Goal: Complete application form: Complete application form

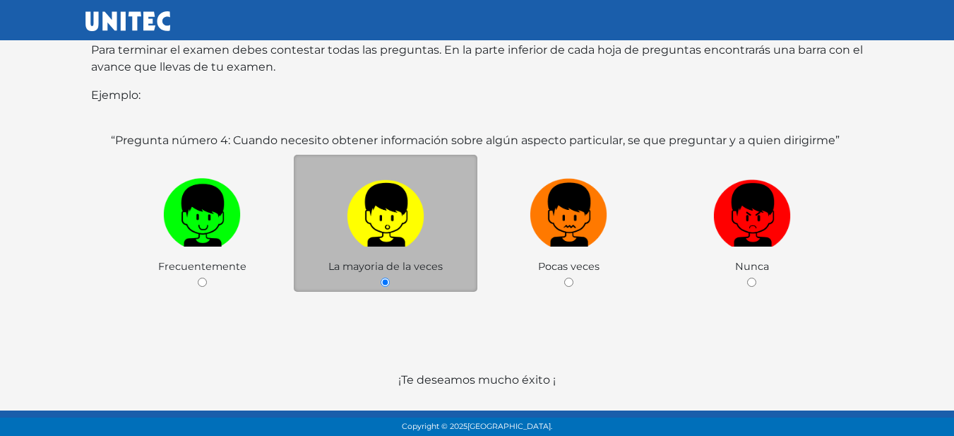
scroll to position [298, 0]
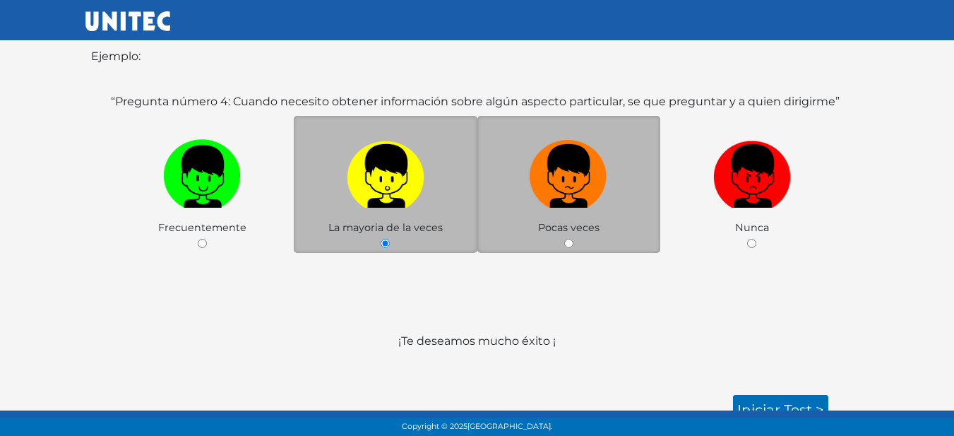
click at [598, 202] on label at bounding box center [570, 177] width 184 height 86
click at [574, 239] on input "radio" at bounding box center [568, 243] width 9 height 9
radio input "true"
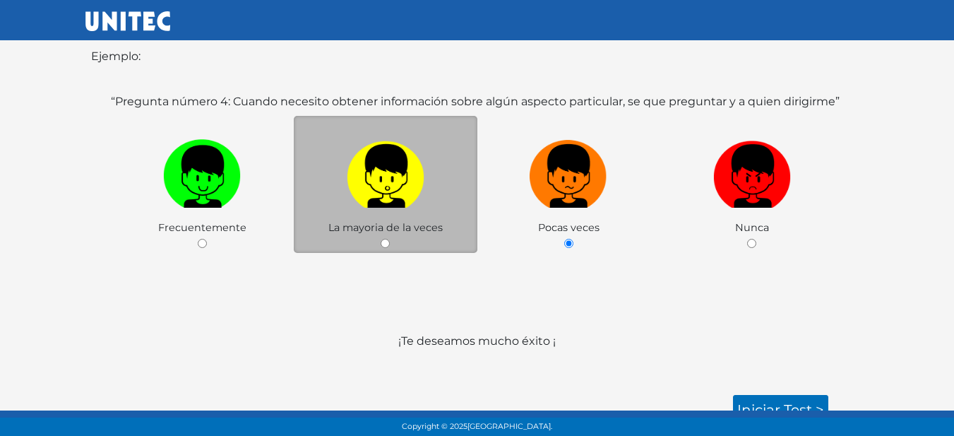
drag, startPoint x: 326, startPoint y: 202, endPoint x: 425, endPoint y: 206, distance: 99.0
click at [328, 202] on label at bounding box center [386, 177] width 184 height 86
click at [381, 239] on input "radio" at bounding box center [385, 243] width 9 height 9
radio input "true"
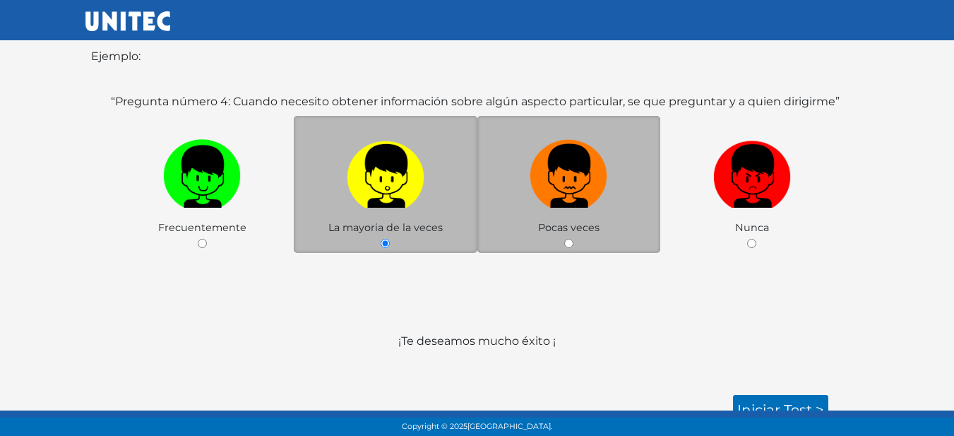
click at [593, 174] on img at bounding box center [569, 171] width 78 height 74
click at [574, 239] on input "radio" at bounding box center [568, 243] width 9 height 9
radio input "true"
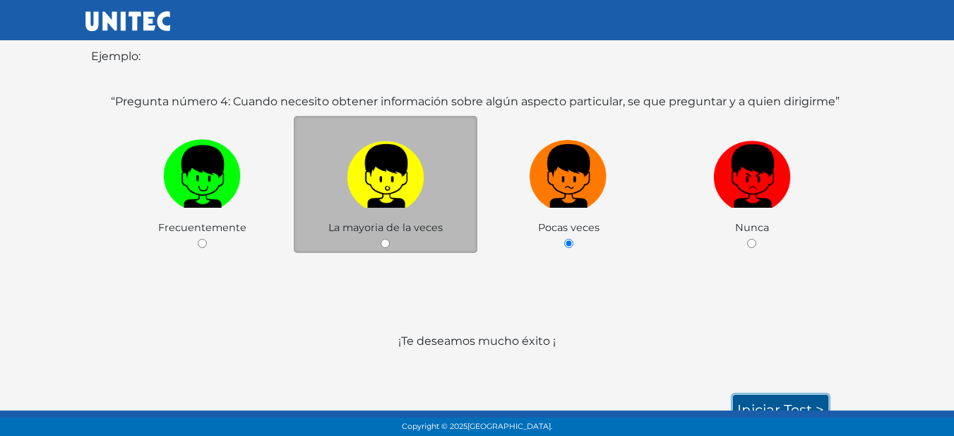
click at [776, 395] on link "Iniciar test >" at bounding box center [780, 410] width 95 height 30
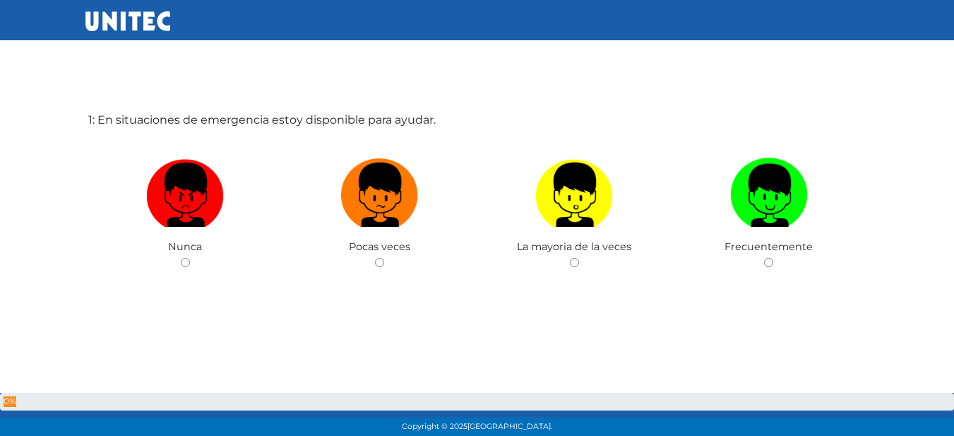
scroll to position [71, 0]
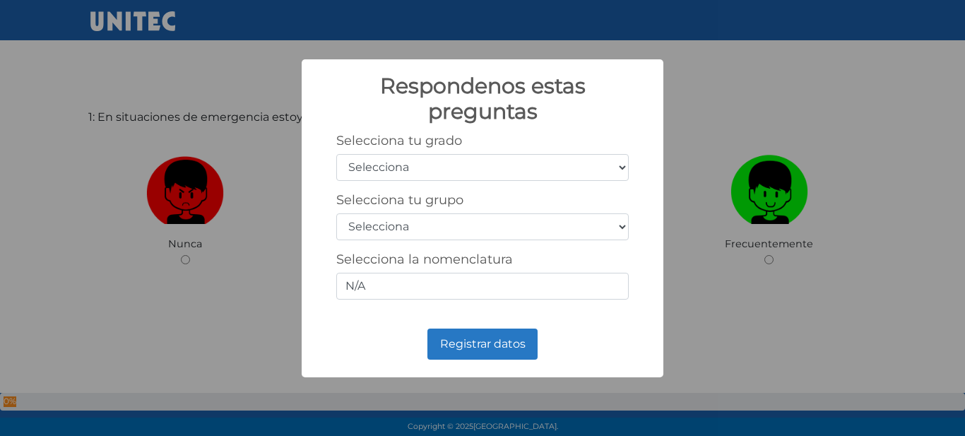
click at [426, 162] on select "Selecciona 1er grado 2do grado 3er grado 4to grado 5to grado 6to grado" at bounding box center [482, 167] width 292 height 27
click at [533, 171] on select "Selecciona 1er grado 2do grado 3er grado 4to grado 5to grado 6to grado" at bounding box center [482, 167] width 292 height 27
select select "3"
click at [336, 154] on select "Selecciona 1er grado 2do grado 3er grado 4to grado 5to grado 6to grado" at bounding box center [482, 167] width 292 height 27
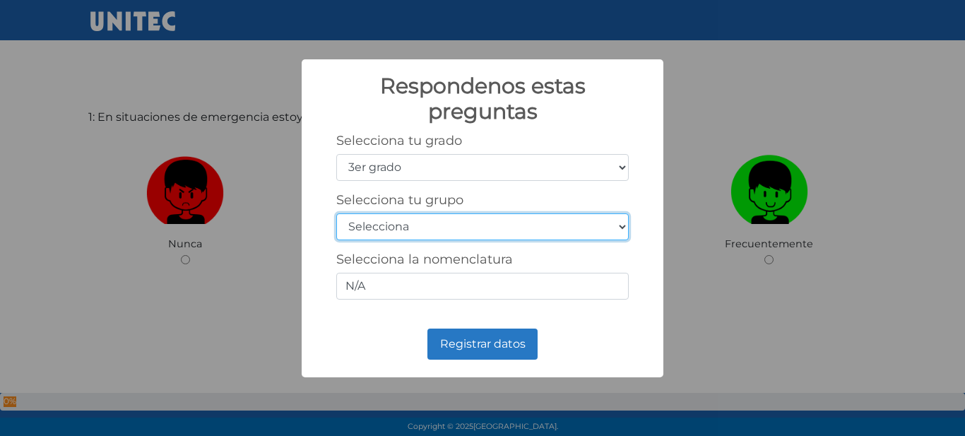
click at [450, 223] on select "Selecciona A B C D E F G H I J K L M N O P Q R S T U V W X Y Z" at bounding box center [482, 226] width 292 height 27
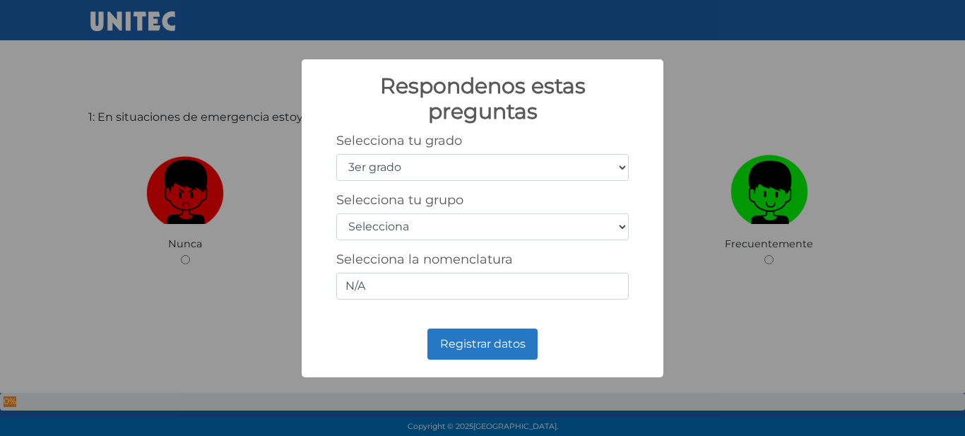
click at [775, 120] on div "Respondenos estas preguntas × Selecciona tu grado Selecciona 1er grado 2do grad…" at bounding box center [482, 218] width 965 height 436
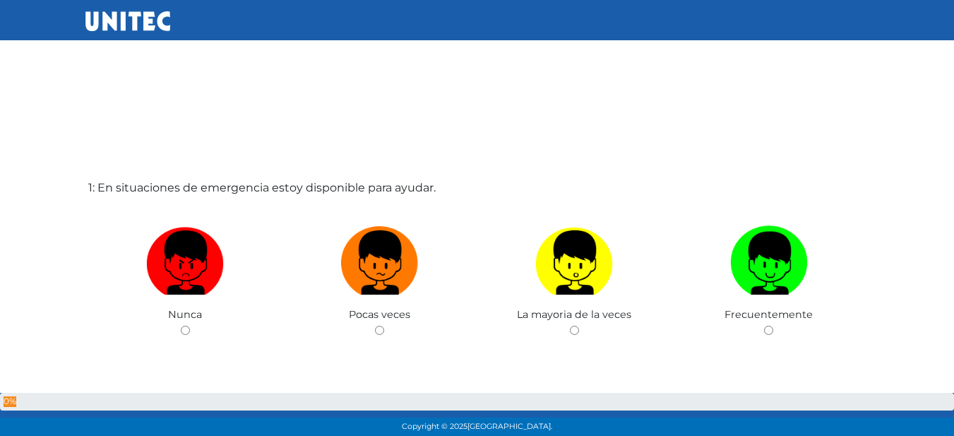
scroll to position [71, 0]
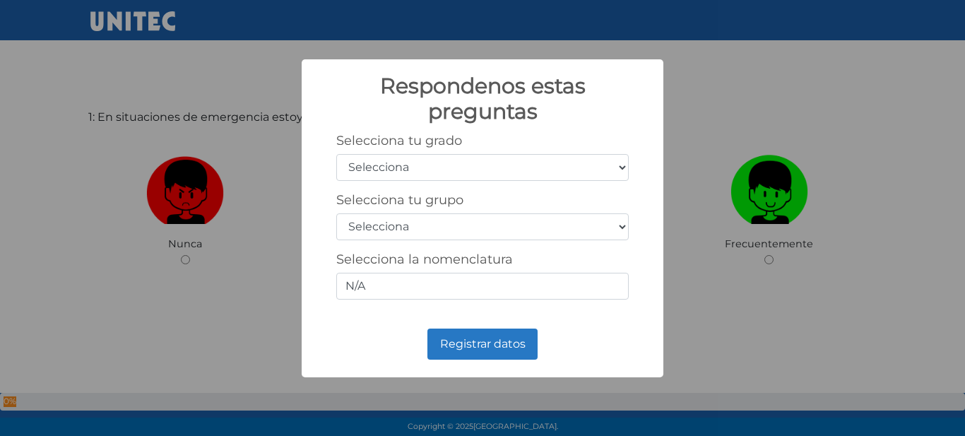
click at [733, 90] on div "Respondenos estas preguntas × Selecciona tu grado Selecciona 1er grado 2do grad…" at bounding box center [482, 218] width 965 height 436
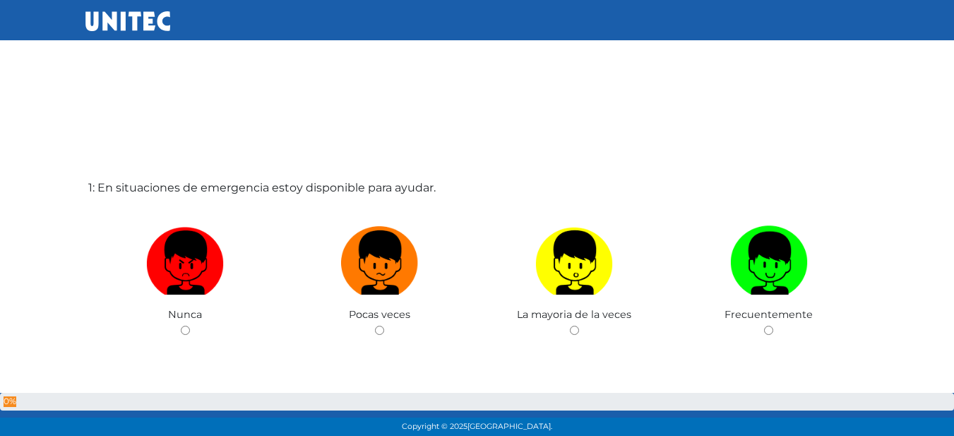
scroll to position [71, 0]
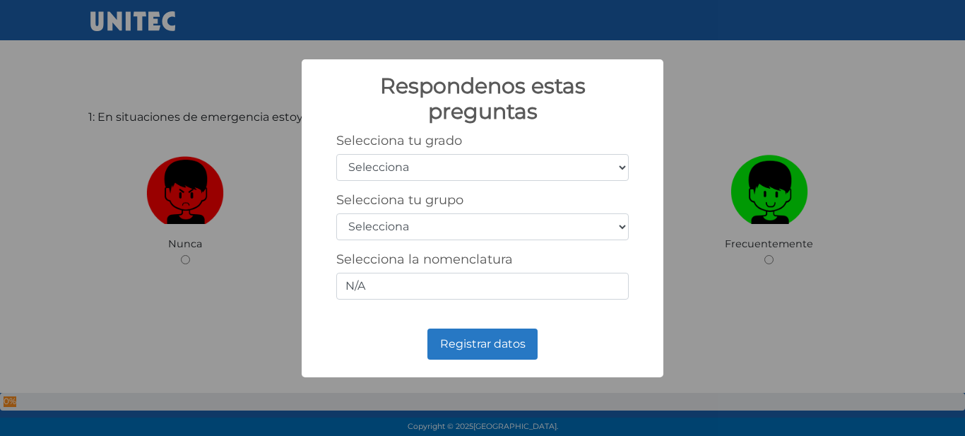
click at [391, 174] on select "Selecciona 1er grado 2do grado 3er grado 4to grado 5to grado 6to grado" at bounding box center [482, 167] width 292 height 27
select select "5"
click at [336, 154] on select "Selecciona 1er grado 2do grado 3er grado 4to grado 5to grado 6to grado" at bounding box center [482, 167] width 292 height 27
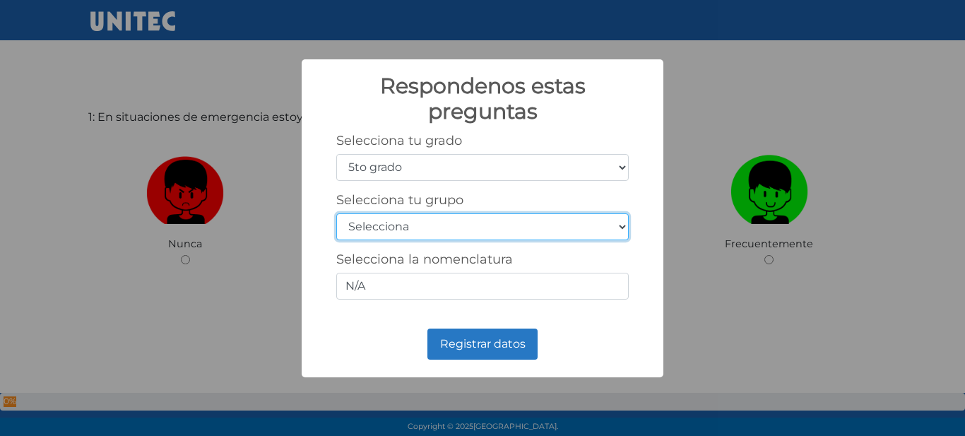
click at [381, 225] on select "Selecciona A B C D E F G H I J K L M N O P Q R S T U V W X Y Z" at bounding box center [482, 226] width 292 height 27
select select "a"
click at [336, 213] on select "Selecciona A B C D E F G H I J K L M N O P Q R S T U V W X Y Z" at bounding box center [482, 226] width 292 height 27
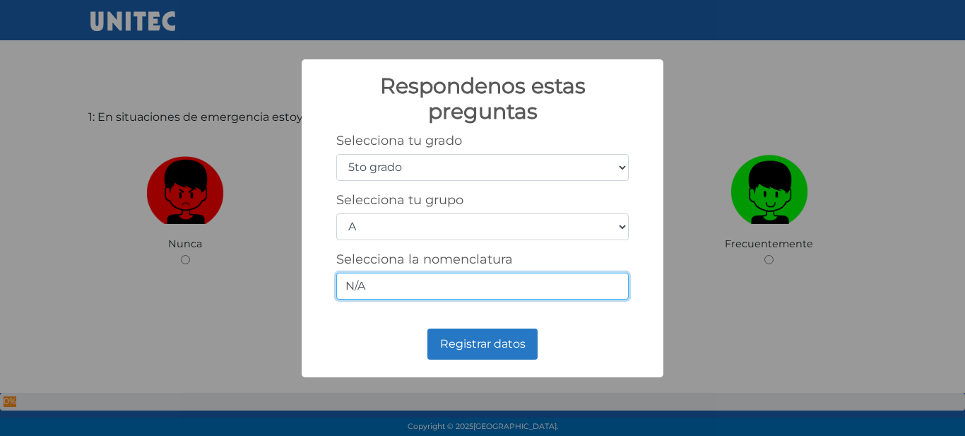
click at [470, 295] on input "N/A" at bounding box center [482, 286] width 292 height 27
type input "N"
type input "5-B"
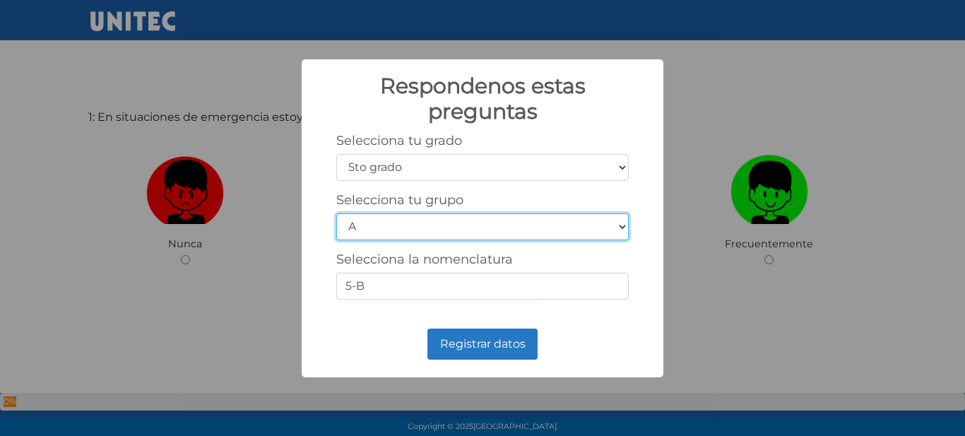
click at [384, 223] on select "Selecciona A B C D E F G H I J K L M N O P Q R S T U V W X Y Z" at bounding box center [482, 226] width 292 height 27
select select "b"
click at [336, 213] on select "Selecciona A B C D E F G H I J K L M N O P Q R S T U V W X Y Z" at bounding box center [482, 226] width 292 height 27
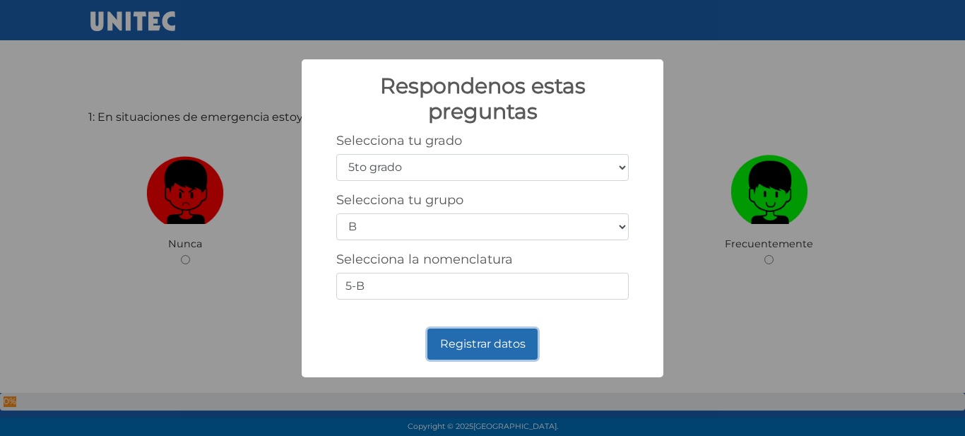
click at [460, 350] on button "Registrar datos" at bounding box center [482, 343] width 110 height 31
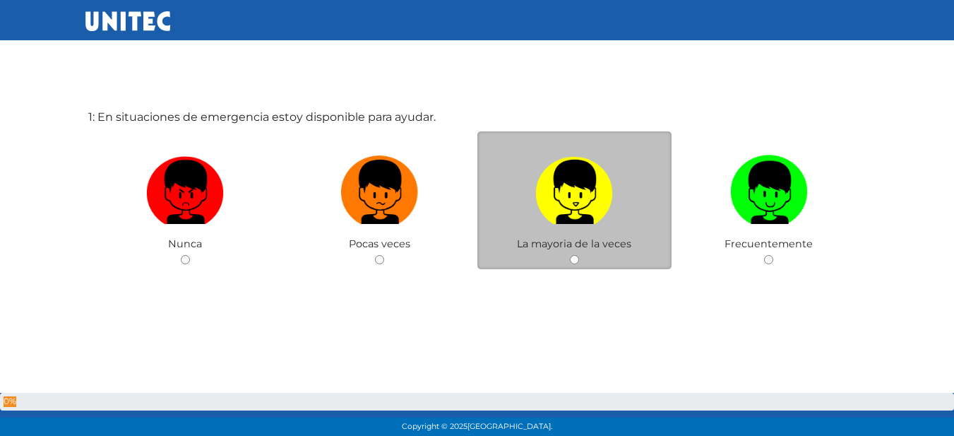
click at [568, 201] on img at bounding box center [574, 187] width 78 height 74
click at [570, 255] on input "radio" at bounding box center [574, 259] width 9 height 9
radio input "true"
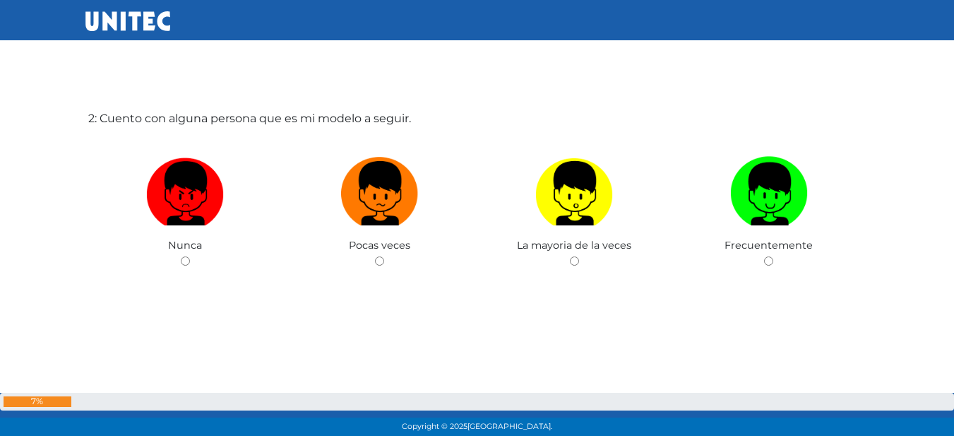
scroll to position [506, 0]
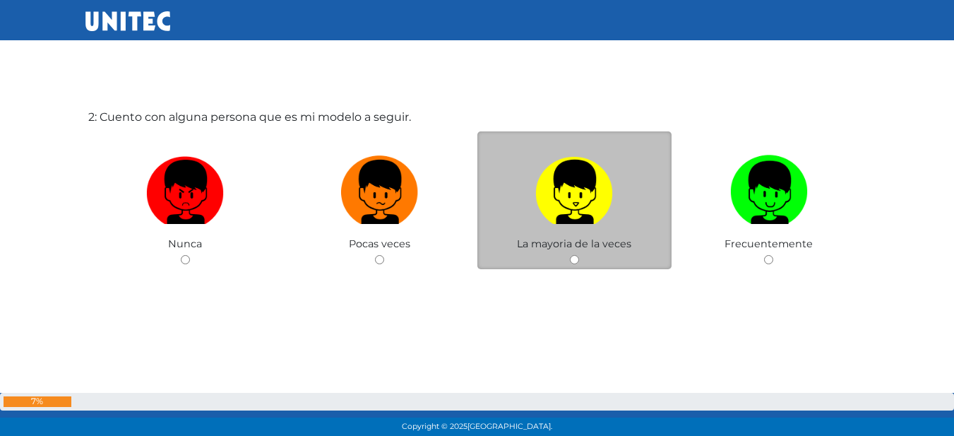
click at [591, 213] on img at bounding box center [574, 187] width 78 height 74
click at [579, 255] on input "radio" at bounding box center [574, 259] width 9 height 9
radio input "true"
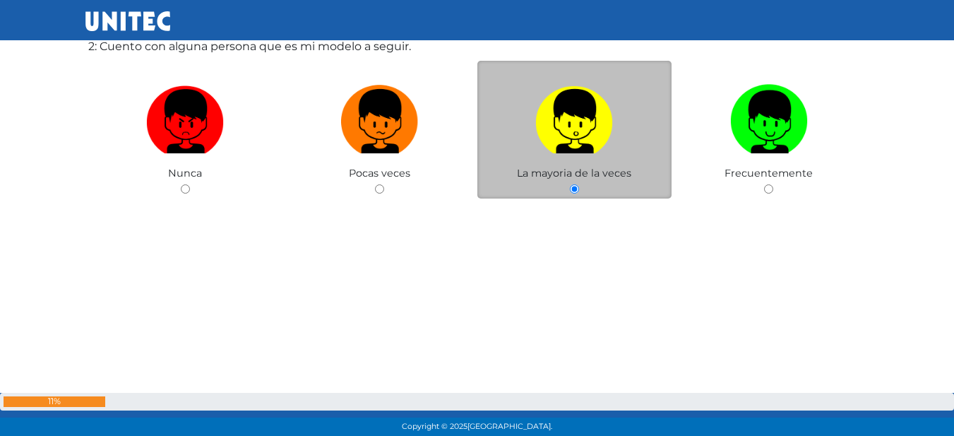
scroll to position [580, 0]
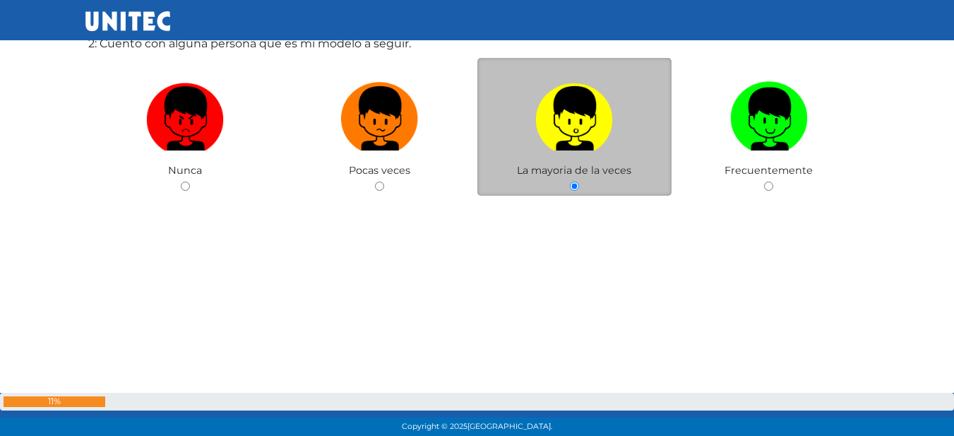
click at [591, 161] on label at bounding box center [575, 119] width 195 height 86
click at [579, 182] on input "radio" at bounding box center [574, 186] width 9 height 9
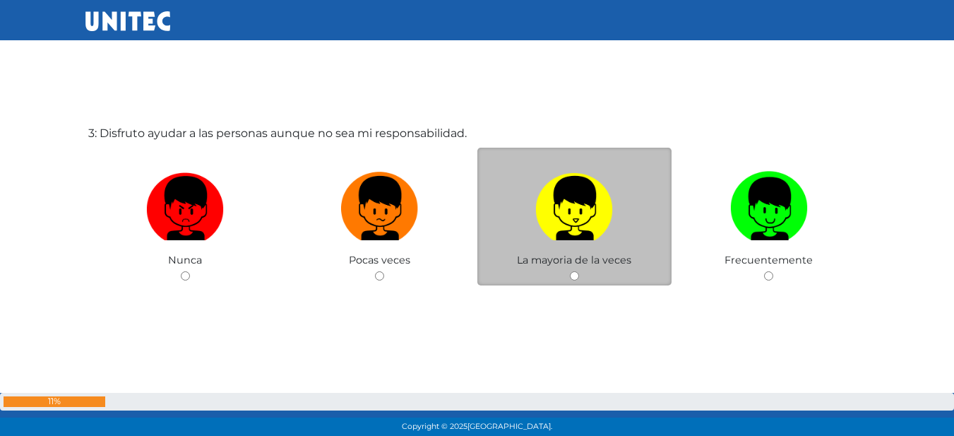
scroll to position [942, 0]
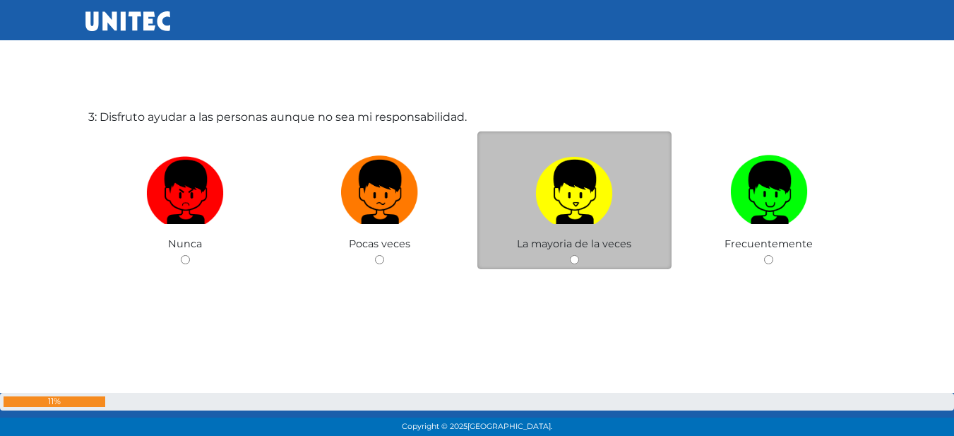
click at [580, 201] on img at bounding box center [574, 187] width 78 height 74
click at [579, 255] on input "radio" at bounding box center [574, 259] width 9 height 9
radio input "true"
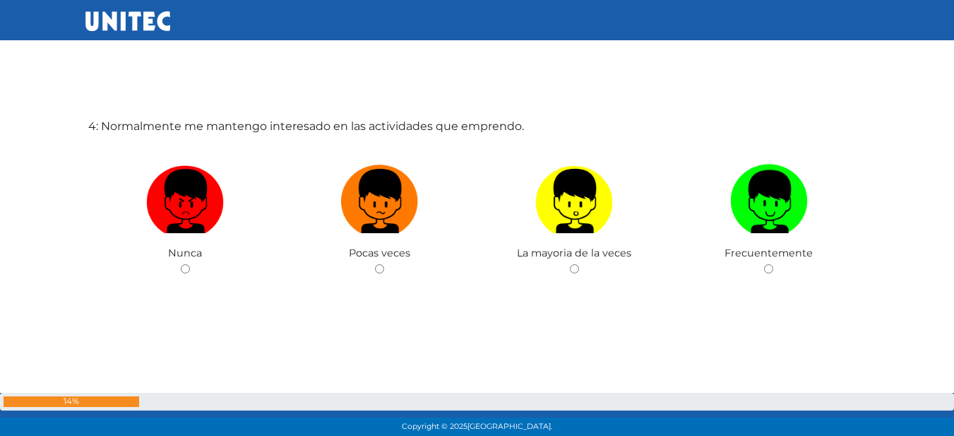
scroll to position [1370, 0]
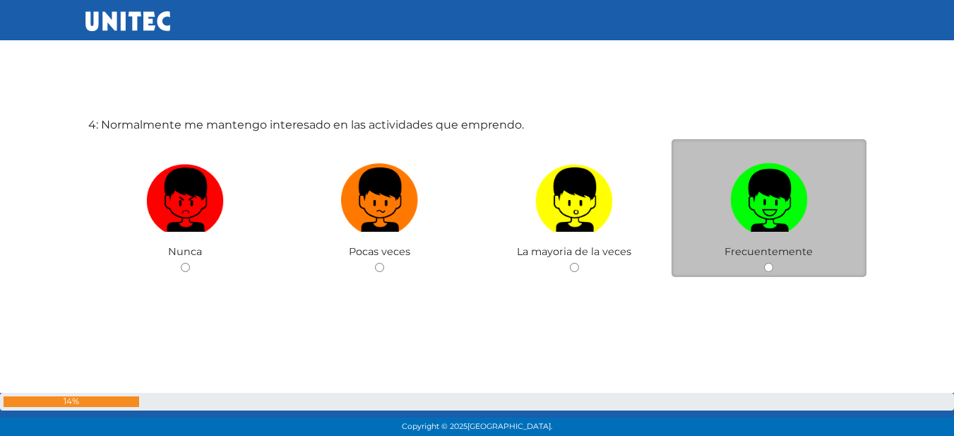
click at [764, 210] on img at bounding box center [769, 195] width 78 height 74
click at [764, 263] on input "radio" at bounding box center [768, 267] width 9 height 9
radio input "true"
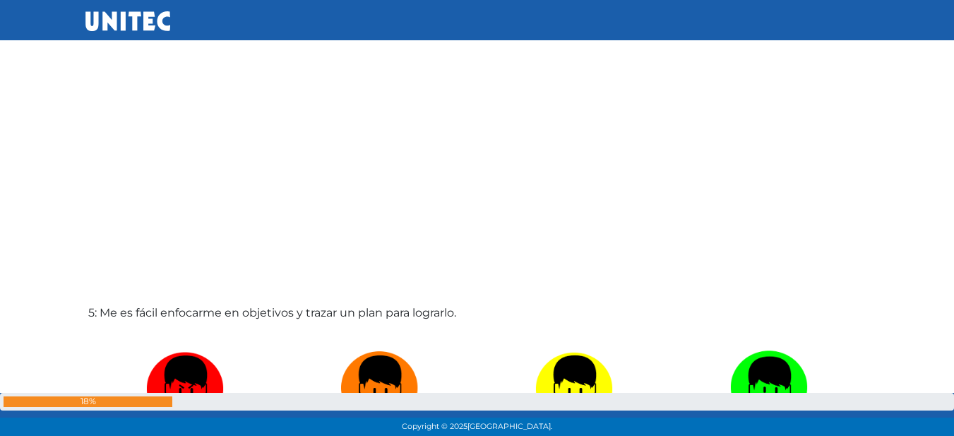
scroll to position [1725, 0]
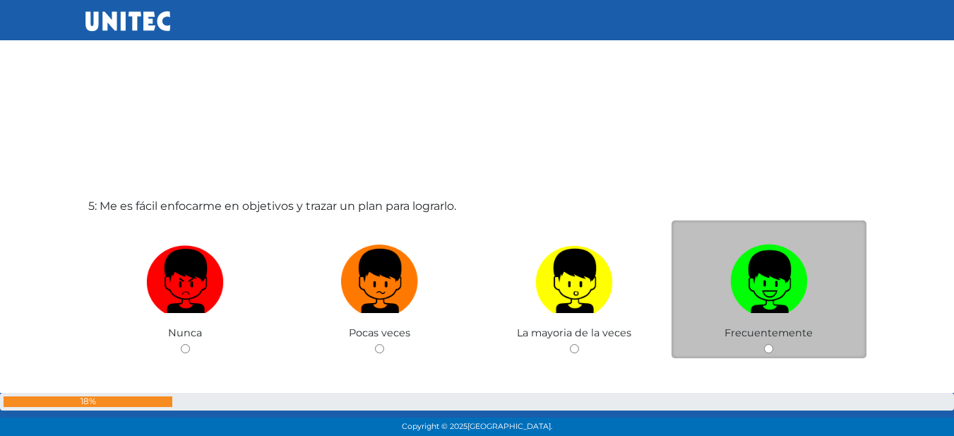
click at [753, 297] on img at bounding box center [769, 276] width 78 height 74
click at [764, 344] on input "radio" at bounding box center [768, 348] width 9 height 9
radio input "true"
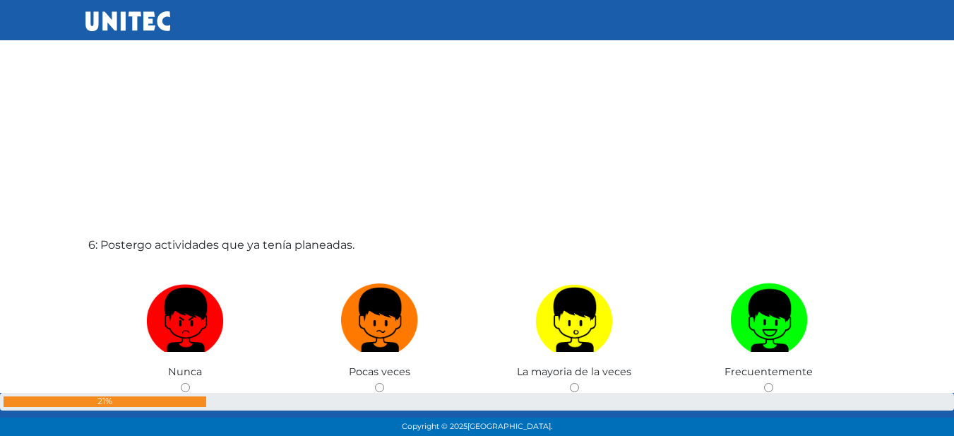
scroll to position [2193, 0]
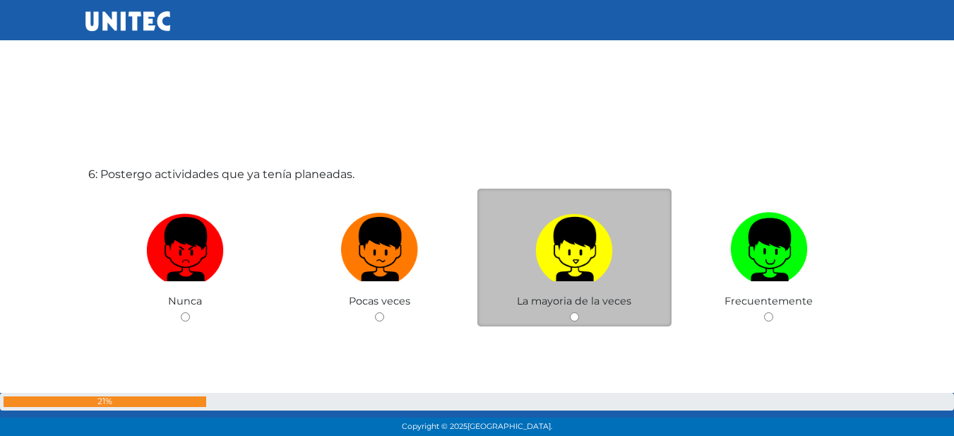
click at [562, 252] on img at bounding box center [574, 244] width 78 height 74
click at [570, 312] on input "radio" at bounding box center [574, 316] width 9 height 9
radio input "true"
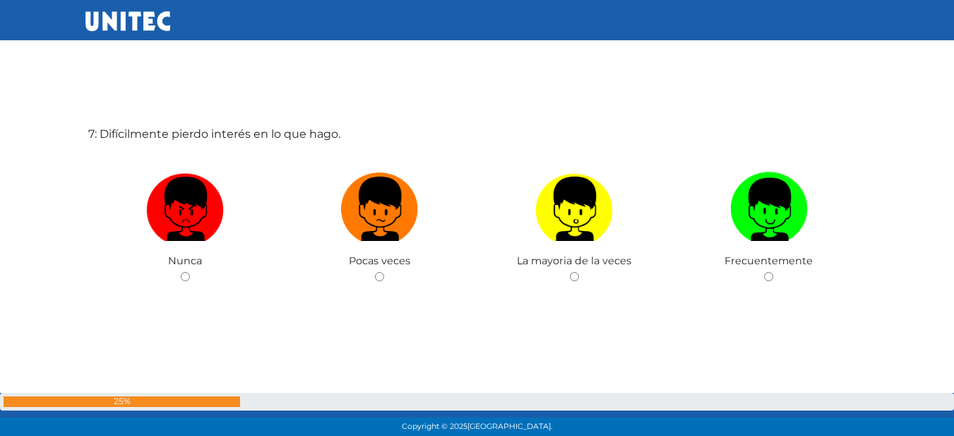
scroll to position [2686, 0]
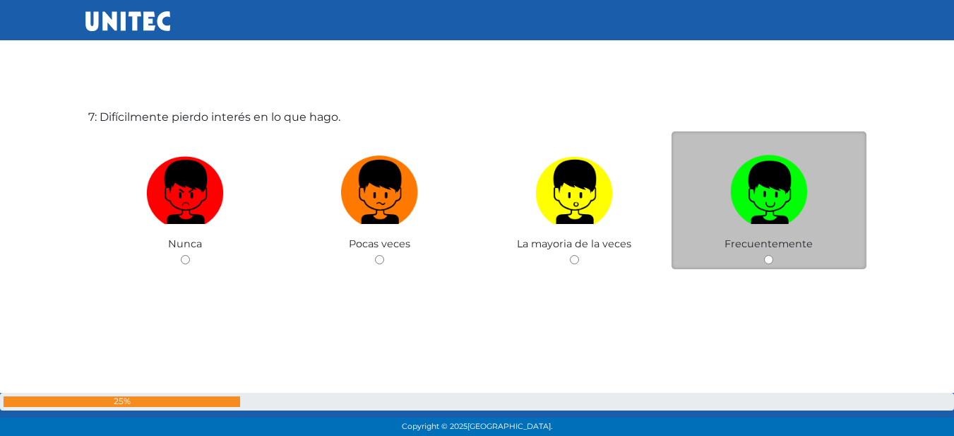
click at [834, 217] on label at bounding box center [769, 192] width 195 height 86
click at [773, 255] on input "radio" at bounding box center [768, 259] width 9 height 9
radio input "true"
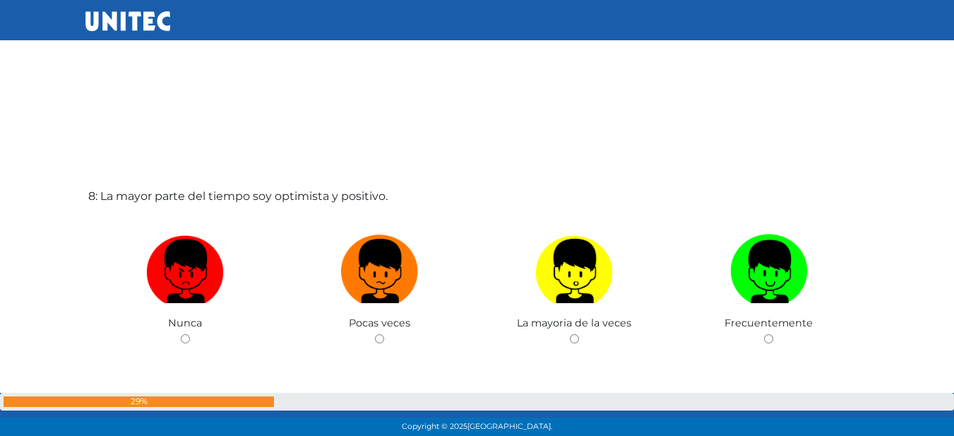
scroll to position [3113, 0]
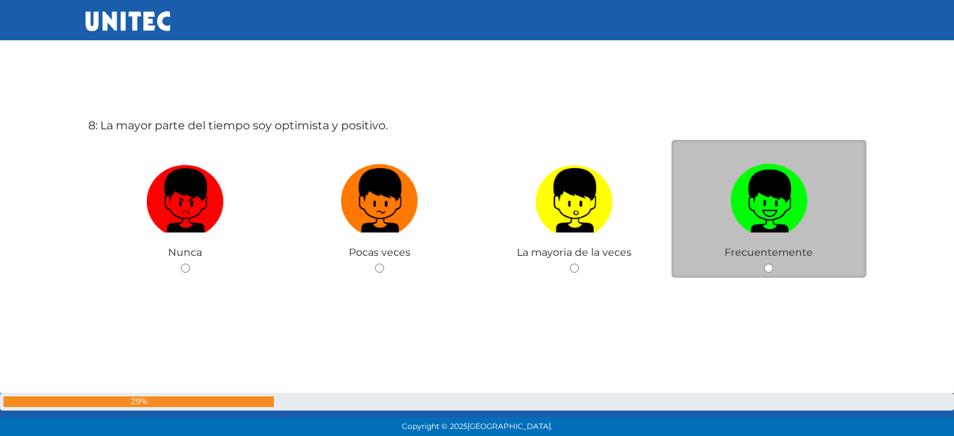
click at [764, 226] on img at bounding box center [769, 195] width 78 height 74
click at [764, 263] on input "radio" at bounding box center [768, 267] width 9 height 9
radio input "true"
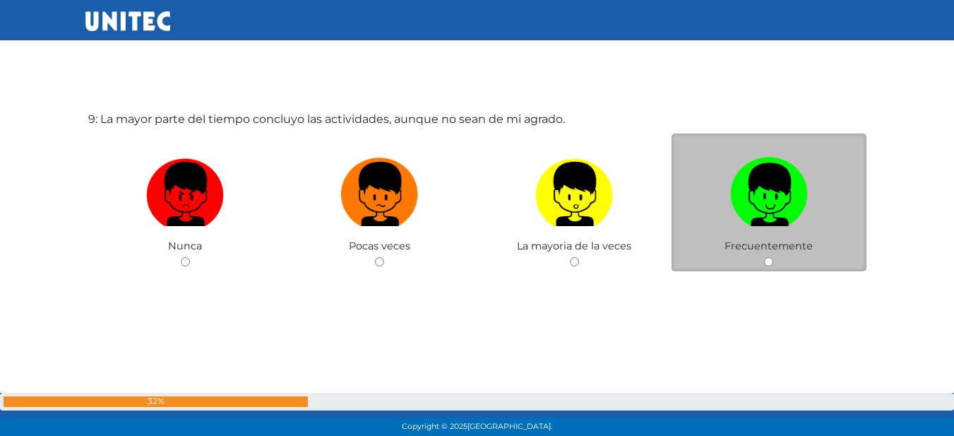
scroll to position [3557, 0]
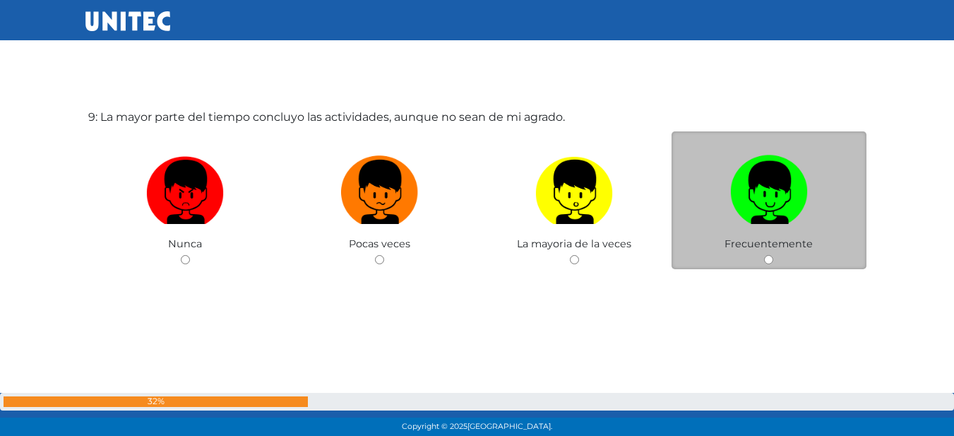
click at [742, 225] on label at bounding box center [769, 192] width 195 height 86
click at [764, 255] on input "radio" at bounding box center [768, 259] width 9 height 9
radio input "true"
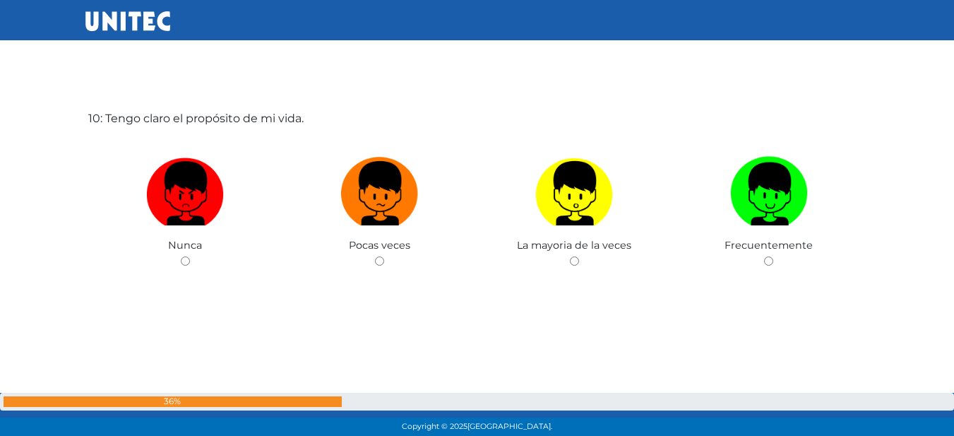
scroll to position [3993, 0]
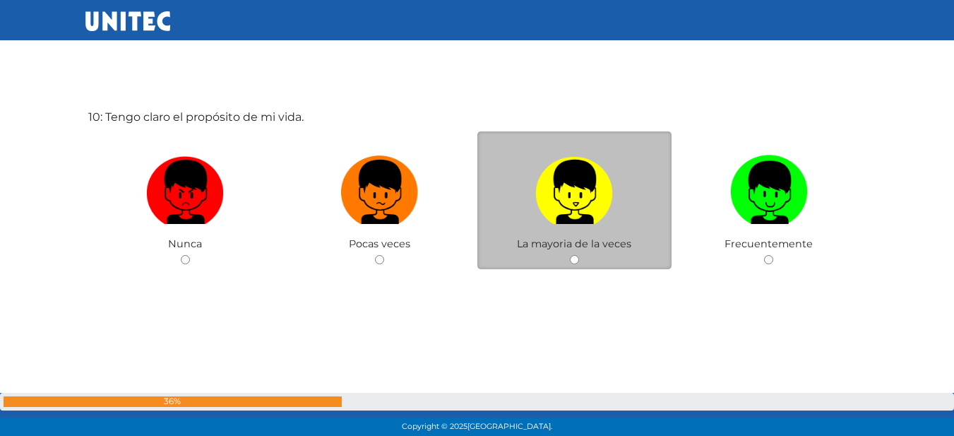
drag, startPoint x: 569, startPoint y: 203, endPoint x: 559, endPoint y: 189, distance: 17.8
click at [567, 203] on img at bounding box center [574, 187] width 78 height 74
click at [570, 255] on input "radio" at bounding box center [574, 259] width 9 height 9
radio input "true"
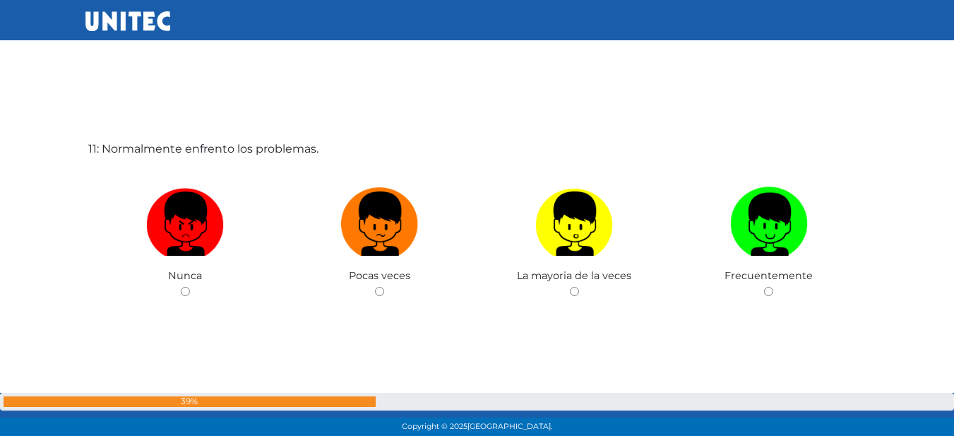
scroll to position [4422, 0]
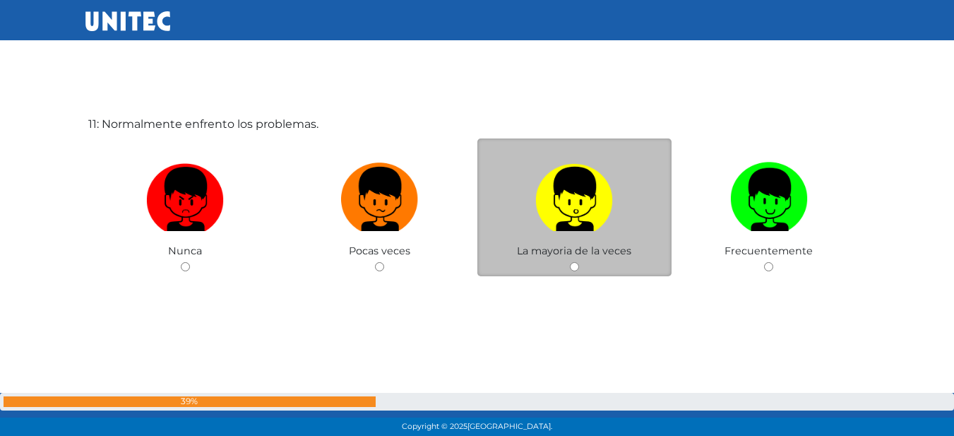
click at [520, 207] on label at bounding box center [575, 199] width 195 height 86
click at [570, 262] on input "radio" at bounding box center [574, 266] width 9 height 9
radio input "true"
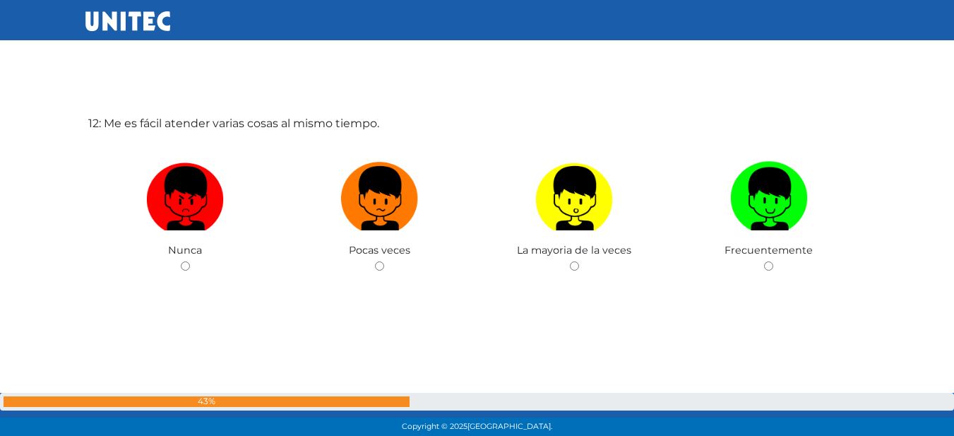
scroll to position [4865, 0]
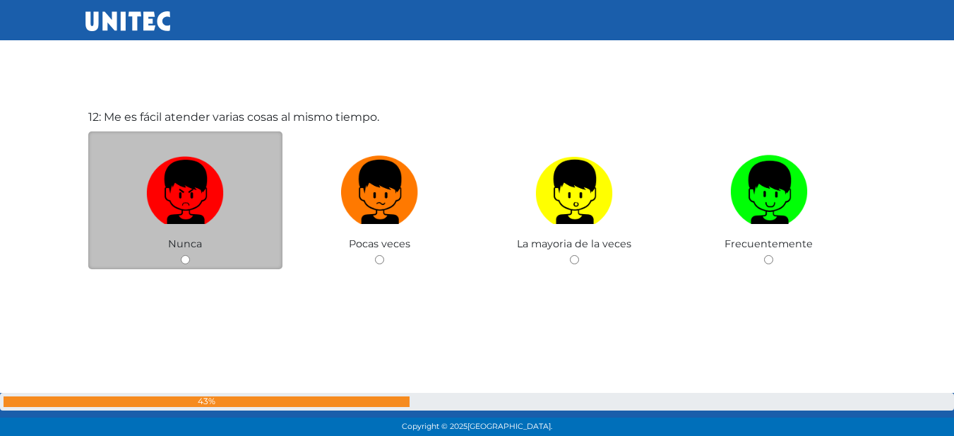
click at [189, 230] on label at bounding box center [185, 192] width 195 height 86
click at [189, 255] on input "radio" at bounding box center [185, 259] width 9 height 9
radio input "true"
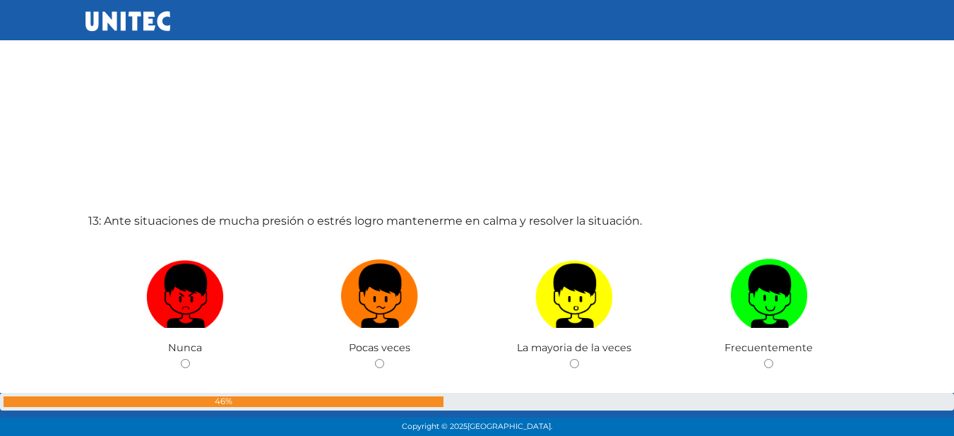
scroll to position [5221, 0]
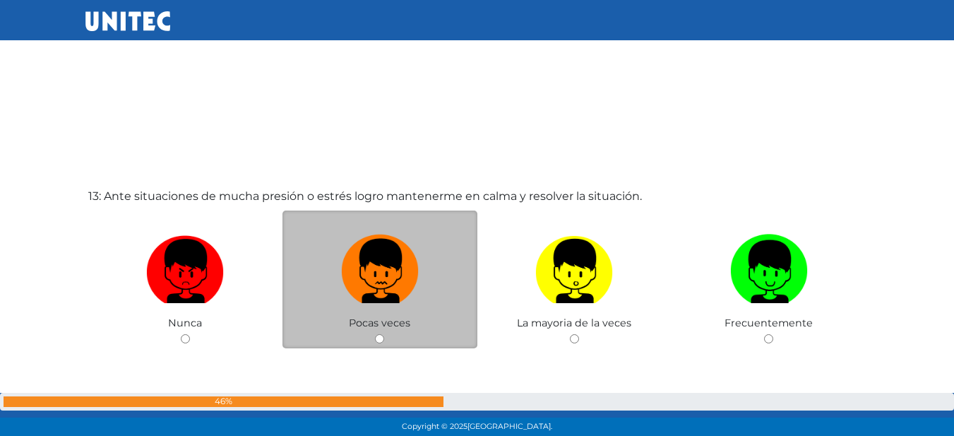
click at [379, 295] on img at bounding box center [380, 266] width 78 height 74
click at [379, 334] on input "radio" at bounding box center [379, 338] width 9 height 9
radio input "true"
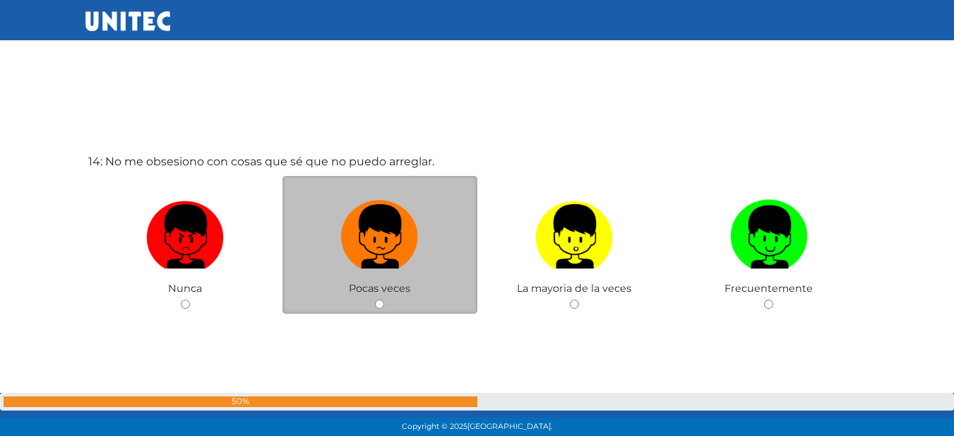
scroll to position [5717, 0]
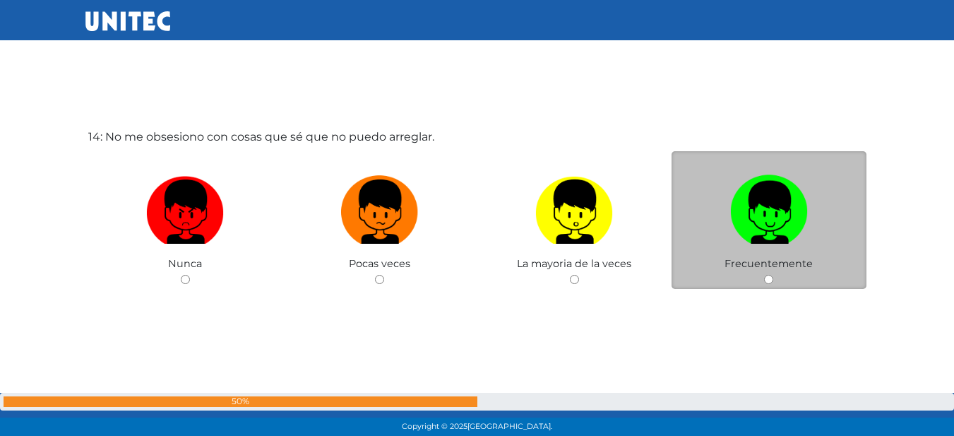
click at [843, 225] on label at bounding box center [769, 212] width 195 height 86
click at [773, 275] on input "radio" at bounding box center [768, 279] width 9 height 9
radio input "true"
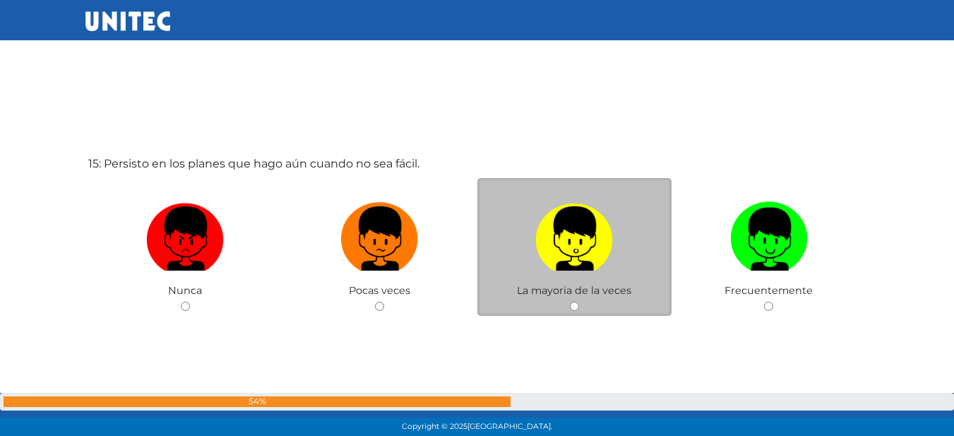
scroll to position [6169, 0]
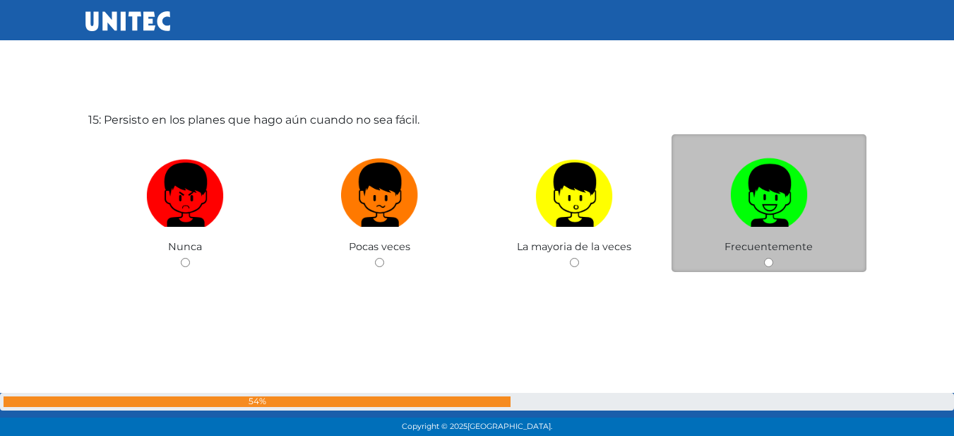
click at [794, 223] on img at bounding box center [769, 190] width 78 height 74
click at [773, 258] on input "radio" at bounding box center [768, 262] width 9 height 9
radio input "true"
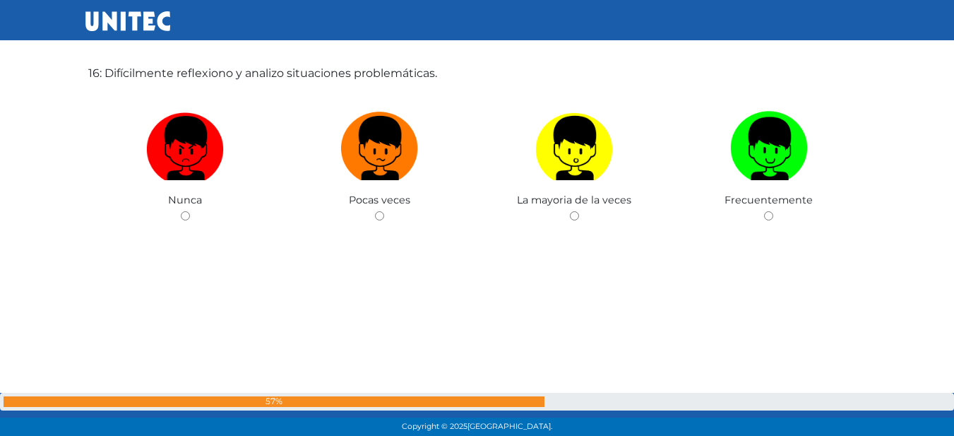
scroll to position [6667, 0]
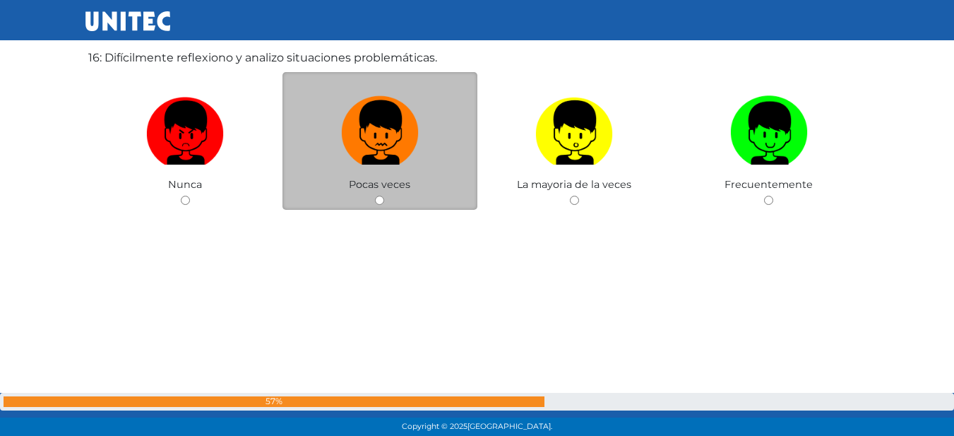
click at [379, 122] on img at bounding box center [380, 127] width 78 height 74
click at [379, 196] on input "radio" at bounding box center [379, 200] width 9 height 9
radio input "true"
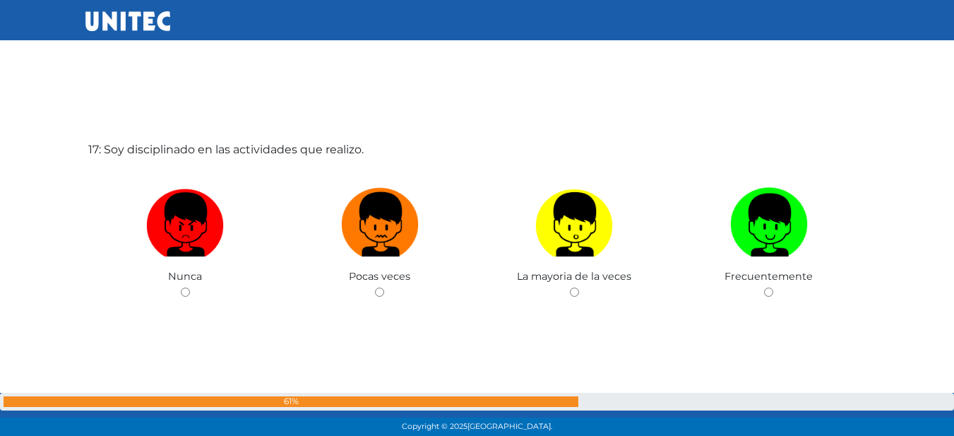
scroll to position [7035, 0]
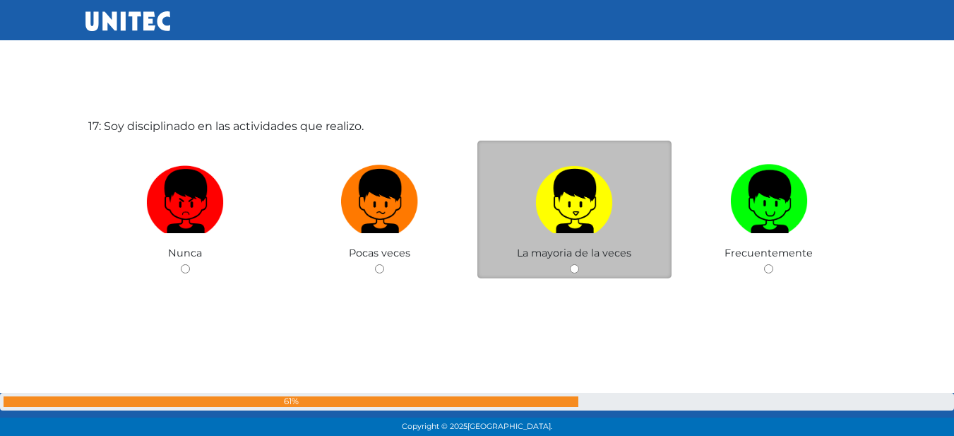
click at [557, 215] on img at bounding box center [574, 196] width 78 height 74
click at [570, 264] on input "radio" at bounding box center [574, 268] width 9 height 9
radio input "true"
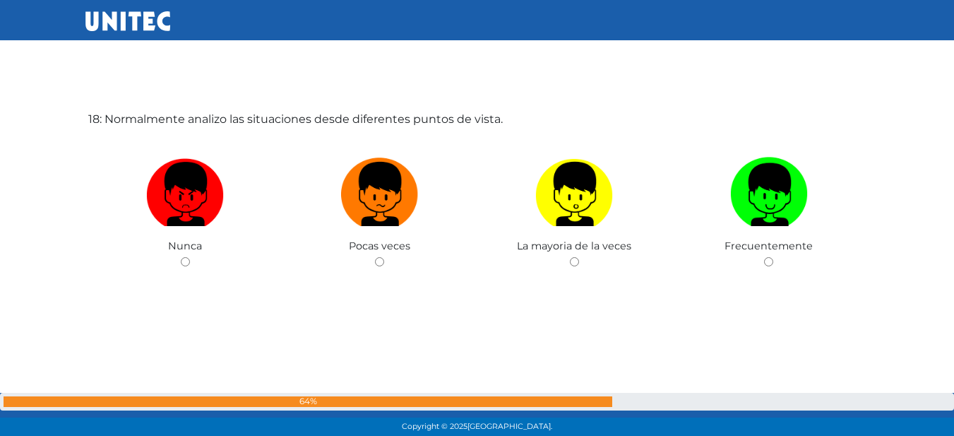
scroll to position [7480, 0]
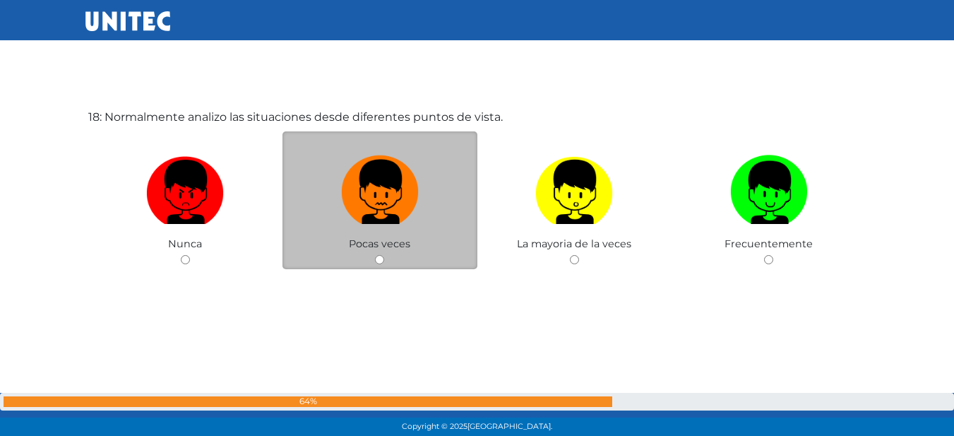
click at [377, 210] on img at bounding box center [380, 187] width 78 height 74
click at [377, 255] on input "radio" at bounding box center [379, 259] width 9 height 9
radio input "true"
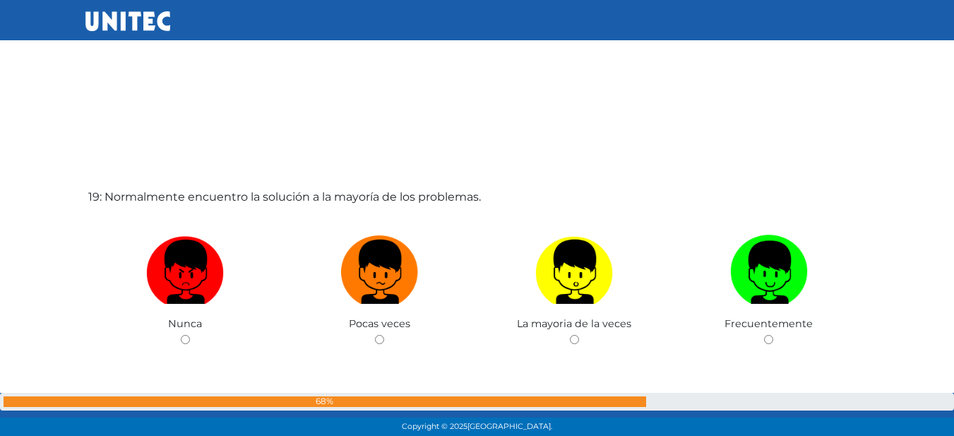
scroll to position [7906, 0]
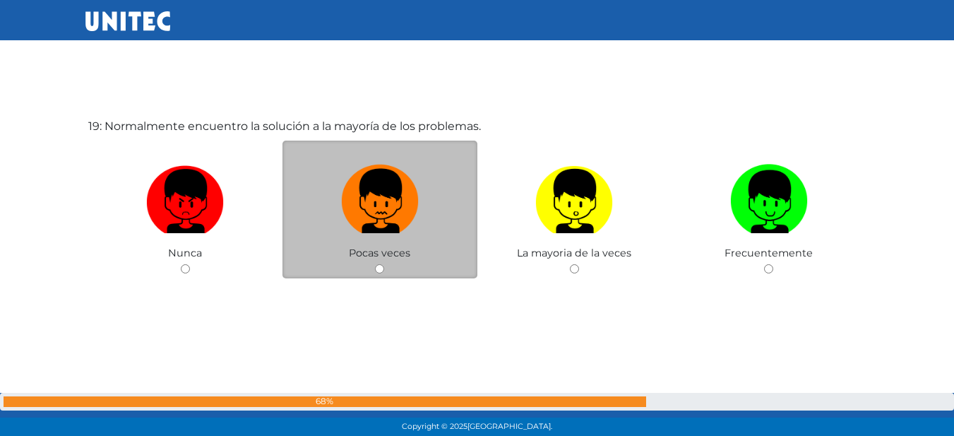
click at [362, 201] on img at bounding box center [380, 196] width 78 height 74
click at [375, 264] on input "radio" at bounding box center [379, 268] width 9 height 9
radio input "true"
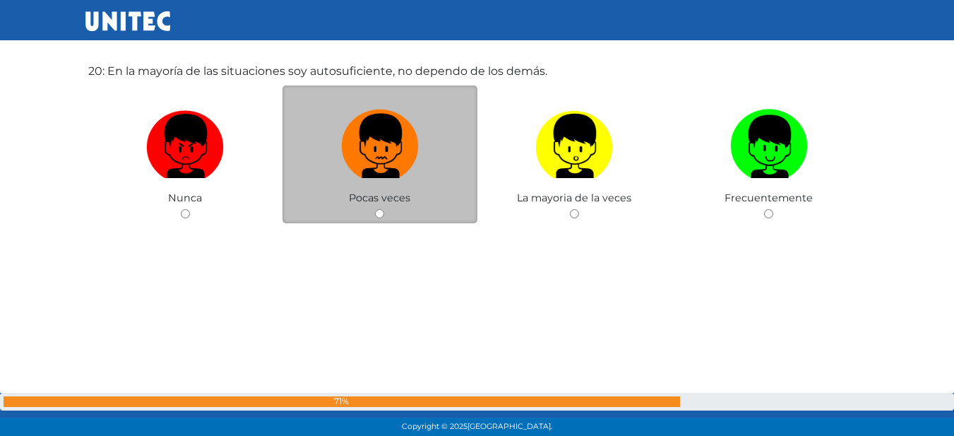
scroll to position [8422, 0]
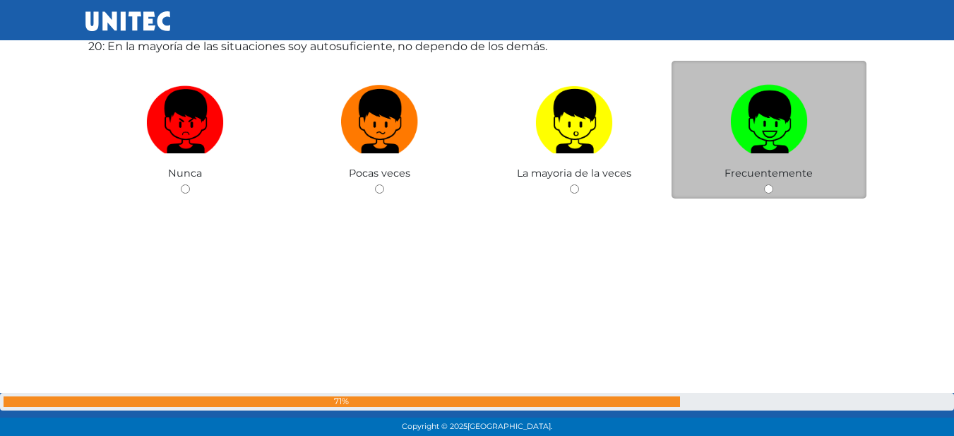
click at [783, 129] on img at bounding box center [769, 116] width 78 height 74
click at [773, 184] on input "radio" at bounding box center [768, 188] width 9 height 9
radio input "true"
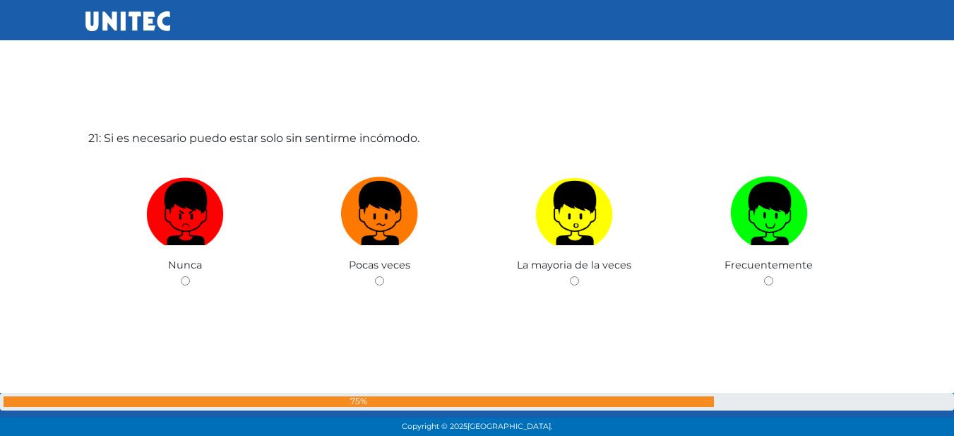
scroll to position [8782, 0]
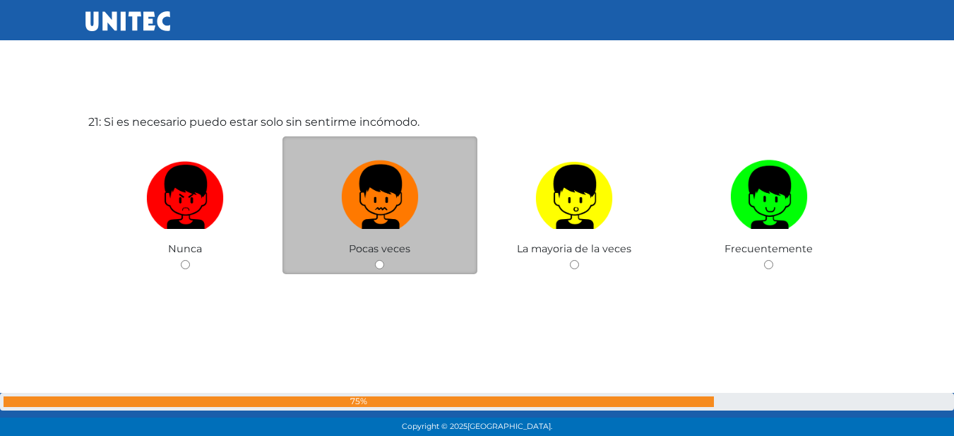
click at [418, 203] on img at bounding box center [380, 192] width 78 height 74
click at [384, 260] on input "radio" at bounding box center [379, 264] width 9 height 9
radio input "true"
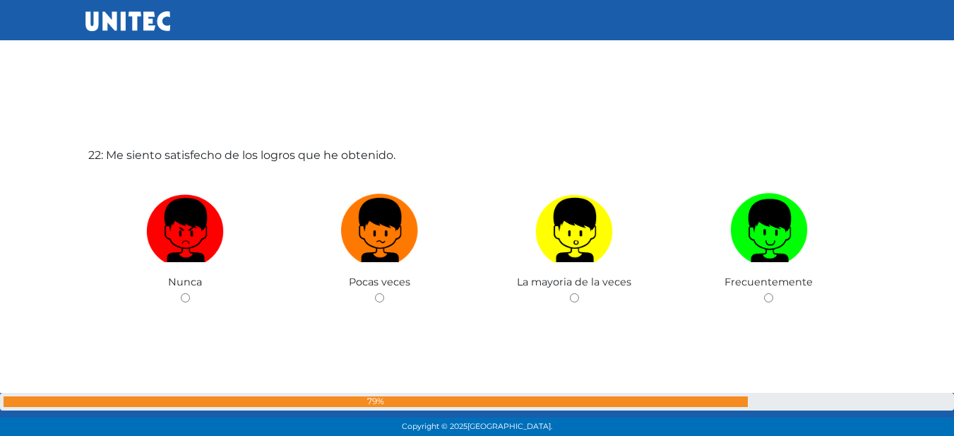
scroll to position [9210, 0]
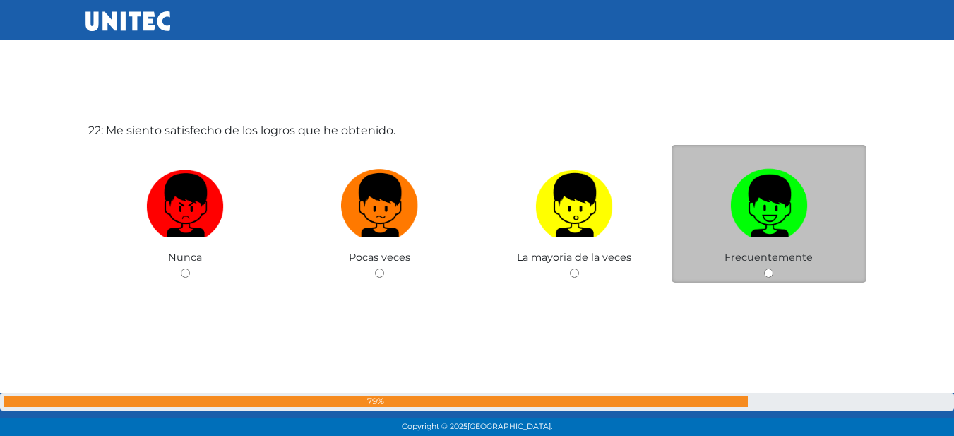
click at [795, 216] on img at bounding box center [769, 200] width 78 height 74
click at [773, 268] on input "radio" at bounding box center [768, 272] width 9 height 9
radio input "true"
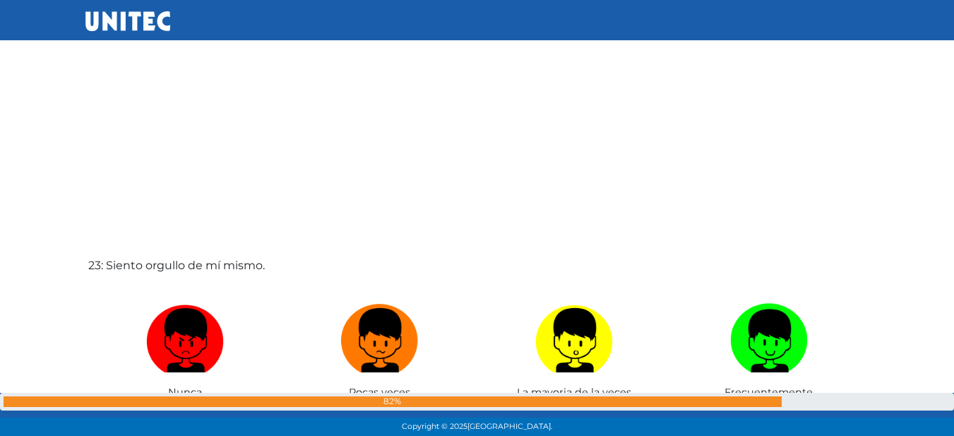
scroll to position [9622, 0]
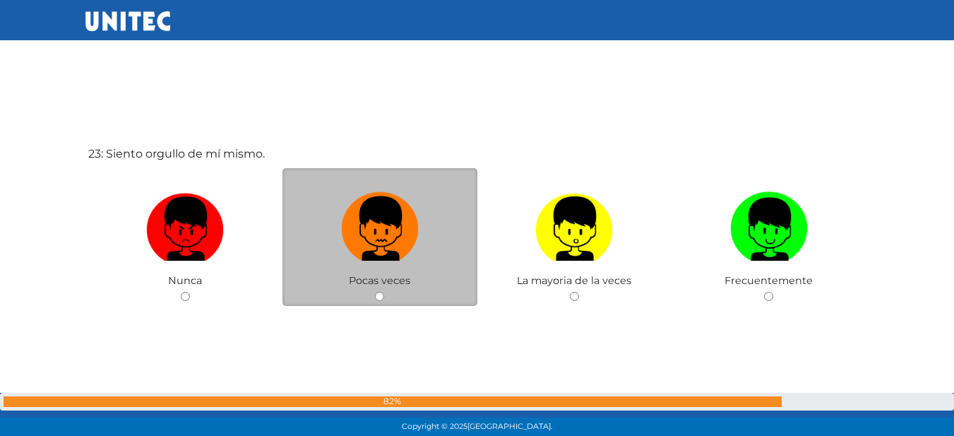
click at [342, 252] on img at bounding box center [380, 223] width 78 height 74
click at [375, 292] on input "radio" at bounding box center [379, 296] width 9 height 9
radio input "true"
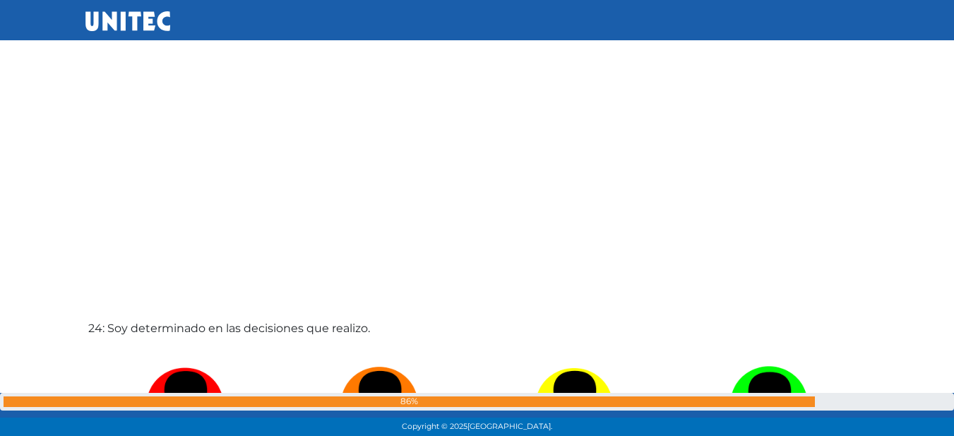
scroll to position [10095, 0]
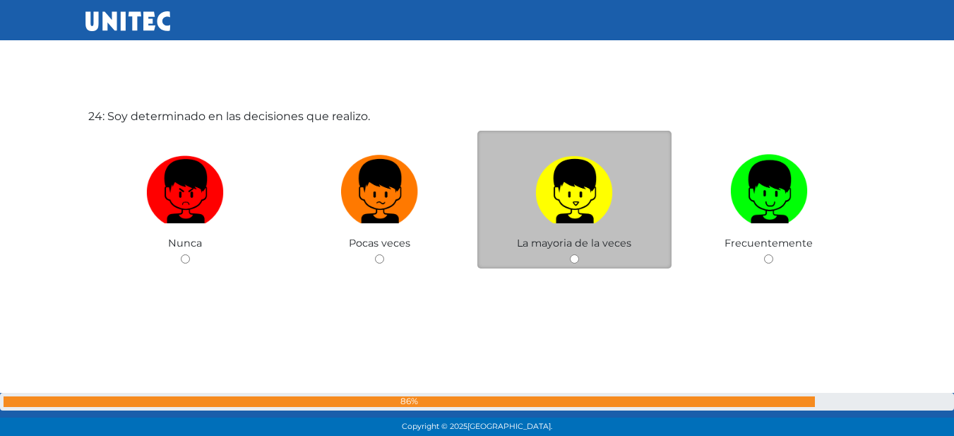
click at [540, 205] on img at bounding box center [574, 186] width 78 height 74
click at [570, 254] on input "radio" at bounding box center [574, 258] width 9 height 9
radio input "true"
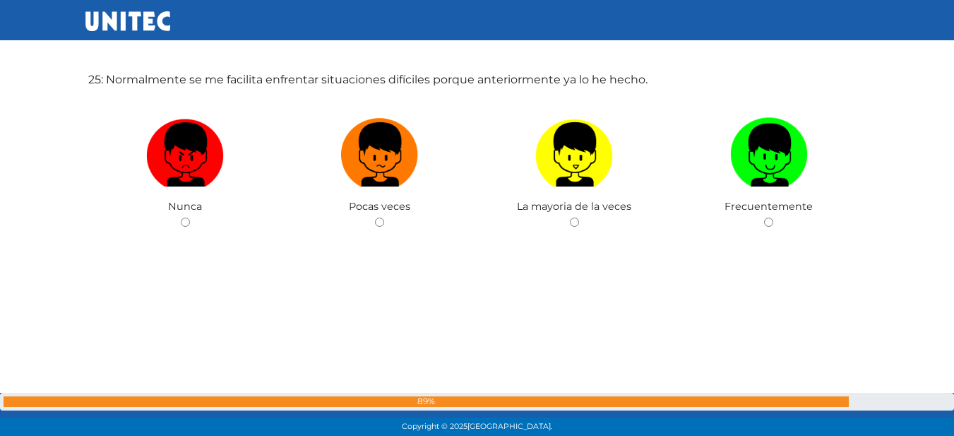
scroll to position [10593, 0]
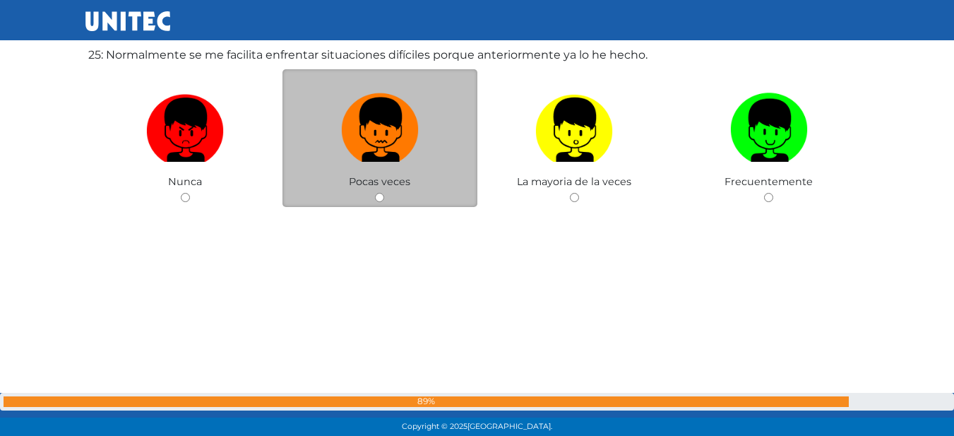
click at [381, 148] on img at bounding box center [380, 125] width 78 height 74
click at [381, 193] on input "radio" at bounding box center [379, 197] width 9 height 9
radio input "true"
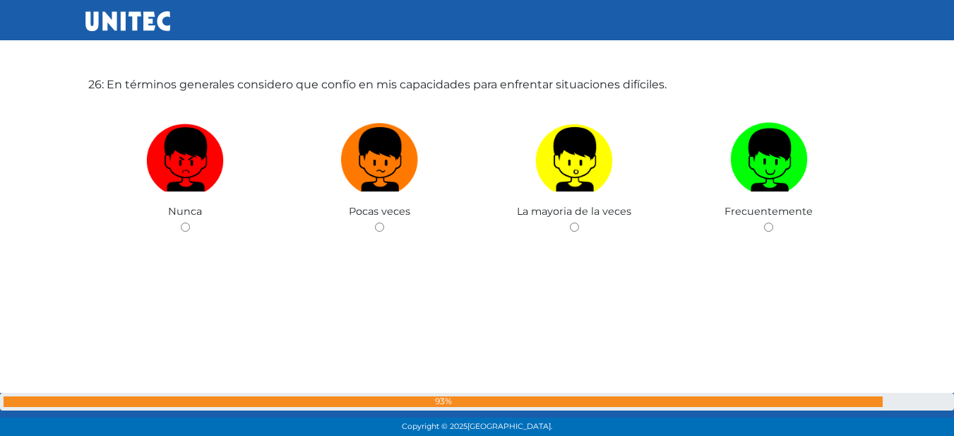
scroll to position [11024, 0]
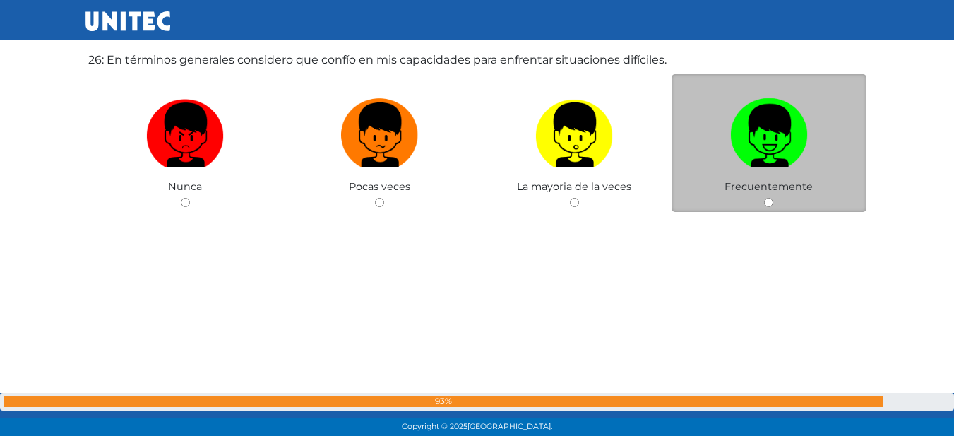
click at [760, 147] on img at bounding box center [769, 130] width 78 height 74
click at [764, 198] on input "radio" at bounding box center [768, 202] width 9 height 9
radio input "true"
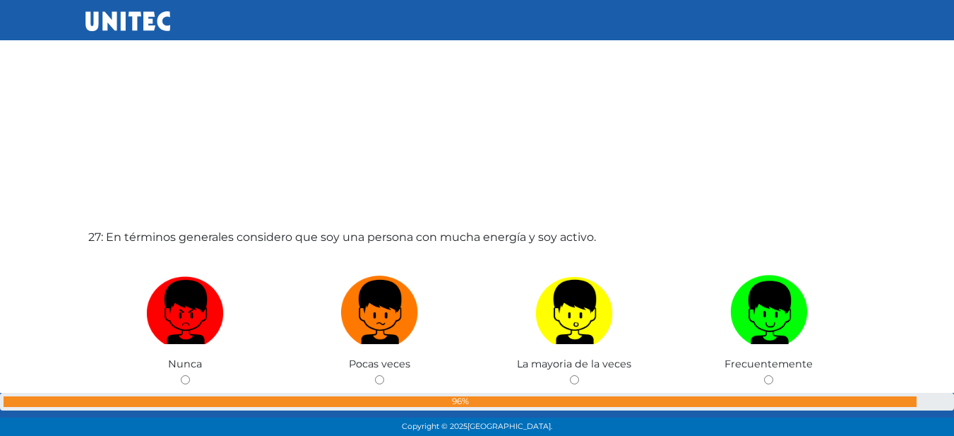
scroll to position [11453, 0]
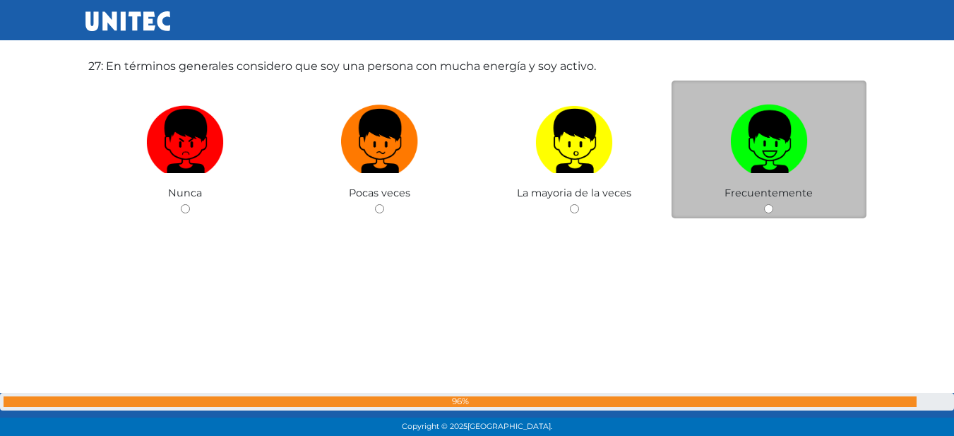
click at [792, 149] on img at bounding box center [769, 136] width 78 height 74
click at [773, 204] on input "radio" at bounding box center [768, 208] width 9 height 9
radio input "true"
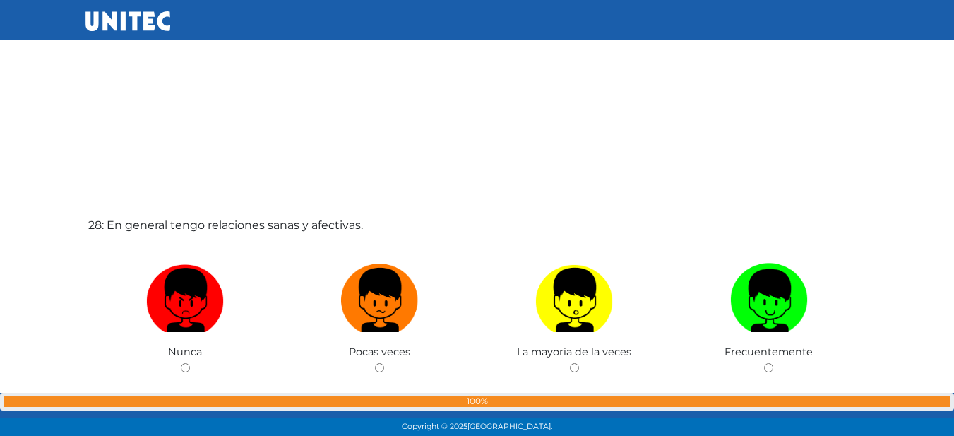
scroll to position [11801, 0]
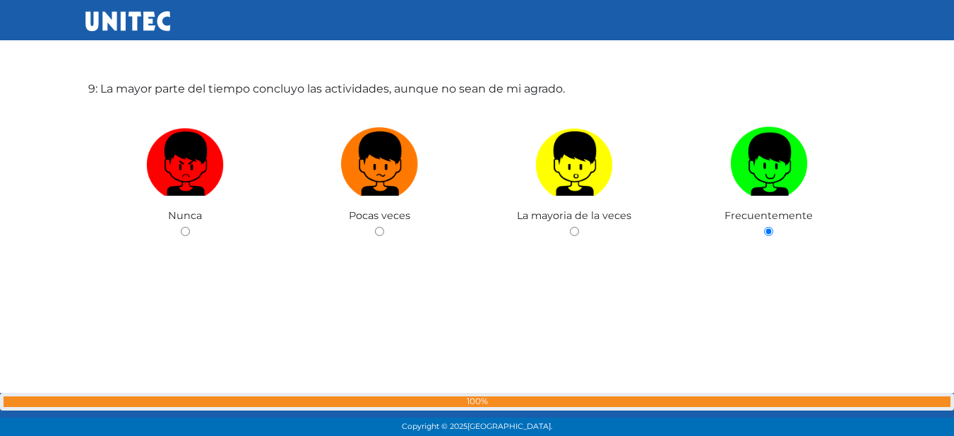
drag, startPoint x: 208, startPoint y: 149, endPoint x: 270, endPoint y: 160, distance: 62.4
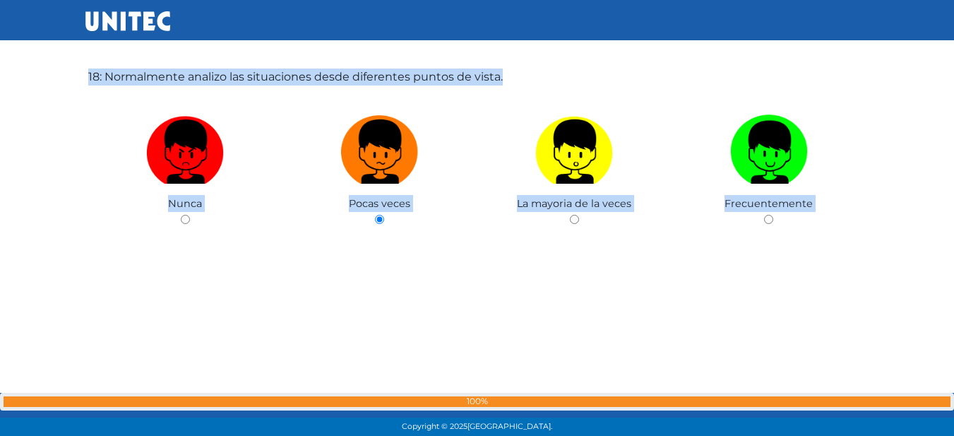
scroll to position [7652, 0]
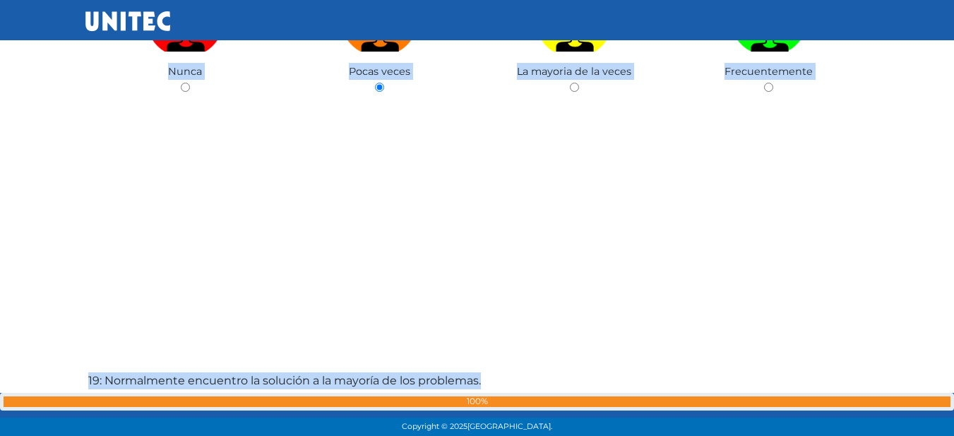
click at [604, 260] on div "18: Normalmente analizo las situaciones desde diferentes puntos de vista. Nunca…" at bounding box center [477, 46] width 784 height 436
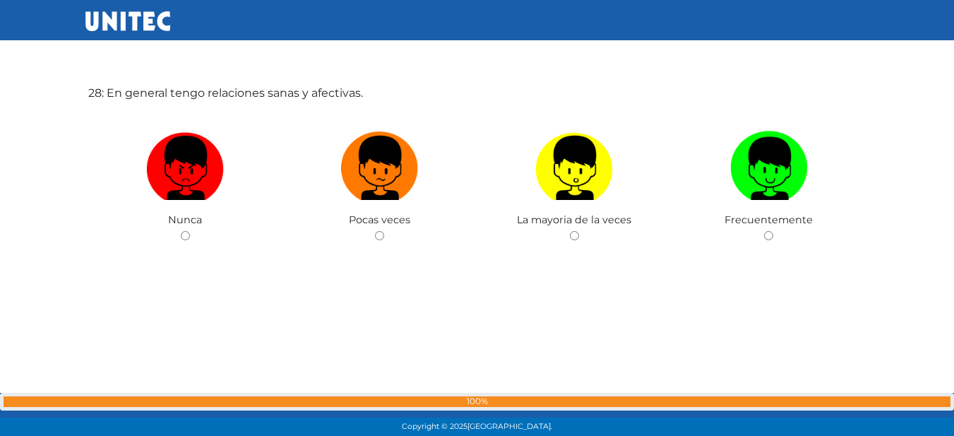
scroll to position [11906, 0]
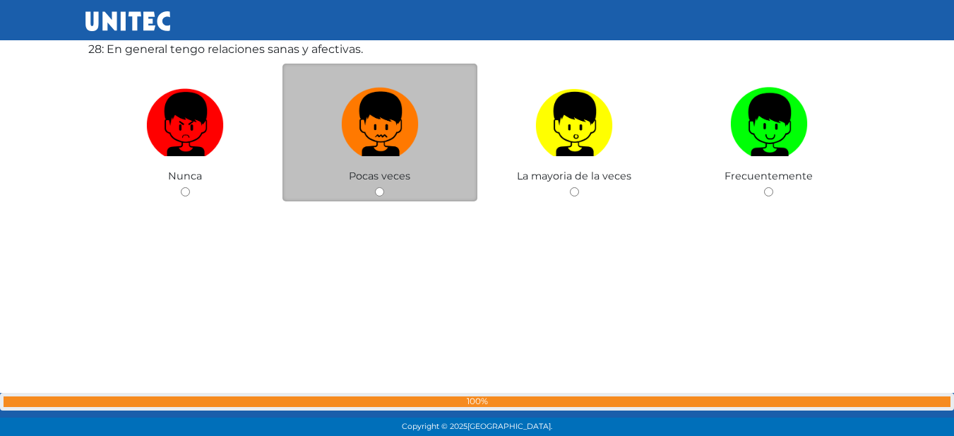
click at [375, 145] on img at bounding box center [380, 119] width 78 height 74
click at [375, 187] on input "radio" at bounding box center [379, 191] width 9 height 9
radio input "true"
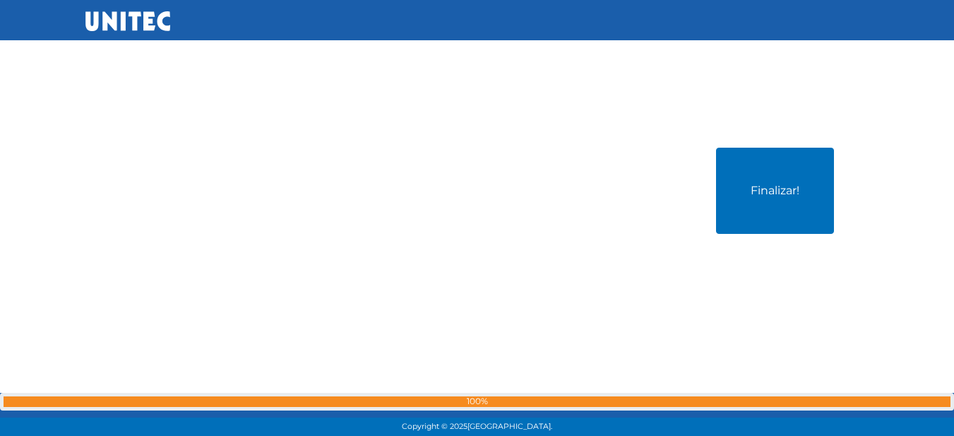
scroll to position [12302, 0]
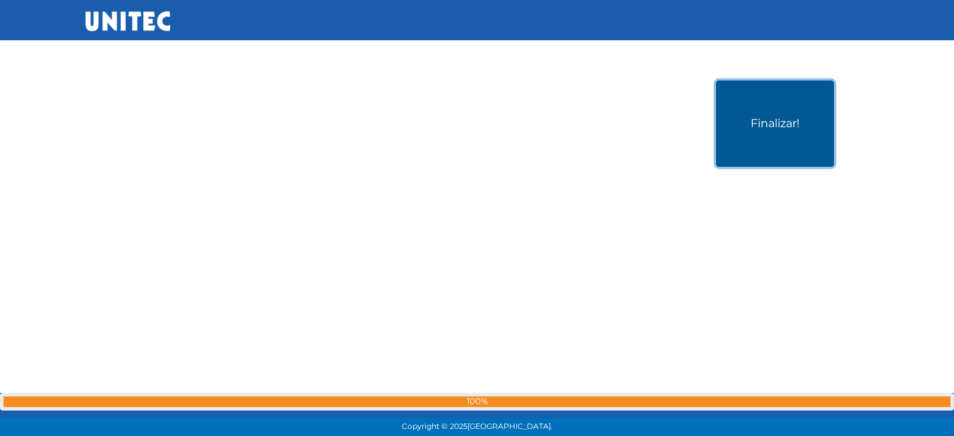
click at [773, 145] on button "Finalizar!" at bounding box center [775, 124] width 118 height 86
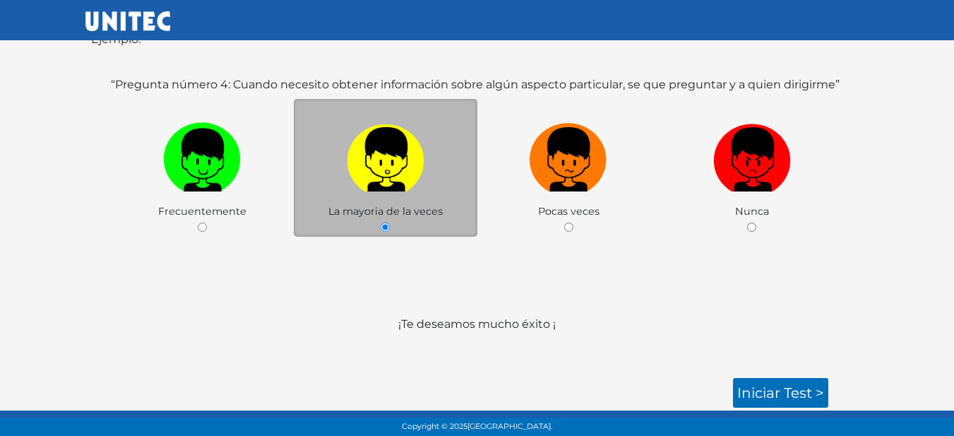
scroll to position [235, 0]
click at [802, 398] on link "Iniciar test >" at bounding box center [780, 393] width 95 height 30
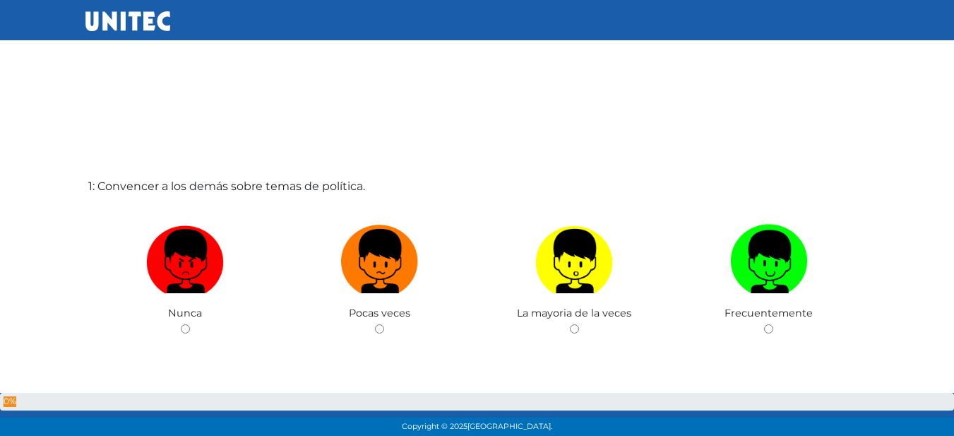
scroll to position [71, 0]
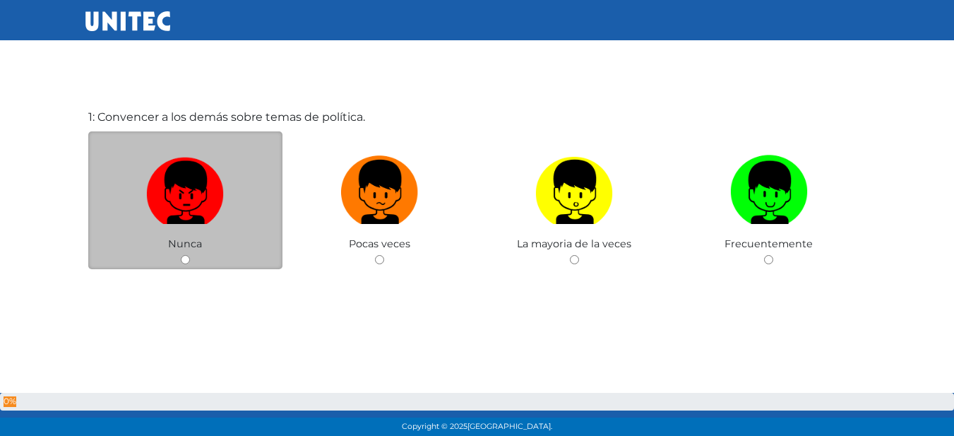
click at [191, 220] on img at bounding box center [185, 187] width 78 height 74
click at [190, 255] on input "radio" at bounding box center [185, 259] width 9 height 9
radio input "true"
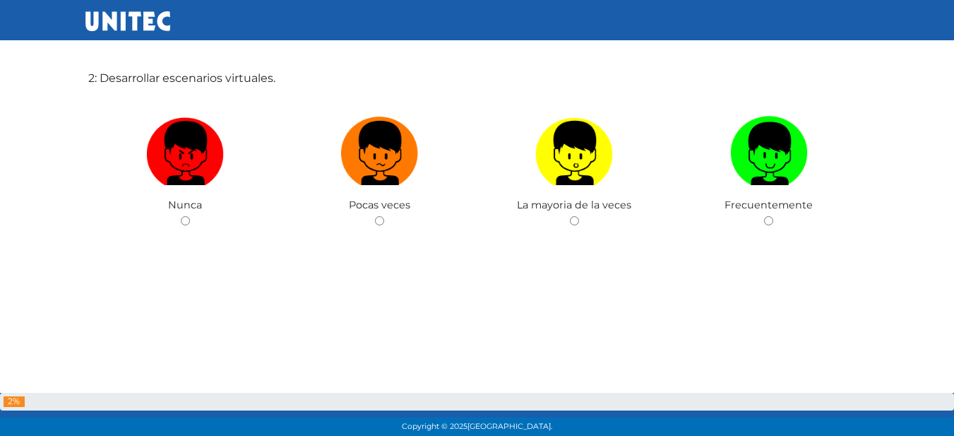
scroll to position [567, 0]
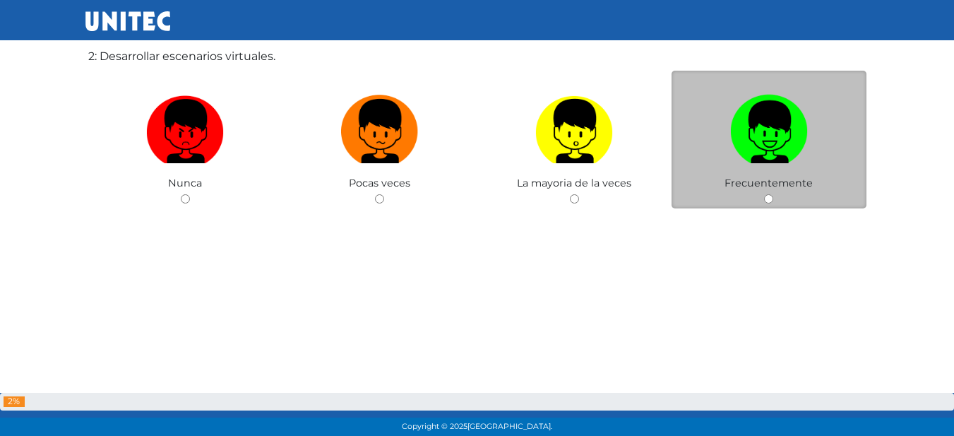
click at [747, 150] on img at bounding box center [769, 126] width 78 height 74
click at [764, 194] on input "radio" at bounding box center [768, 198] width 9 height 9
radio input "true"
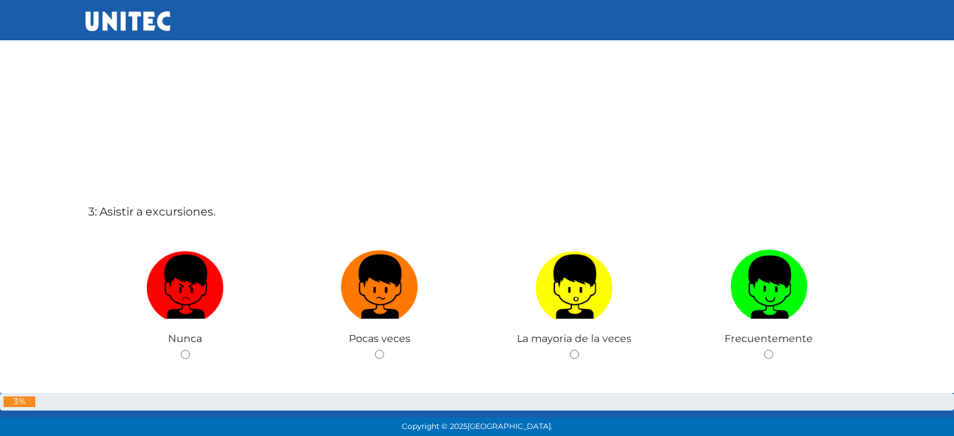
scroll to position [926, 0]
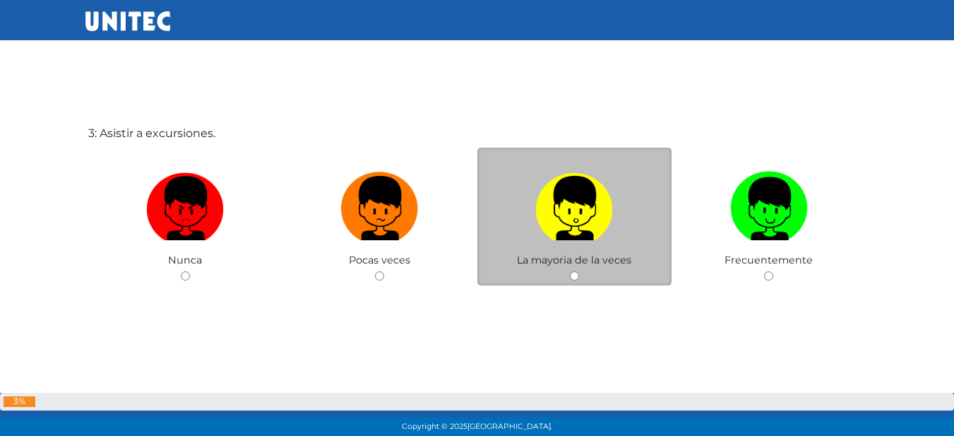
click at [521, 236] on label at bounding box center [575, 208] width 195 height 86
click at [570, 271] on input "radio" at bounding box center [574, 275] width 9 height 9
radio input "true"
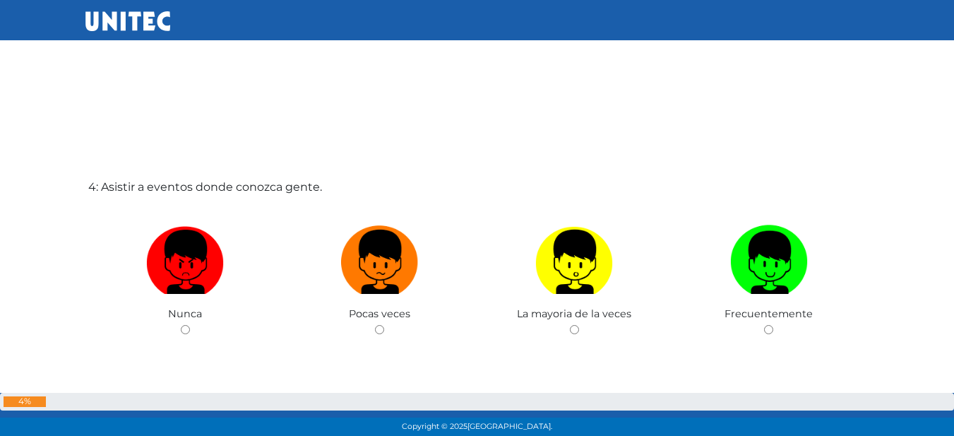
scroll to position [1343, 0]
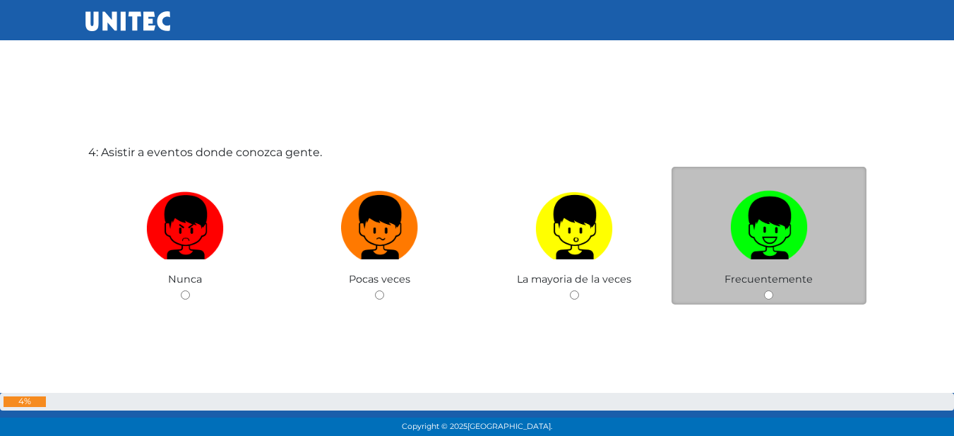
click at [773, 199] on img at bounding box center [769, 222] width 78 height 74
click at [773, 290] on input "radio" at bounding box center [768, 294] width 9 height 9
radio input "true"
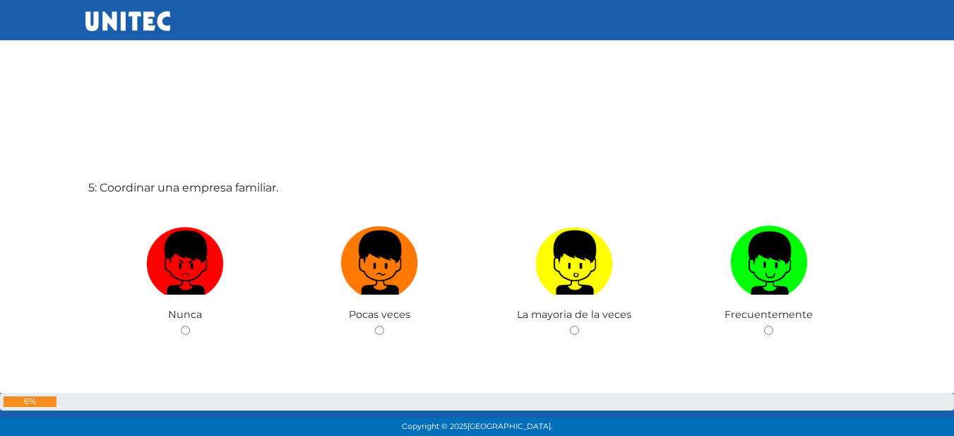
scroll to position [1768, 0]
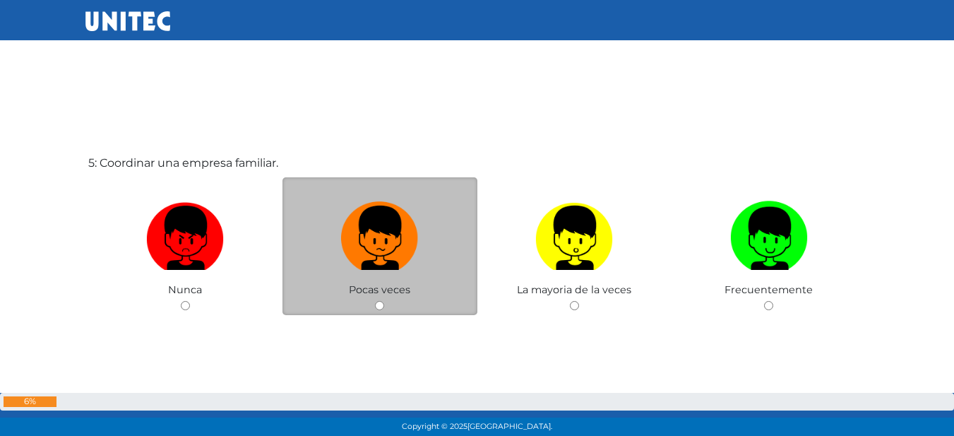
click at [432, 209] on label at bounding box center [380, 238] width 195 height 86
click at [384, 301] on input "radio" at bounding box center [379, 305] width 9 height 9
radio input "true"
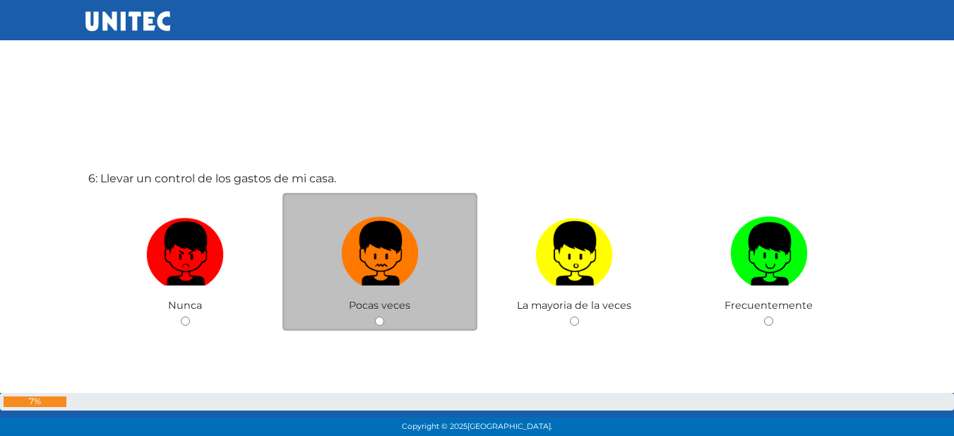
scroll to position [2259, 0]
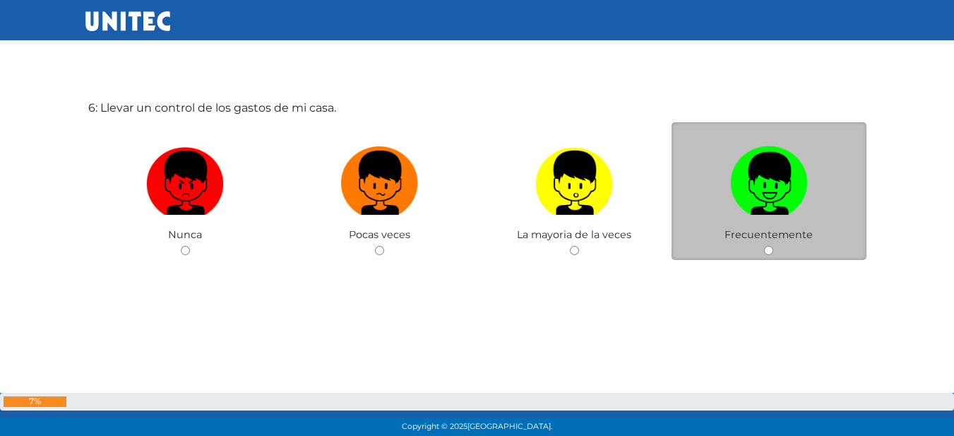
click at [759, 205] on img at bounding box center [769, 178] width 78 height 74
click at [764, 246] on input "radio" at bounding box center [768, 250] width 9 height 9
radio input "true"
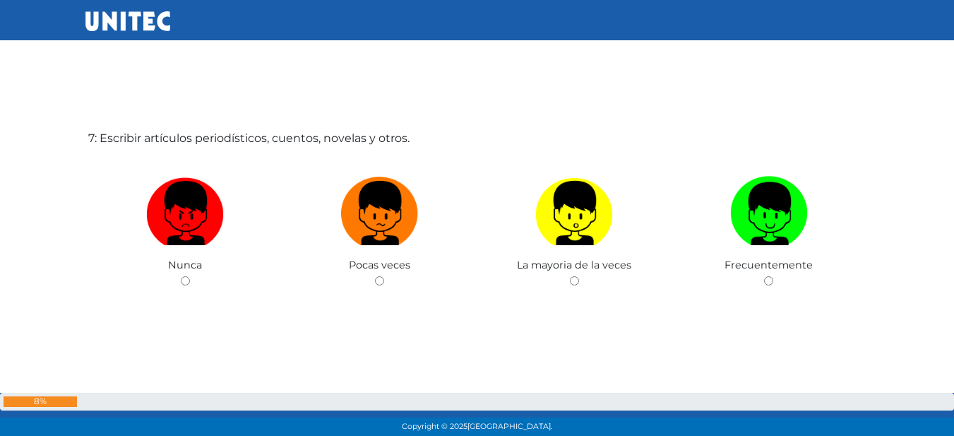
scroll to position [2687, 0]
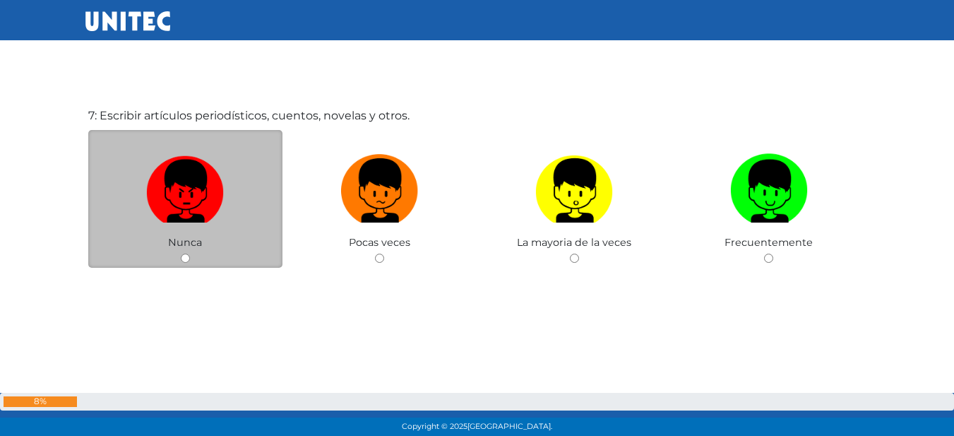
click at [155, 202] on img at bounding box center [185, 185] width 78 height 74
click at [181, 254] on input "radio" at bounding box center [185, 258] width 9 height 9
radio input "true"
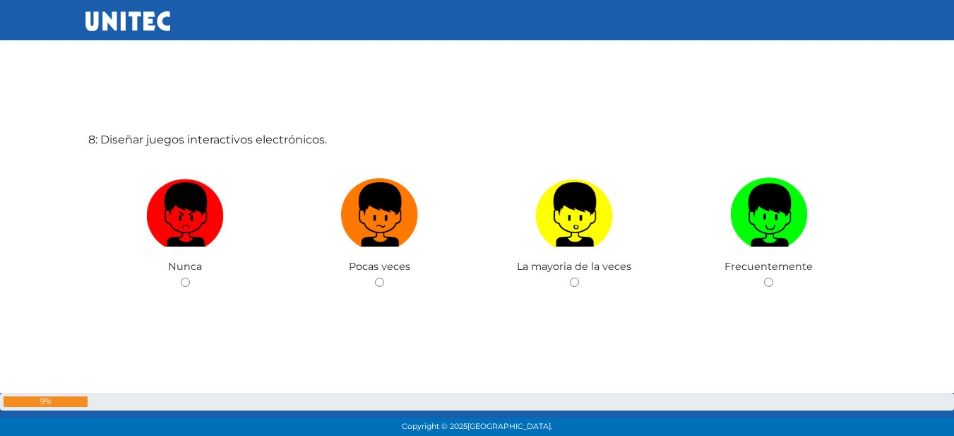
scroll to position [3124, 0]
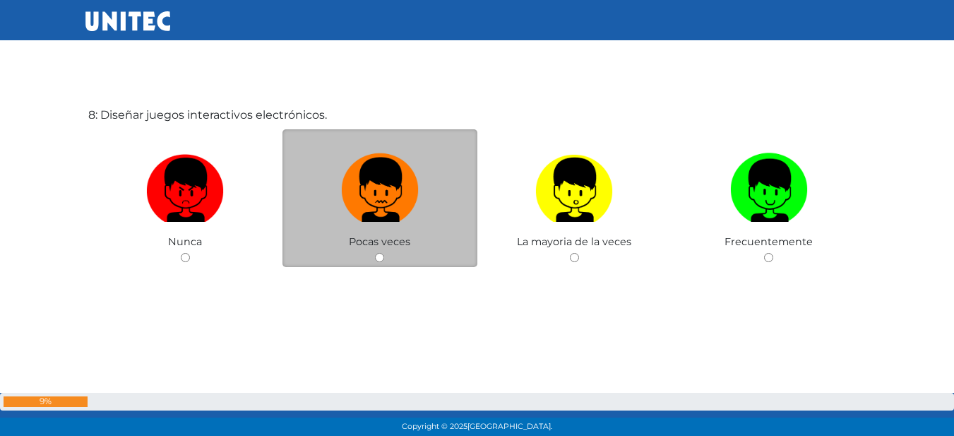
click at [393, 208] on img at bounding box center [380, 185] width 78 height 74
click at [384, 253] on input "radio" at bounding box center [379, 257] width 9 height 9
radio input "true"
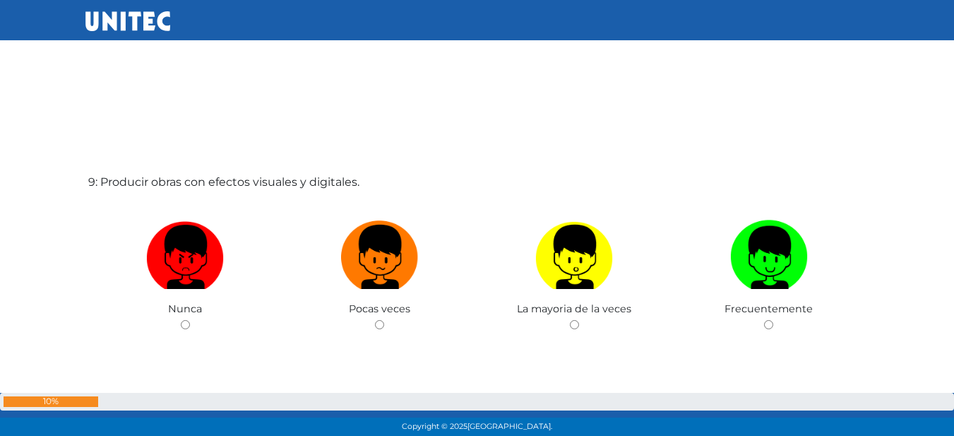
scroll to position [3539, 0]
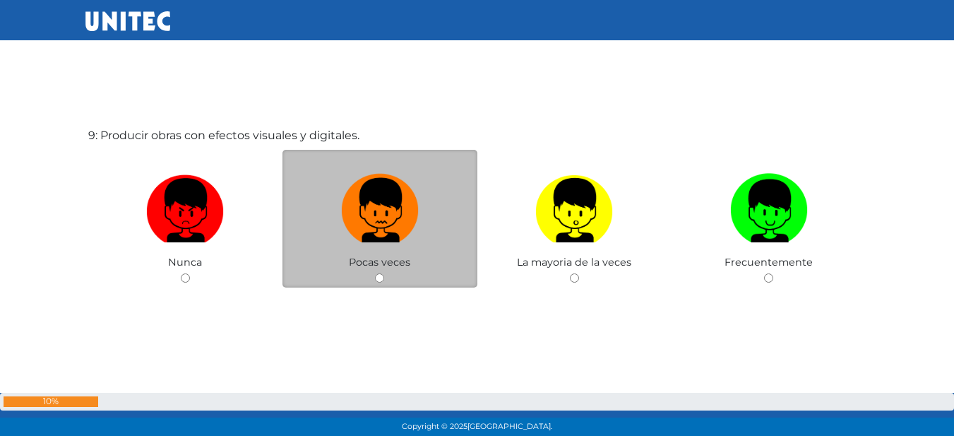
click at [401, 223] on img at bounding box center [380, 205] width 78 height 74
click at [384, 273] on input "radio" at bounding box center [379, 277] width 9 height 9
radio input "true"
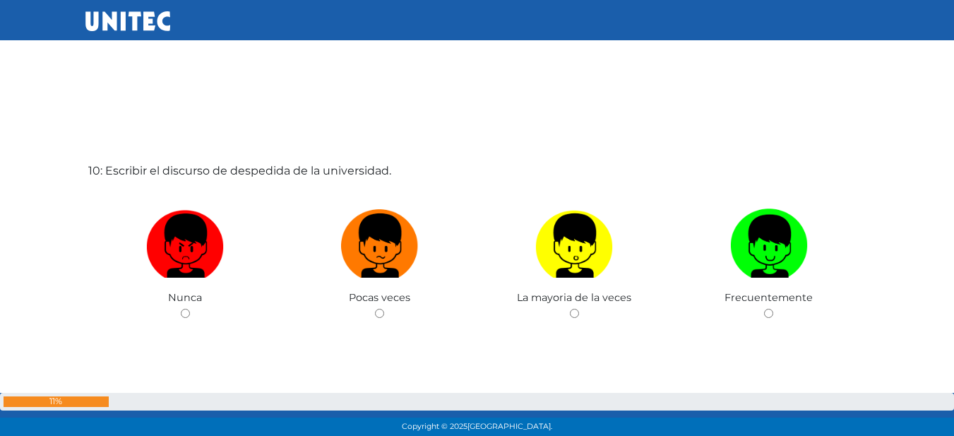
scroll to position [3964, 0]
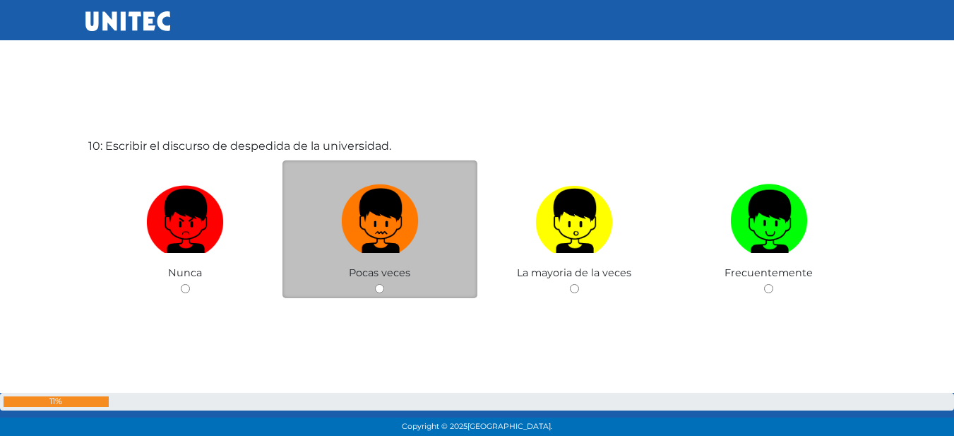
click at [390, 236] on img at bounding box center [380, 216] width 78 height 74
click at [384, 284] on input "radio" at bounding box center [379, 288] width 9 height 9
radio input "true"
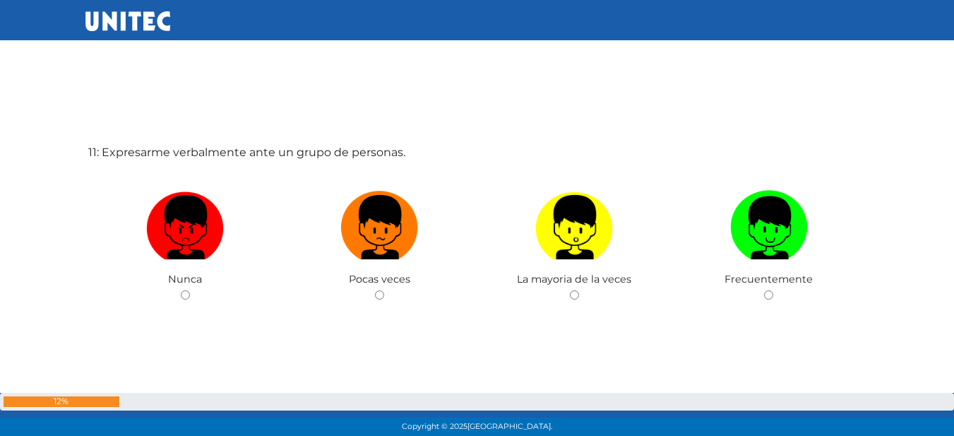
scroll to position [4429, 0]
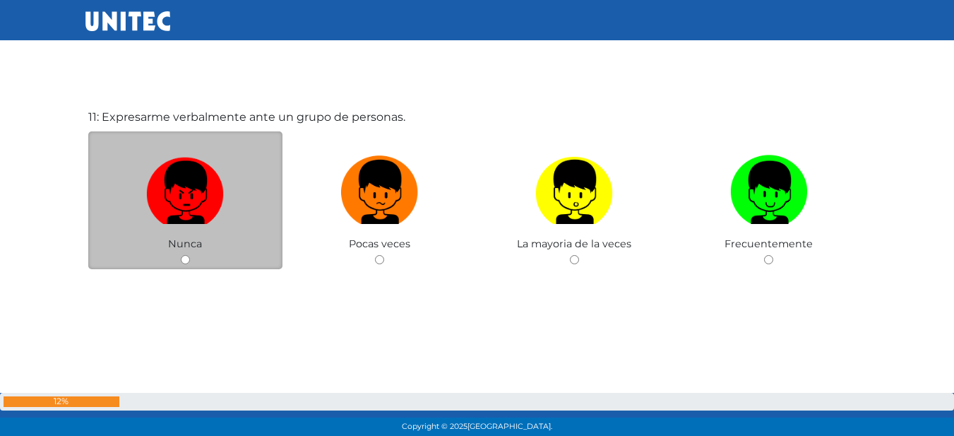
click at [173, 203] on img at bounding box center [185, 187] width 78 height 74
click at [181, 255] on input "radio" at bounding box center [185, 259] width 9 height 9
radio input "true"
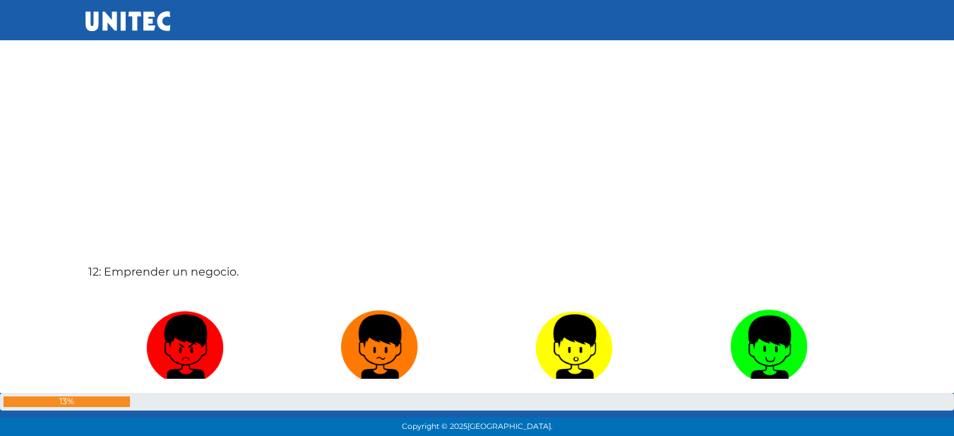
scroll to position [4856, 0]
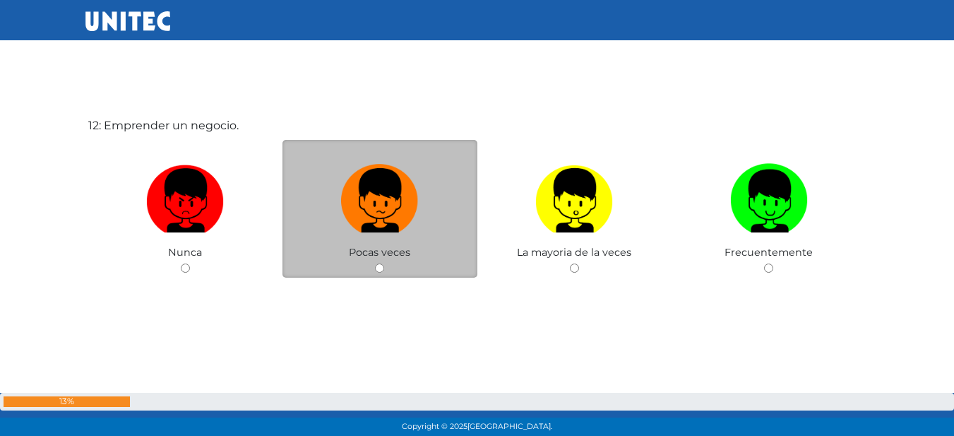
click at [391, 232] on label at bounding box center [380, 201] width 195 height 86
click at [384, 263] on input "radio" at bounding box center [379, 267] width 9 height 9
radio input "true"
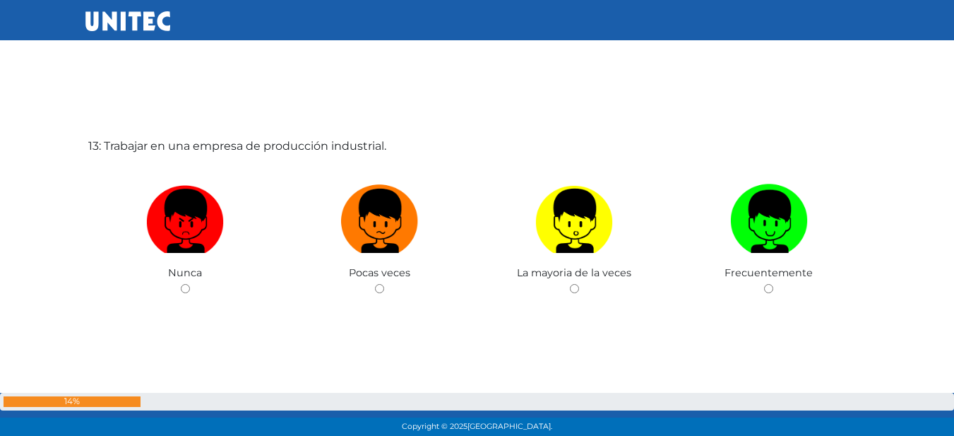
scroll to position [5301, 0]
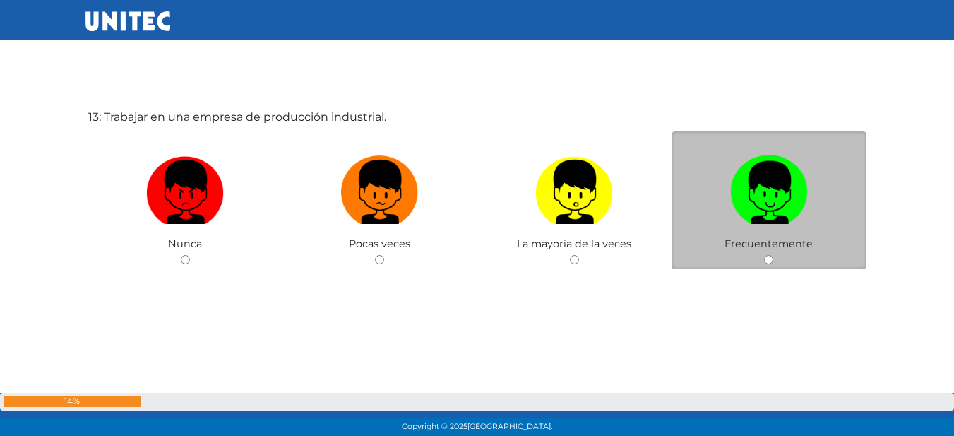
click at [785, 233] on label at bounding box center [769, 192] width 195 height 86
click at [773, 255] on input "radio" at bounding box center [768, 259] width 9 height 9
radio input "true"
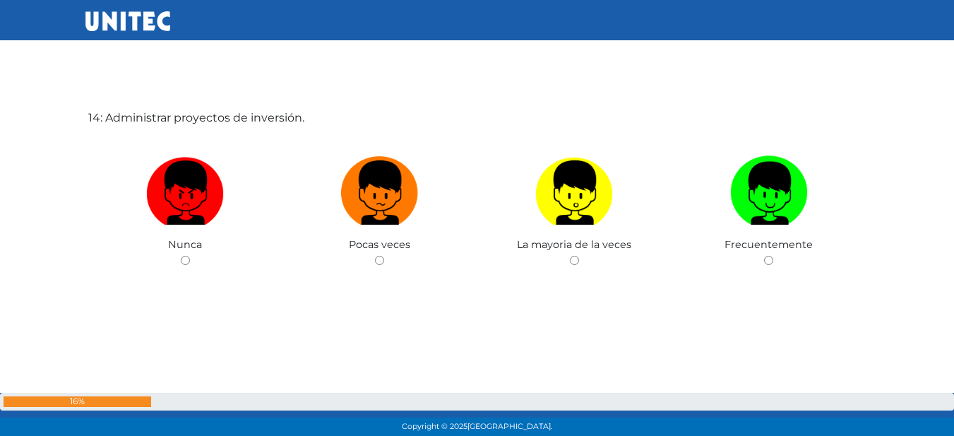
scroll to position [5724, 0]
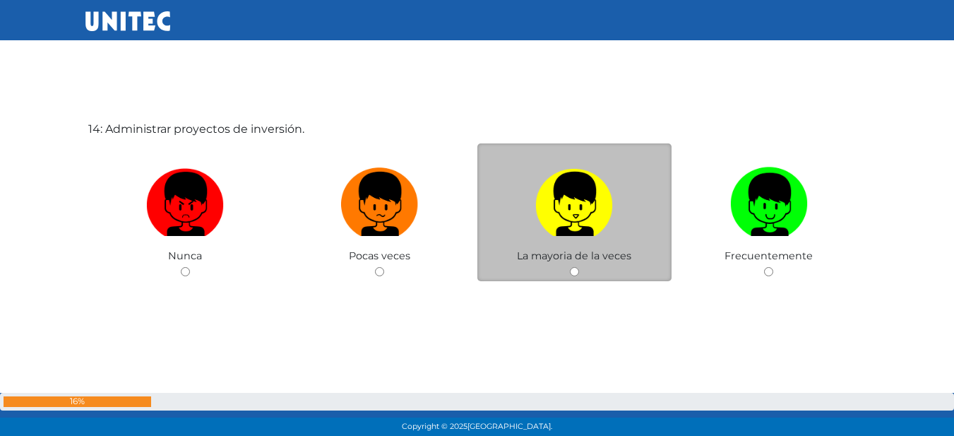
click at [553, 221] on img at bounding box center [574, 199] width 78 height 74
click at [570, 267] on input "radio" at bounding box center [574, 271] width 9 height 9
radio input "true"
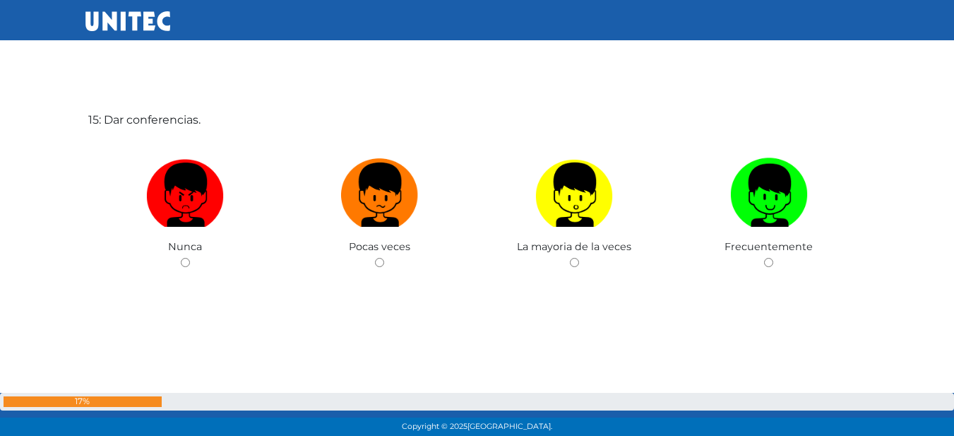
scroll to position [6172, 0]
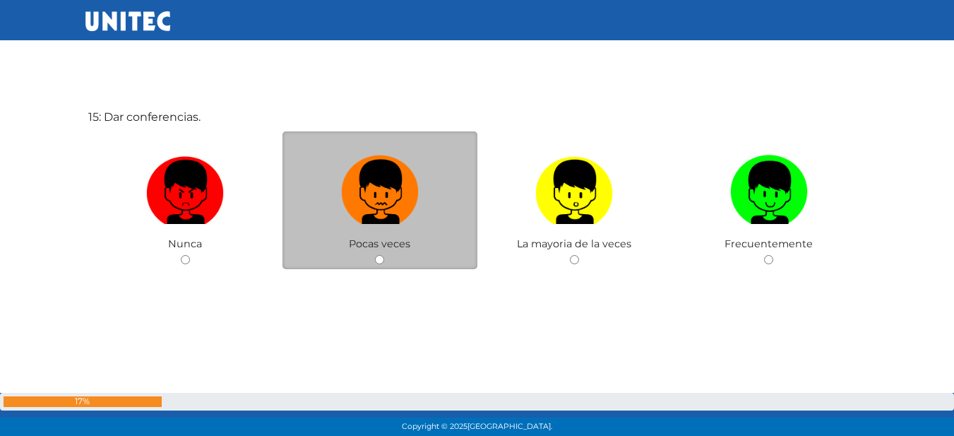
click at [376, 214] on img at bounding box center [380, 187] width 78 height 74
click at [376, 255] on input "radio" at bounding box center [379, 259] width 9 height 9
radio input "true"
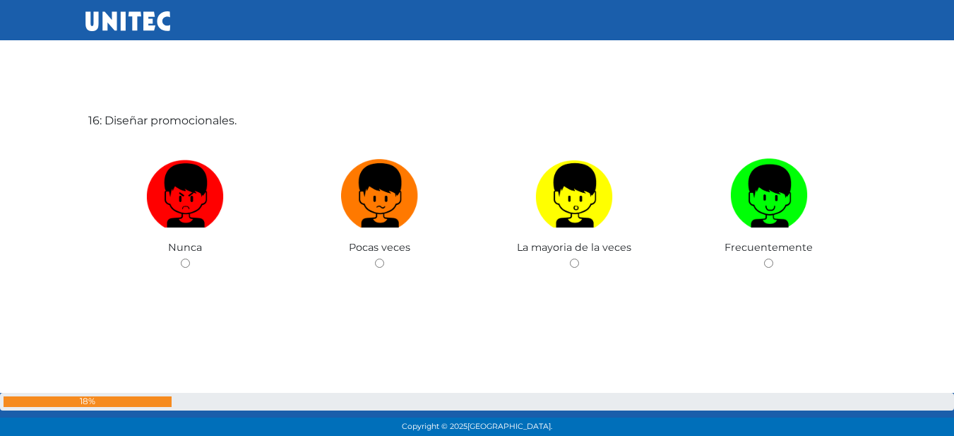
scroll to position [6608, 0]
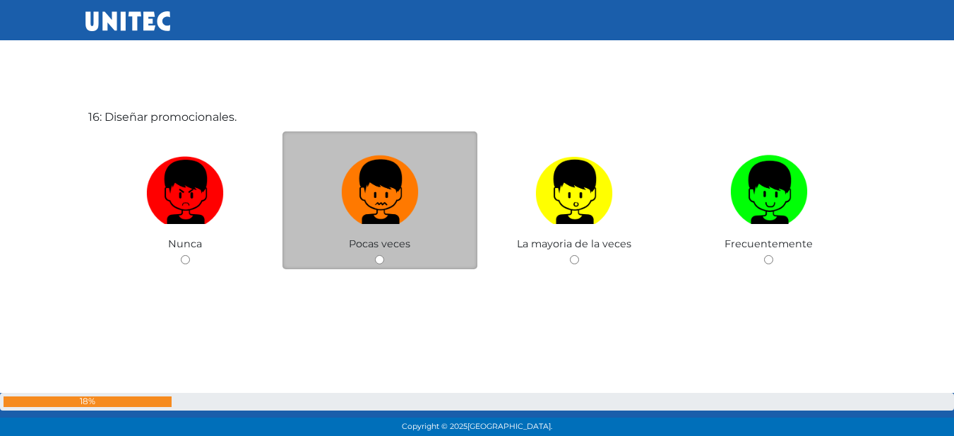
click at [393, 200] on img at bounding box center [380, 187] width 78 height 74
click at [384, 255] on input "radio" at bounding box center [379, 259] width 9 height 9
radio input "true"
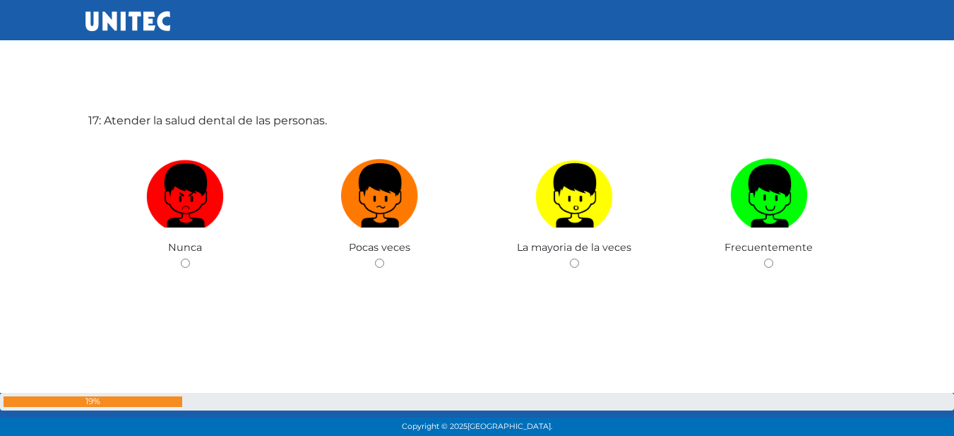
scroll to position [7044, 0]
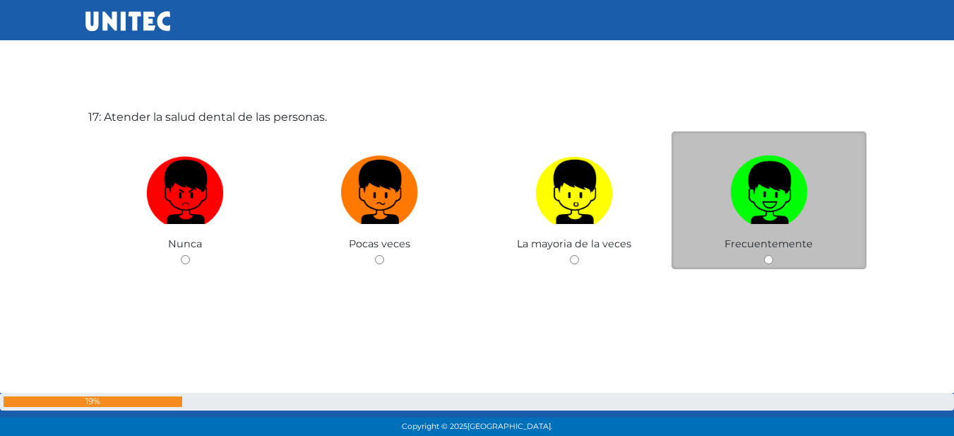
click at [791, 202] on img at bounding box center [769, 187] width 78 height 74
click at [773, 255] on input "radio" at bounding box center [768, 259] width 9 height 9
radio input "true"
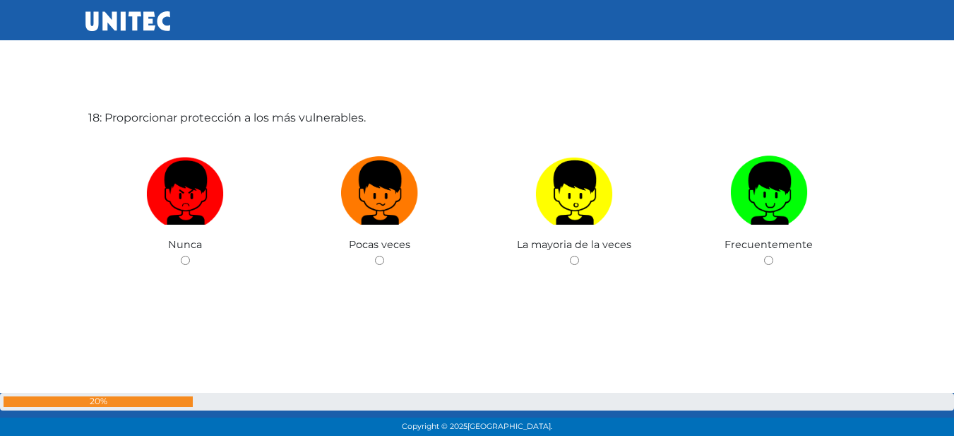
scroll to position [7480, 0]
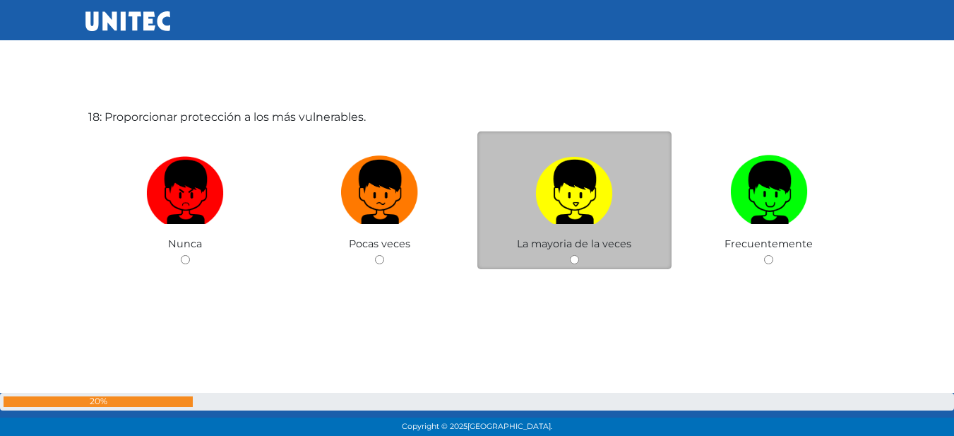
click at [579, 192] on img at bounding box center [574, 187] width 78 height 74
click at [579, 255] on input "radio" at bounding box center [574, 259] width 9 height 9
radio input "true"
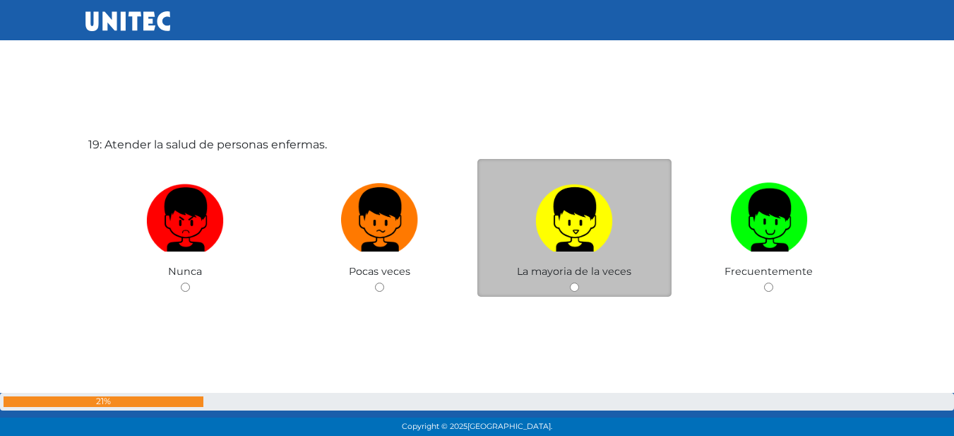
scroll to position [7896, 0]
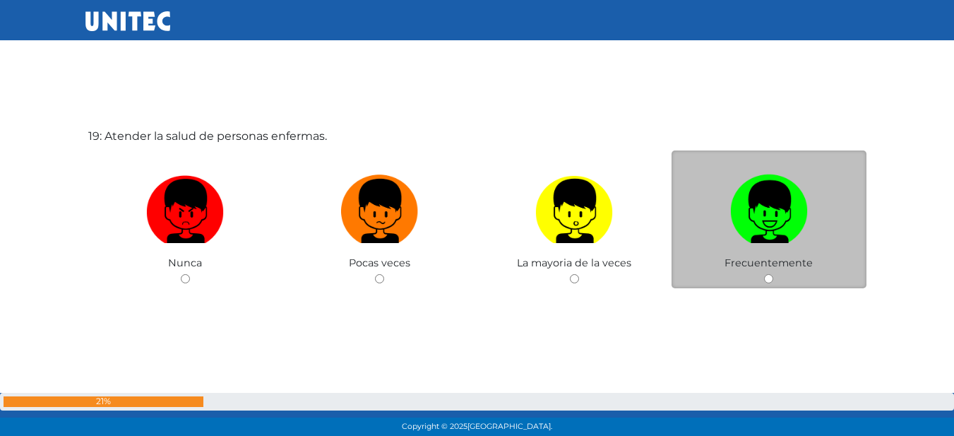
click at [788, 218] on img at bounding box center [769, 206] width 78 height 74
click at [773, 274] on input "radio" at bounding box center [768, 278] width 9 height 9
radio input "true"
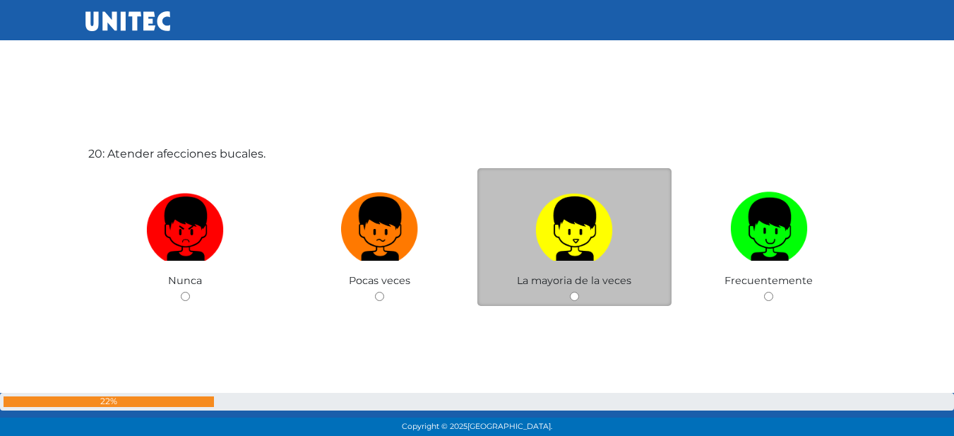
scroll to position [8385, 0]
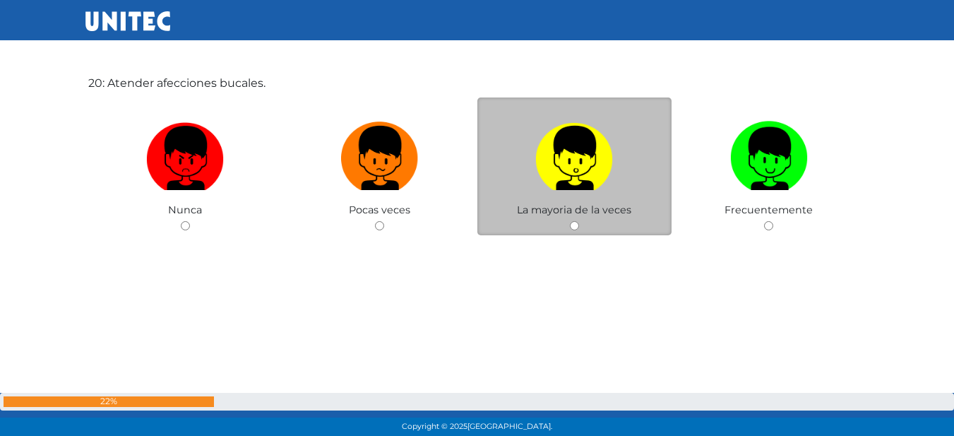
click at [582, 192] on label at bounding box center [575, 158] width 195 height 86
click at [579, 221] on input "radio" at bounding box center [574, 225] width 9 height 9
radio input "true"
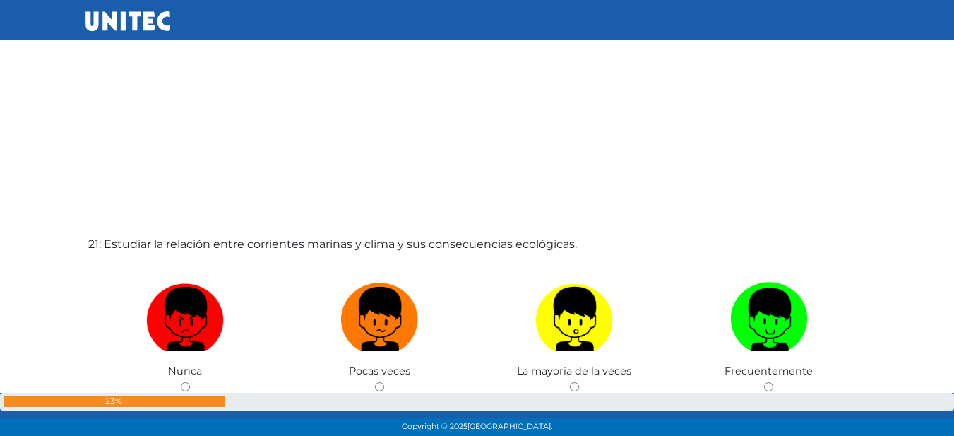
scroll to position [8745, 0]
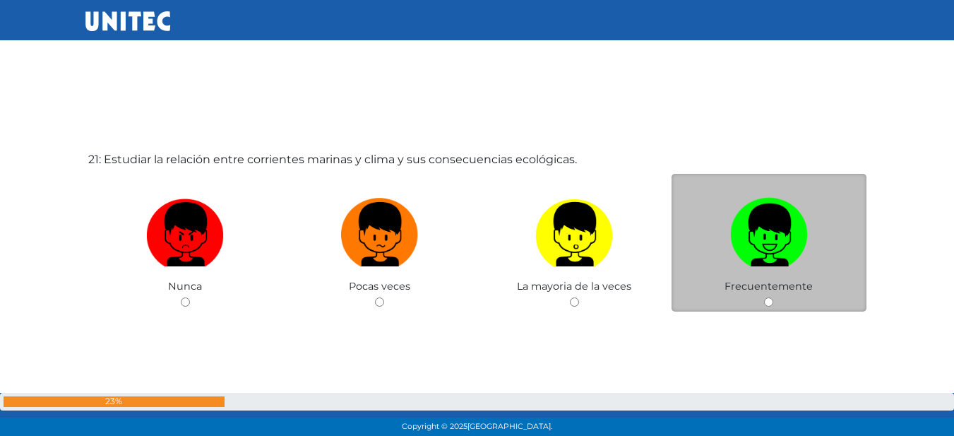
click at [742, 239] on img at bounding box center [769, 229] width 78 height 74
click at [764, 297] on input "radio" at bounding box center [768, 301] width 9 height 9
radio input "true"
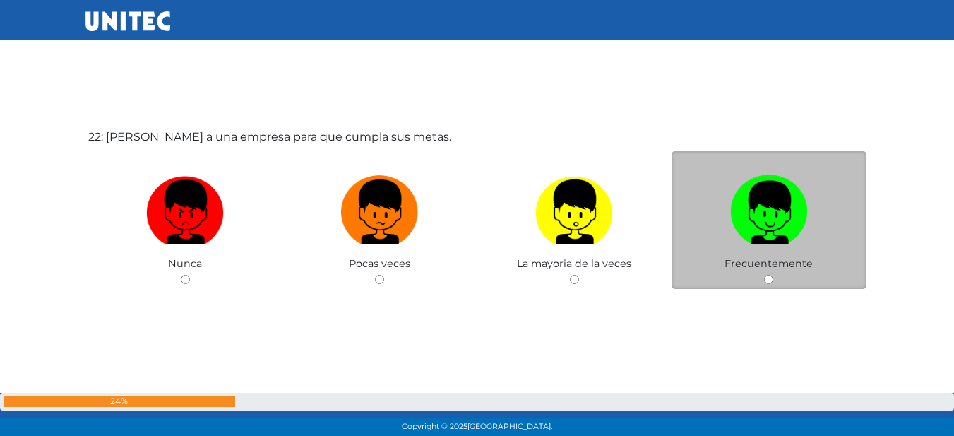
scroll to position [9223, 0]
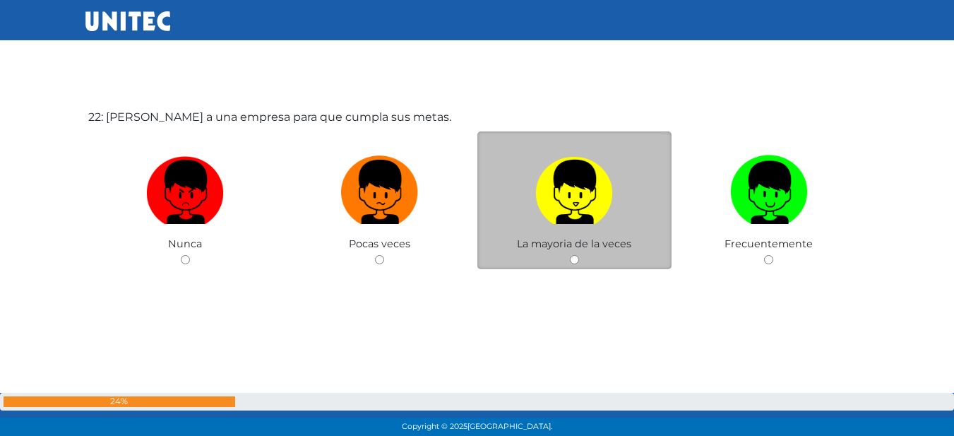
click at [573, 205] on img at bounding box center [574, 187] width 78 height 74
click at [573, 255] on input "radio" at bounding box center [574, 259] width 9 height 9
radio input "true"
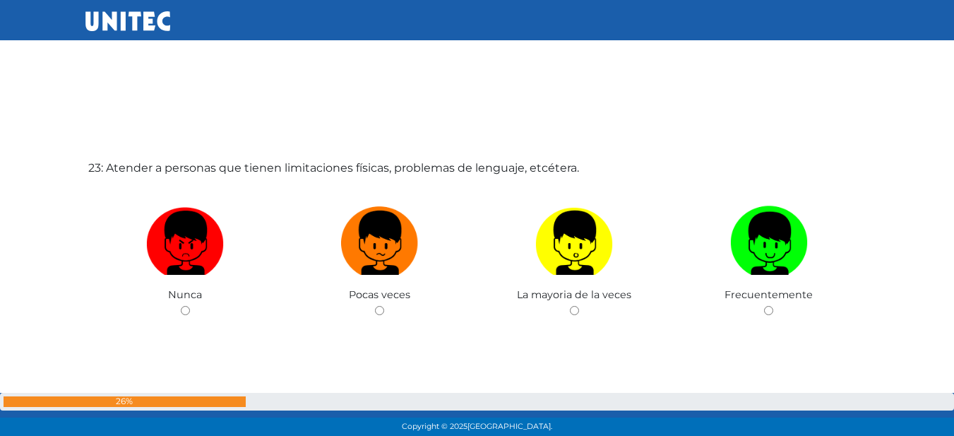
scroll to position [9659, 0]
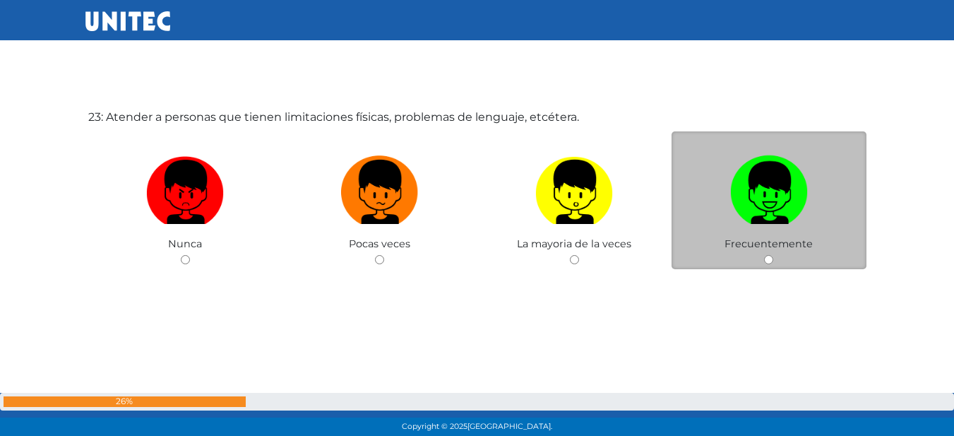
click at [782, 193] on img at bounding box center [769, 187] width 78 height 74
click at [773, 255] on input "radio" at bounding box center [768, 259] width 9 height 9
radio input "true"
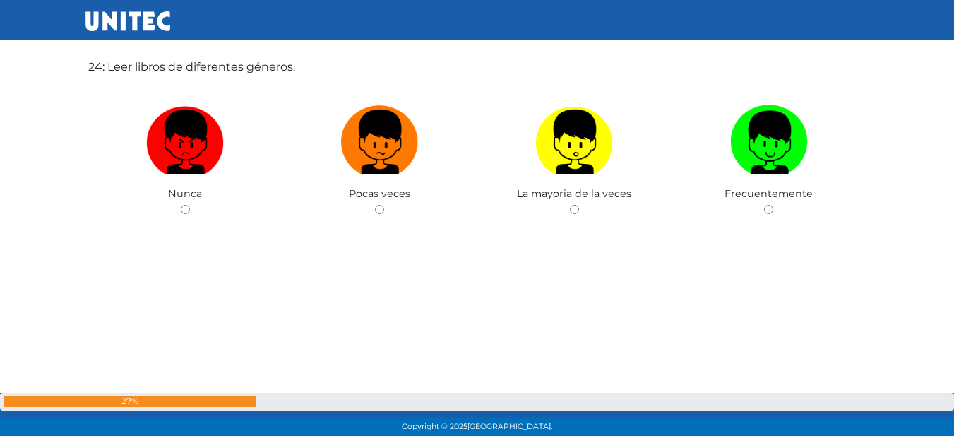
scroll to position [10157, 0]
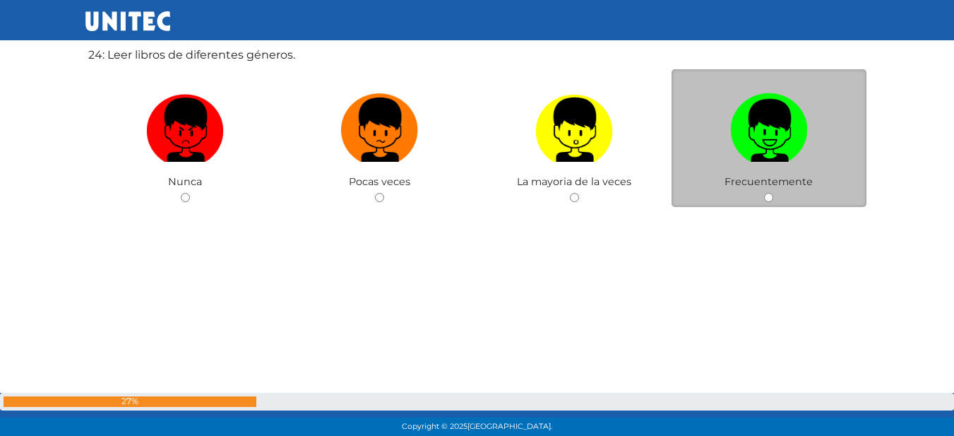
click at [757, 120] on img at bounding box center [769, 125] width 78 height 74
click at [764, 193] on input "radio" at bounding box center [768, 197] width 9 height 9
radio input "true"
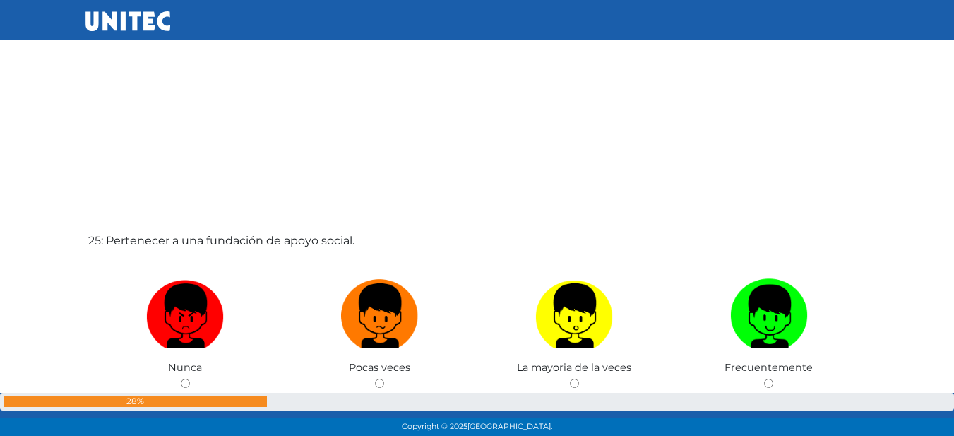
scroll to position [10586, 0]
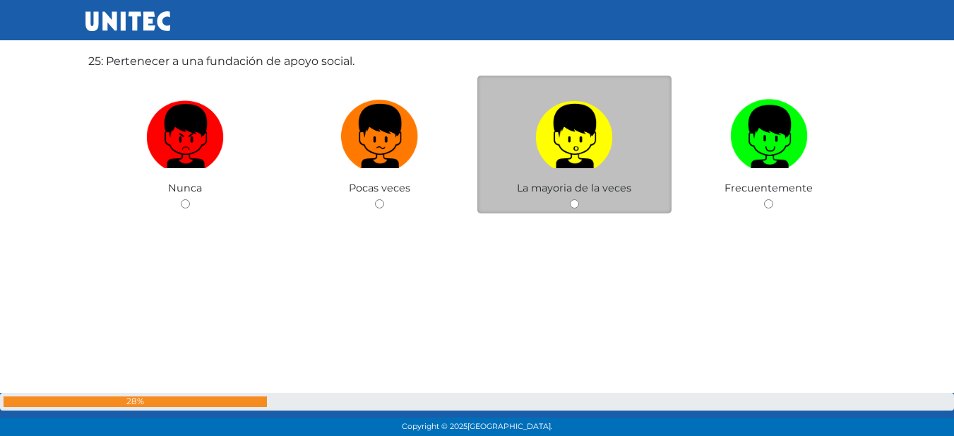
click at [617, 126] on label at bounding box center [575, 136] width 195 height 86
click at [579, 199] on input "radio" at bounding box center [574, 203] width 9 height 9
radio input "true"
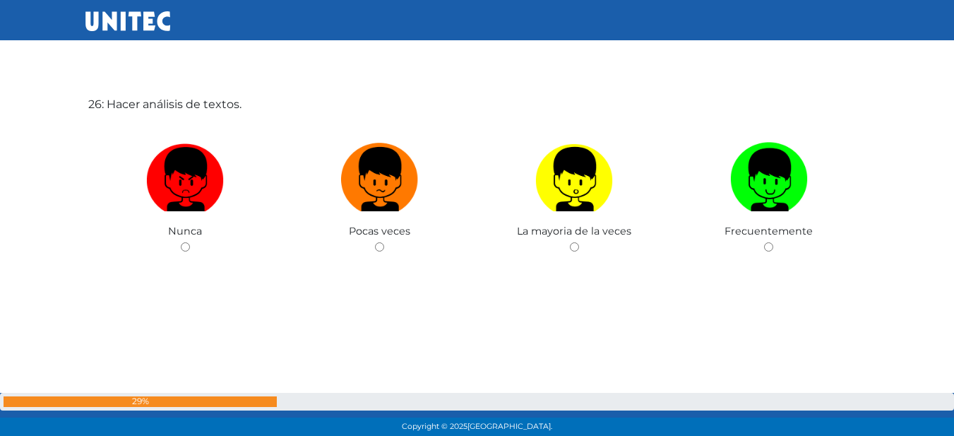
scroll to position [11002, 0]
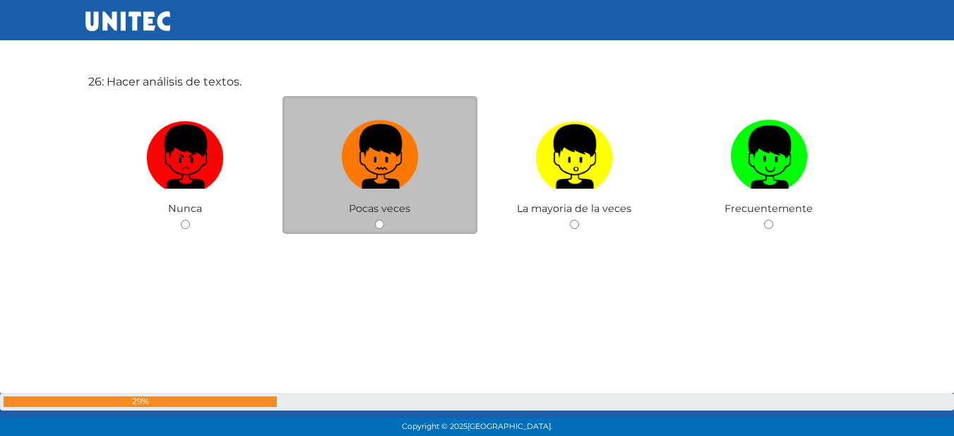
click at [411, 147] on img at bounding box center [380, 151] width 78 height 74
click at [384, 220] on input "radio" at bounding box center [379, 224] width 9 height 9
radio input "true"
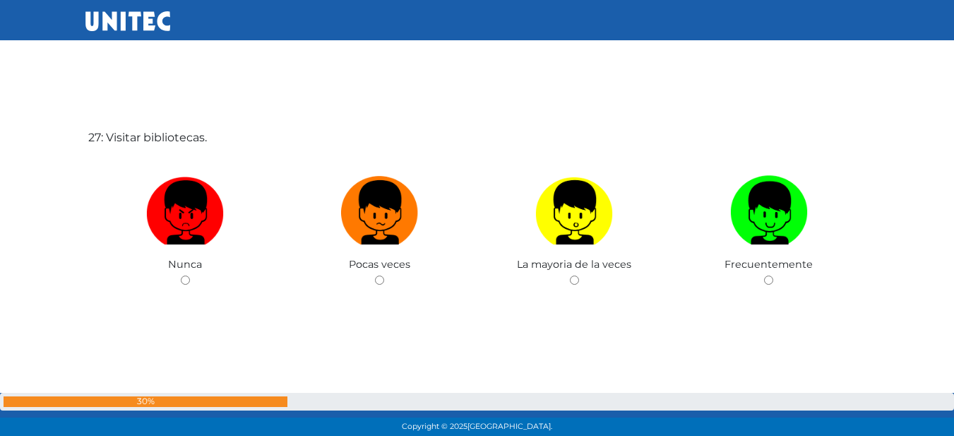
scroll to position [11402, 0]
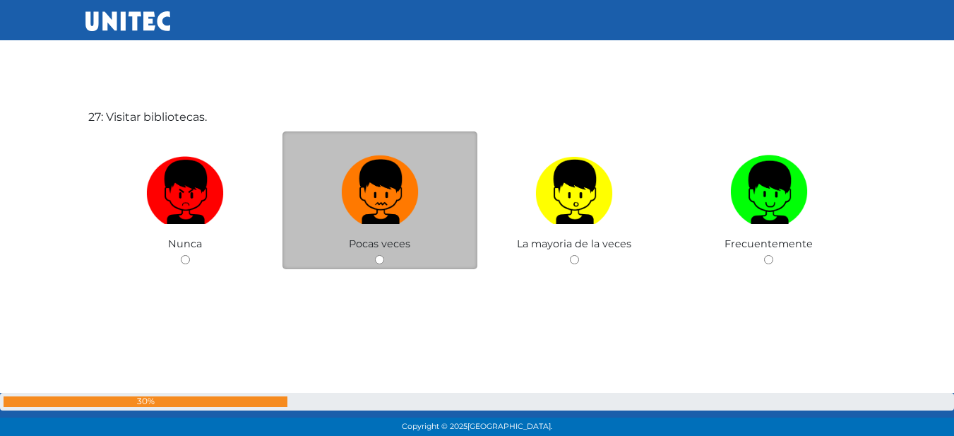
click at [384, 215] on img at bounding box center [380, 187] width 78 height 74
click at [384, 255] on input "radio" at bounding box center [379, 259] width 9 height 9
radio input "true"
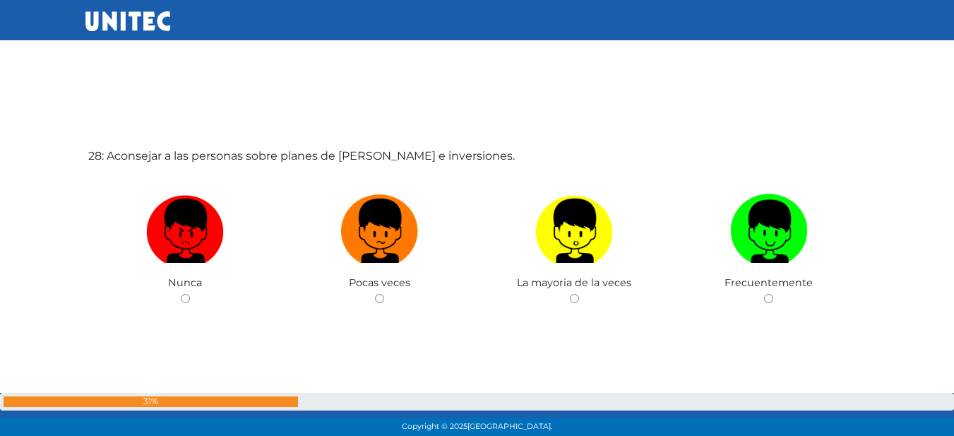
scroll to position [11811, 0]
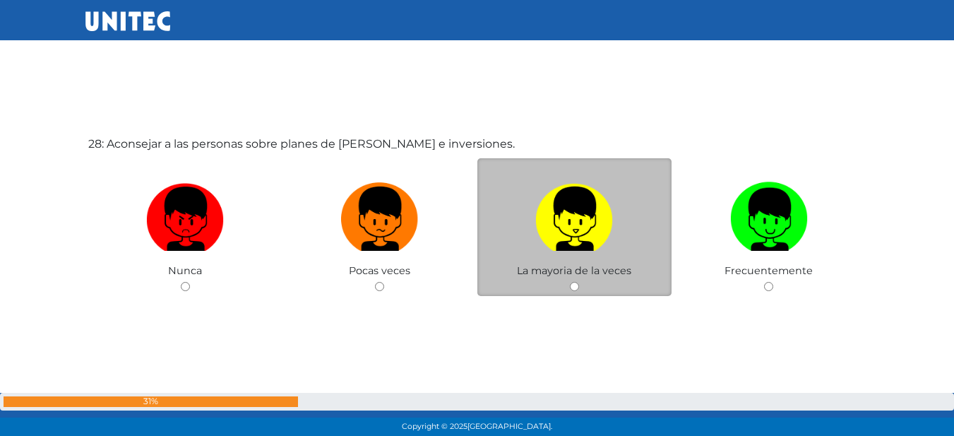
click at [565, 221] on img at bounding box center [574, 214] width 78 height 74
click at [570, 282] on input "radio" at bounding box center [574, 286] width 9 height 9
radio input "true"
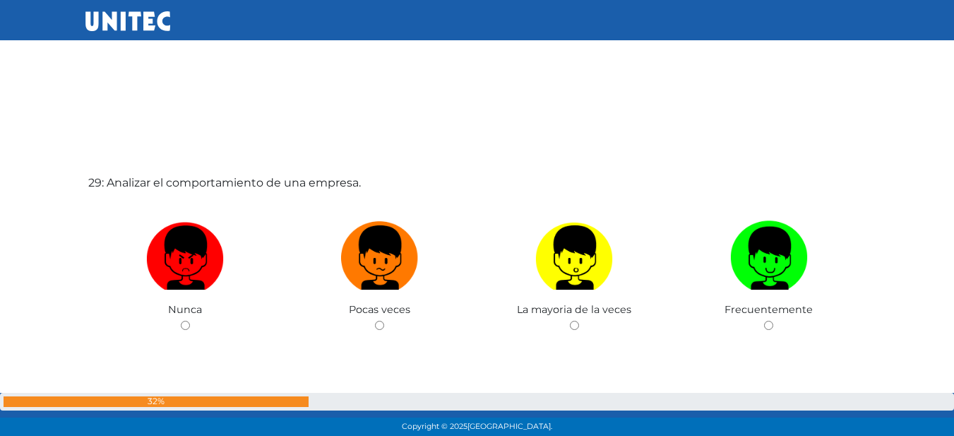
scroll to position [12233, 0]
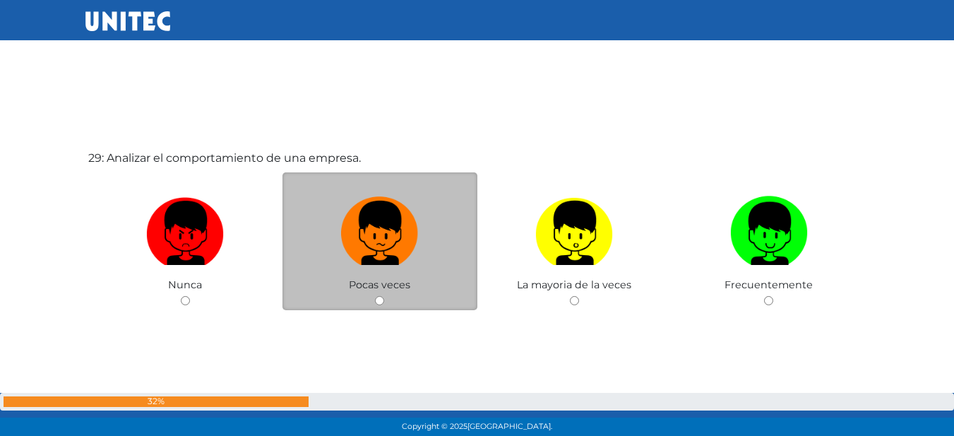
click at [400, 268] on label at bounding box center [380, 233] width 195 height 86
click at [384, 296] on input "radio" at bounding box center [379, 300] width 9 height 9
radio input "true"
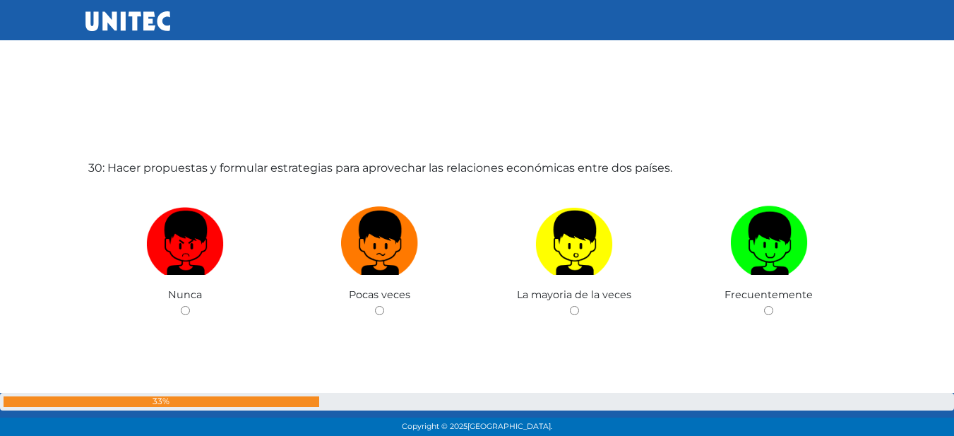
scroll to position [12710, 0]
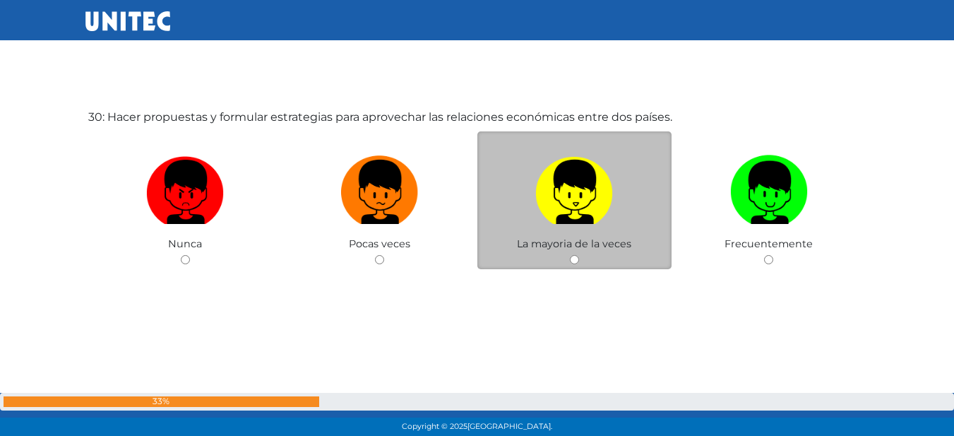
click at [593, 210] on img at bounding box center [574, 187] width 78 height 74
click at [579, 255] on input "radio" at bounding box center [574, 259] width 9 height 9
radio input "true"
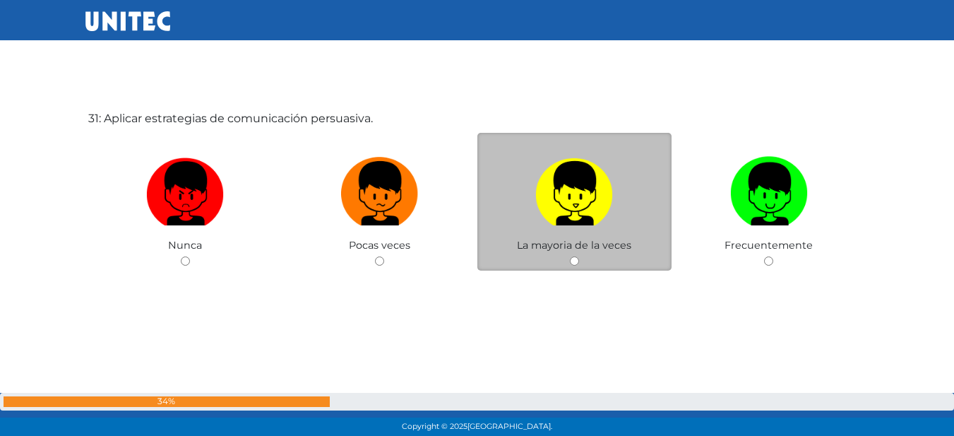
scroll to position [13146, 0]
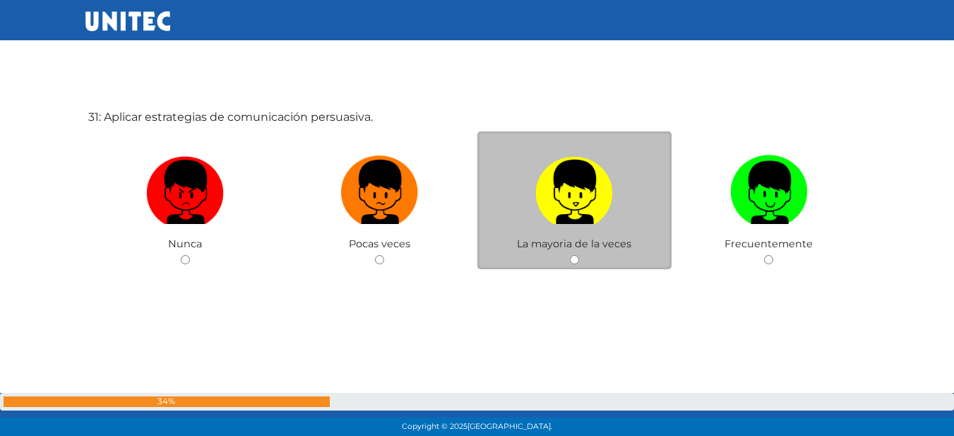
click at [568, 186] on img at bounding box center [574, 187] width 78 height 74
click at [570, 255] on input "radio" at bounding box center [574, 259] width 9 height 9
radio input "true"
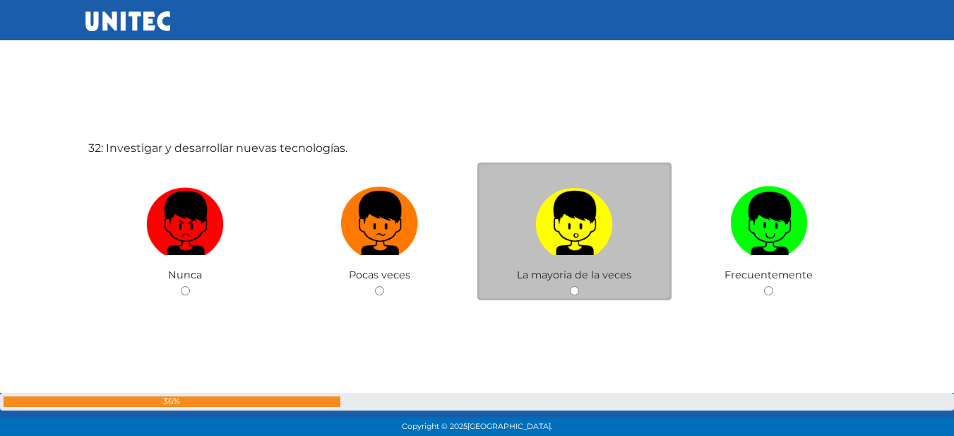
scroll to position [13581, 0]
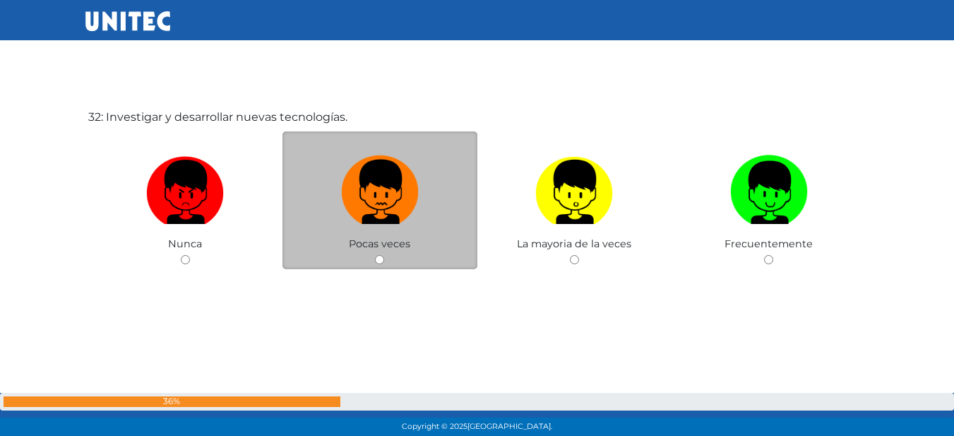
click at [382, 206] on img at bounding box center [380, 187] width 78 height 74
click at [382, 255] on input "radio" at bounding box center [379, 259] width 9 height 9
radio input "true"
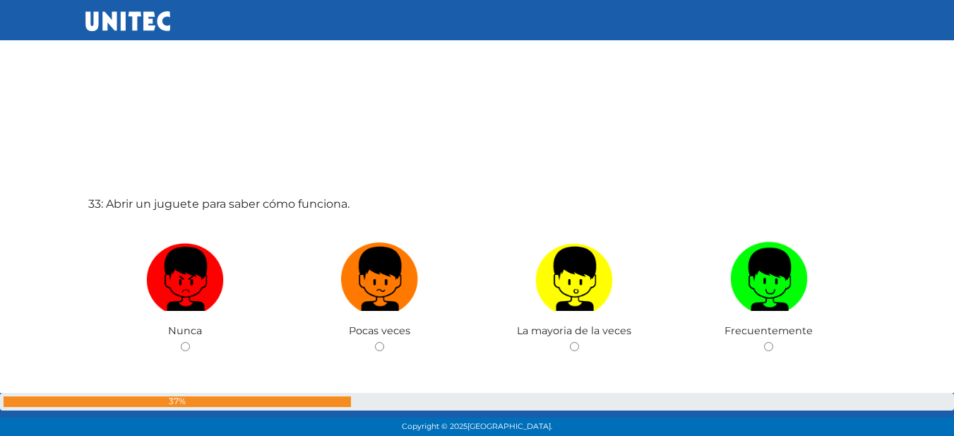
scroll to position [13932, 0]
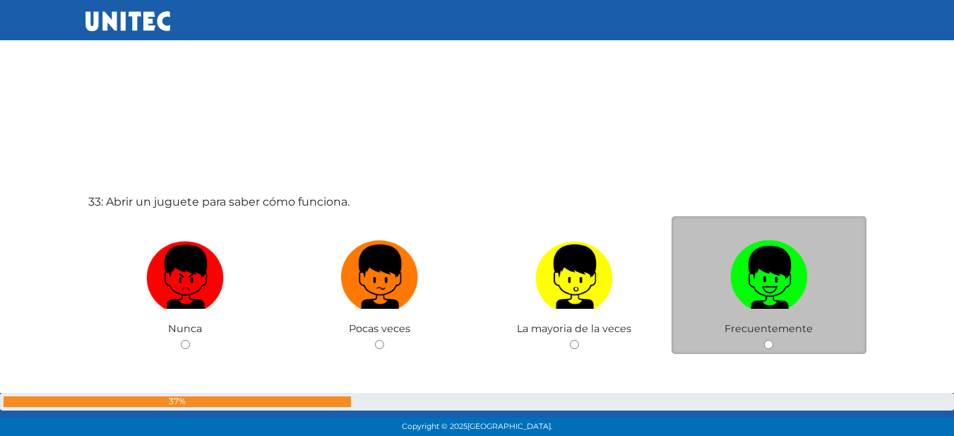
click at [776, 283] on img at bounding box center [769, 272] width 78 height 74
click at [773, 340] on input "radio" at bounding box center [768, 344] width 9 height 9
radio input "true"
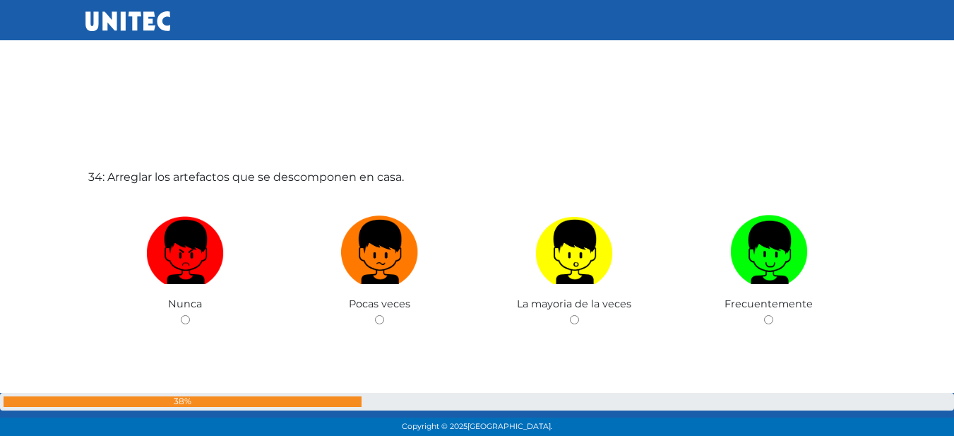
scroll to position [14428, 0]
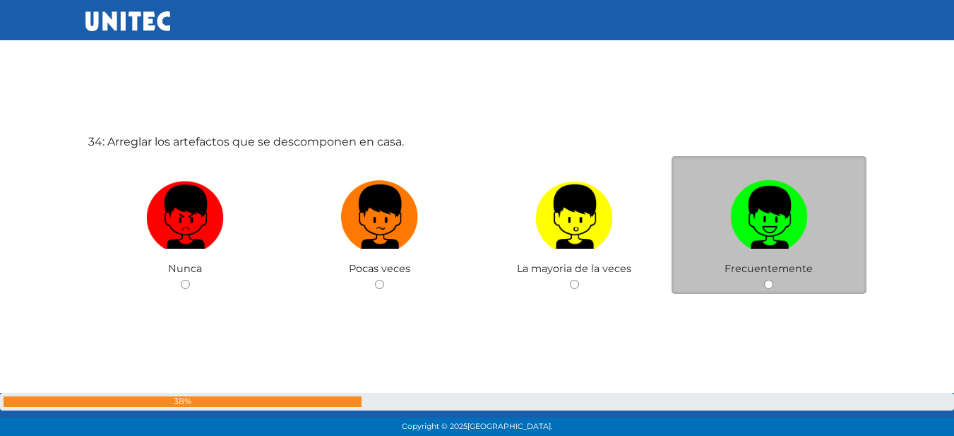
click at [772, 221] on img at bounding box center [769, 211] width 78 height 74
click at [772, 280] on input "radio" at bounding box center [768, 284] width 9 height 9
radio input "true"
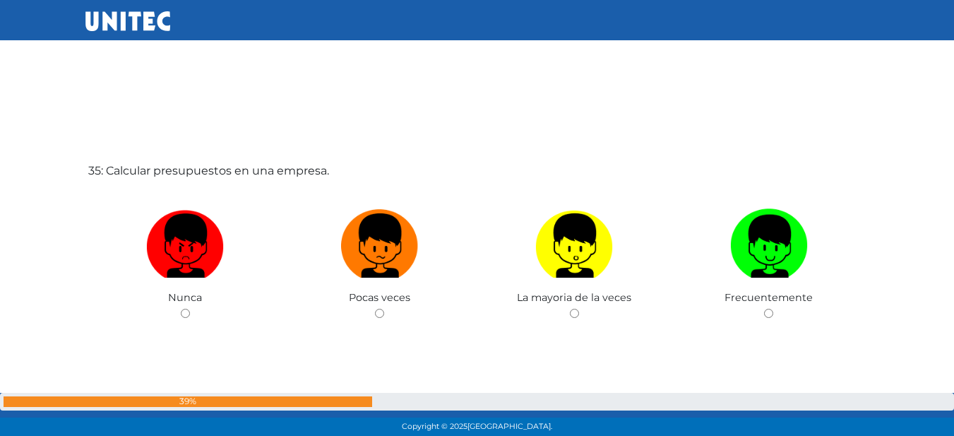
scroll to position [14889, 0]
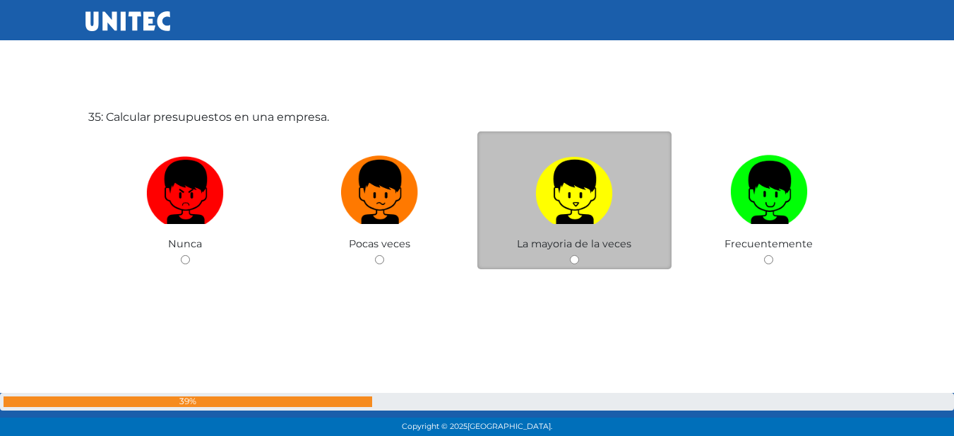
click at [563, 179] on img at bounding box center [574, 187] width 78 height 74
click at [570, 255] on input "radio" at bounding box center [574, 259] width 9 height 9
radio input "true"
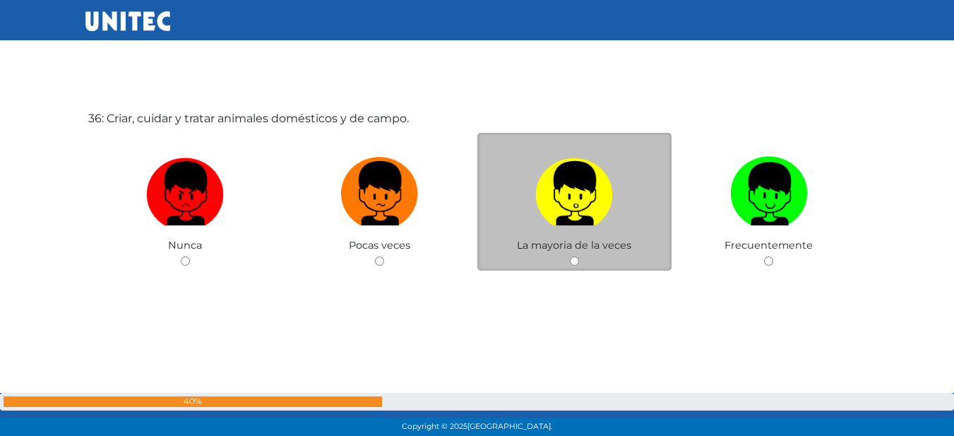
scroll to position [15325, 0]
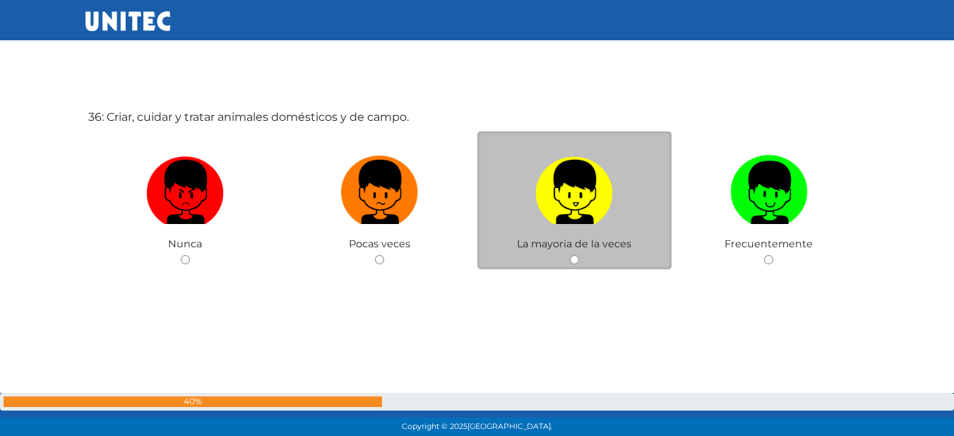
click at [592, 198] on img at bounding box center [574, 187] width 78 height 74
click at [579, 255] on input "radio" at bounding box center [574, 259] width 9 height 9
radio input "true"
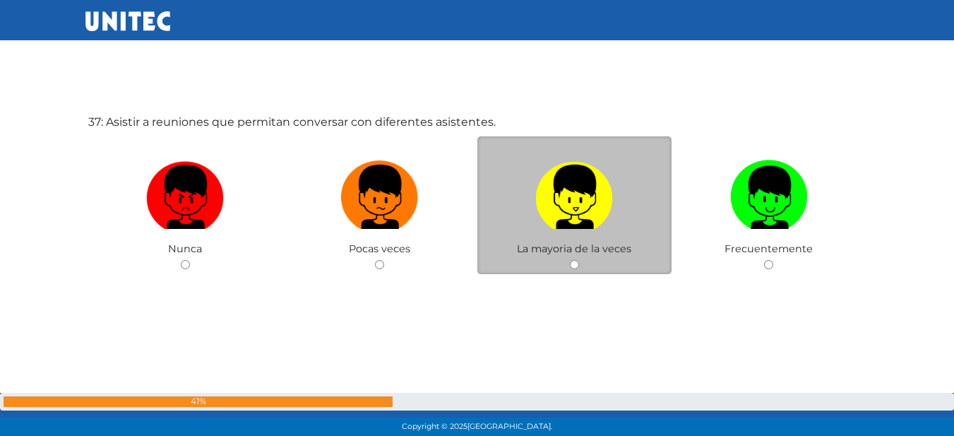
scroll to position [15760, 0]
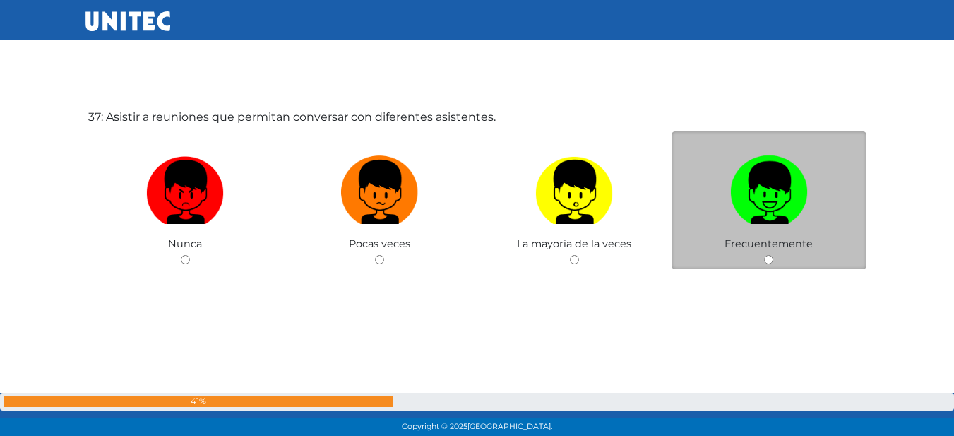
click at [791, 186] on img at bounding box center [769, 187] width 78 height 74
click at [773, 255] on input "radio" at bounding box center [768, 259] width 9 height 9
radio input "true"
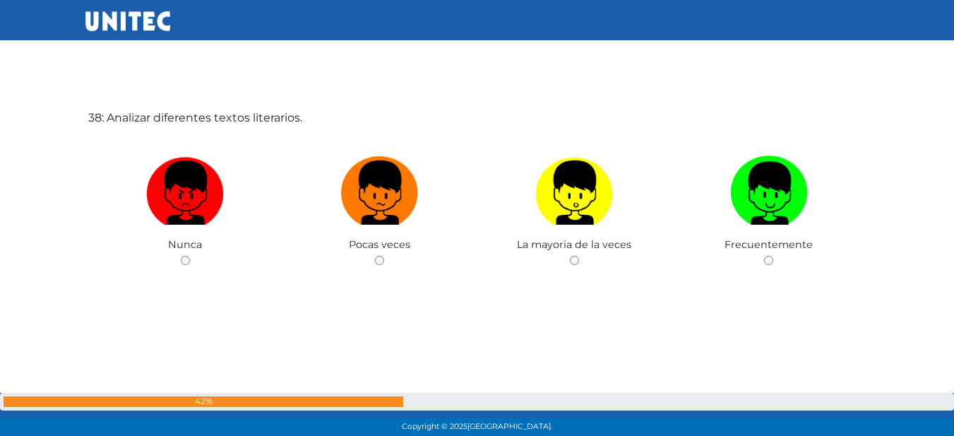
scroll to position [16196, 0]
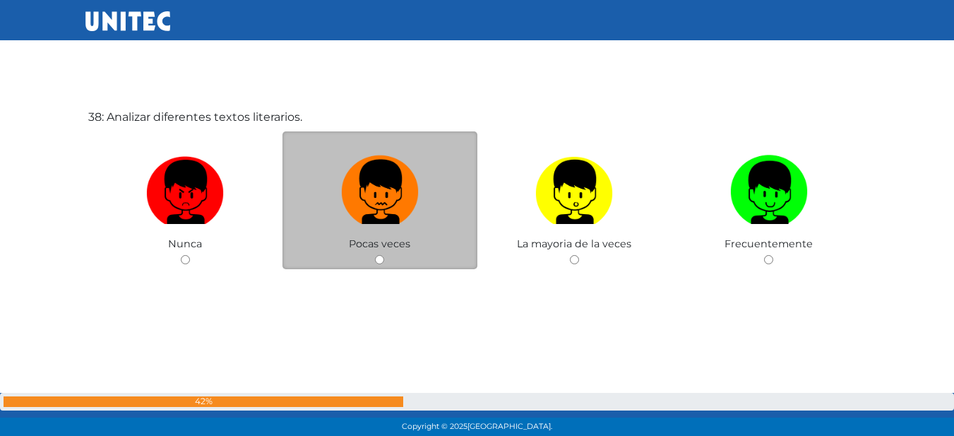
click at [384, 198] on img at bounding box center [380, 187] width 78 height 74
click at [384, 255] on input "radio" at bounding box center [379, 259] width 9 height 9
radio input "true"
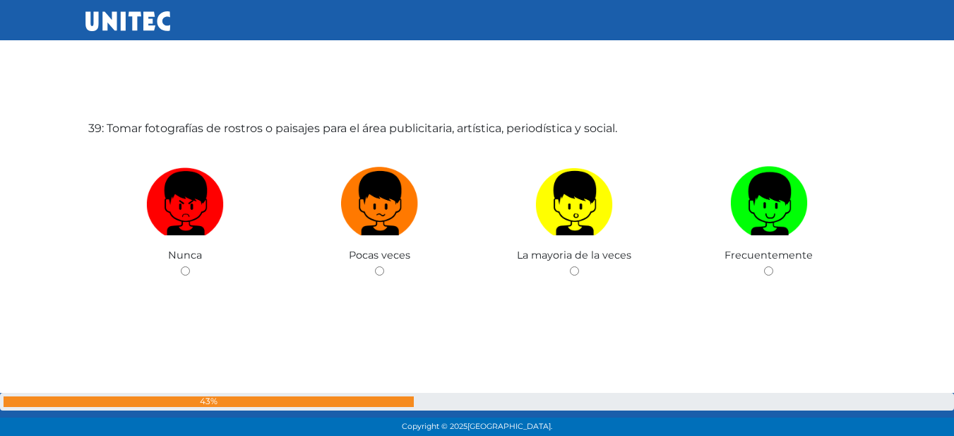
scroll to position [16660, 0]
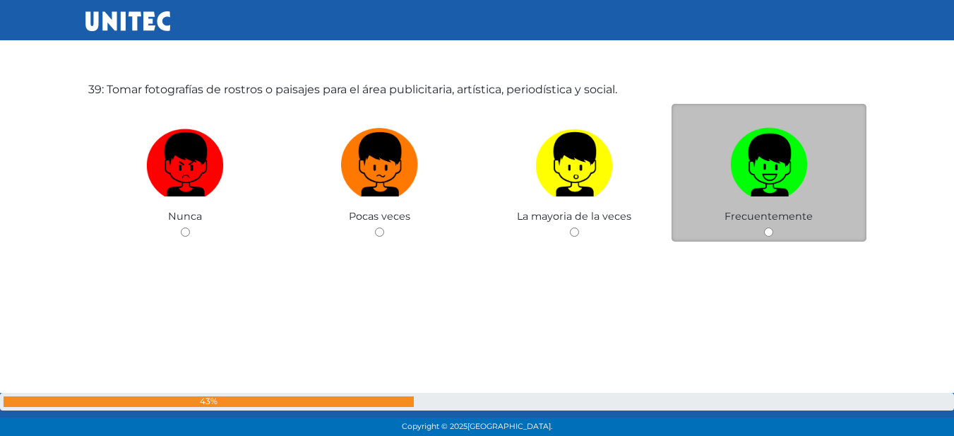
click at [782, 177] on img at bounding box center [769, 159] width 78 height 74
click at [773, 227] on input "radio" at bounding box center [768, 231] width 9 height 9
radio input "true"
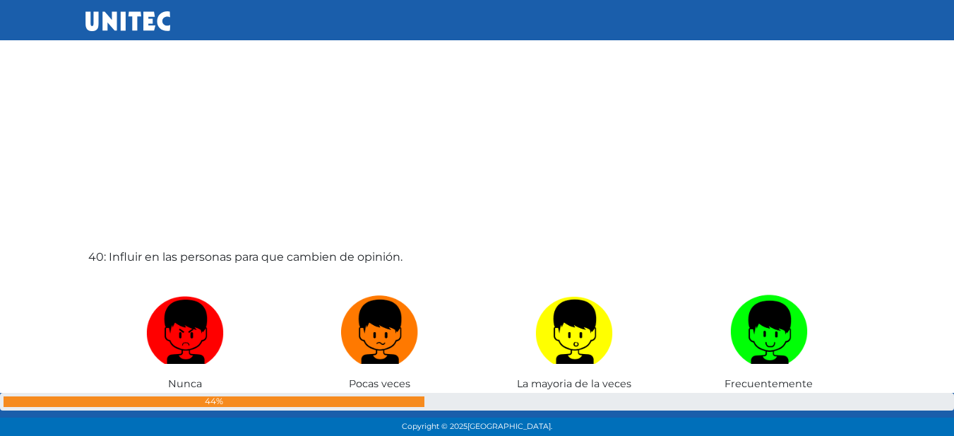
scroll to position [16999, 0]
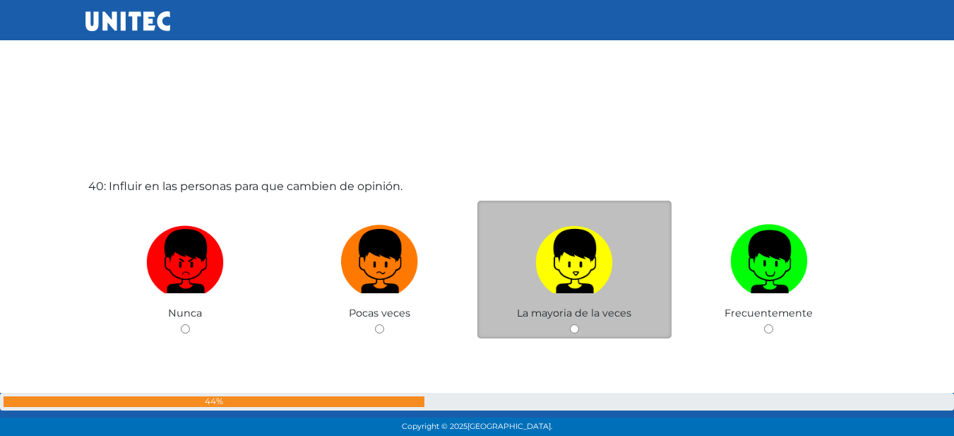
click at [542, 277] on img at bounding box center [574, 256] width 78 height 74
click at [570, 324] on input "radio" at bounding box center [574, 328] width 9 height 9
radio input "true"
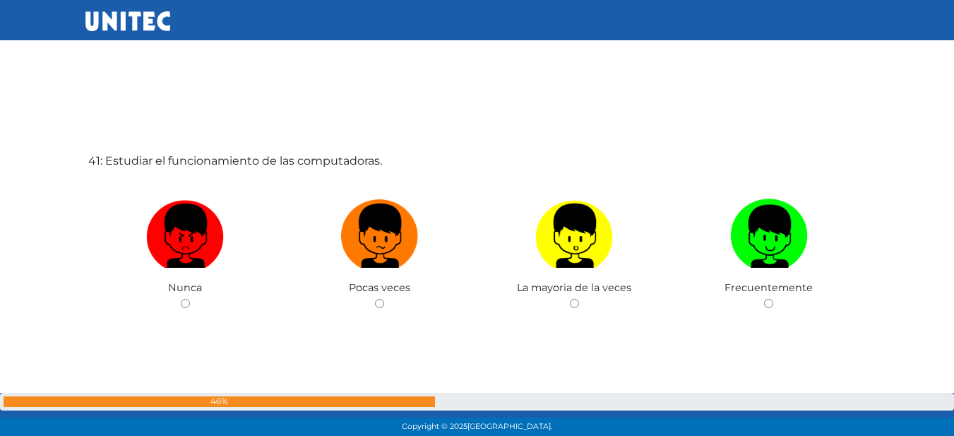
scroll to position [17504, 0]
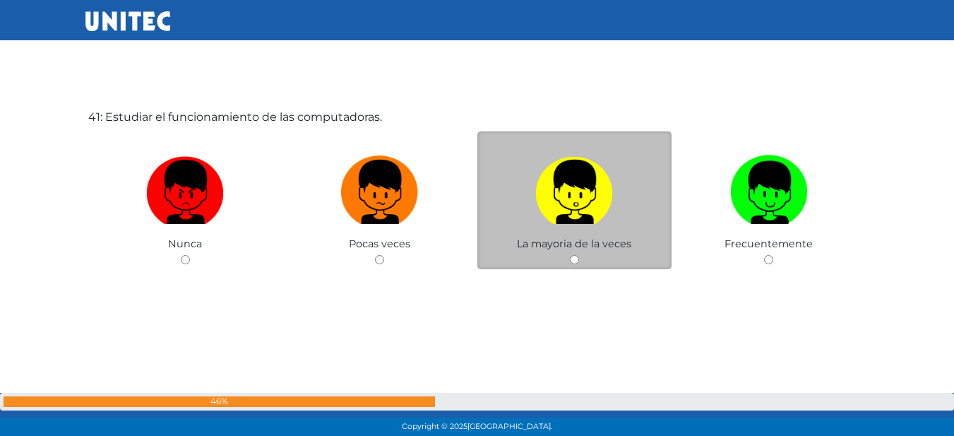
click at [556, 233] on label at bounding box center [575, 192] width 195 height 86
click at [570, 255] on input "radio" at bounding box center [574, 259] width 9 height 9
radio input "true"
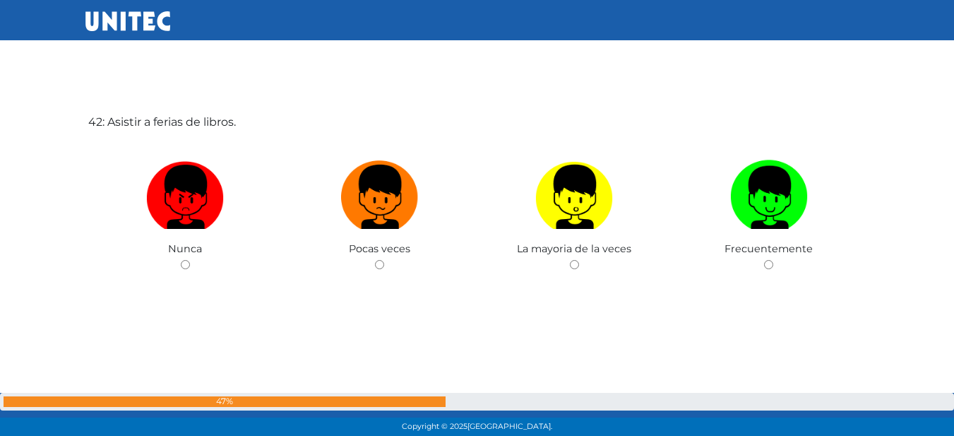
scroll to position [17940, 0]
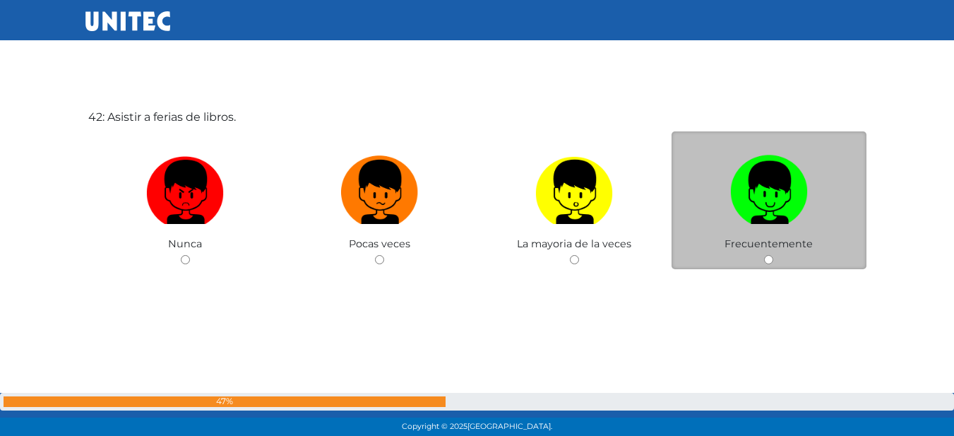
click at [813, 233] on label at bounding box center [769, 192] width 195 height 86
click at [773, 255] on input "radio" at bounding box center [768, 259] width 9 height 9
radio input "true"
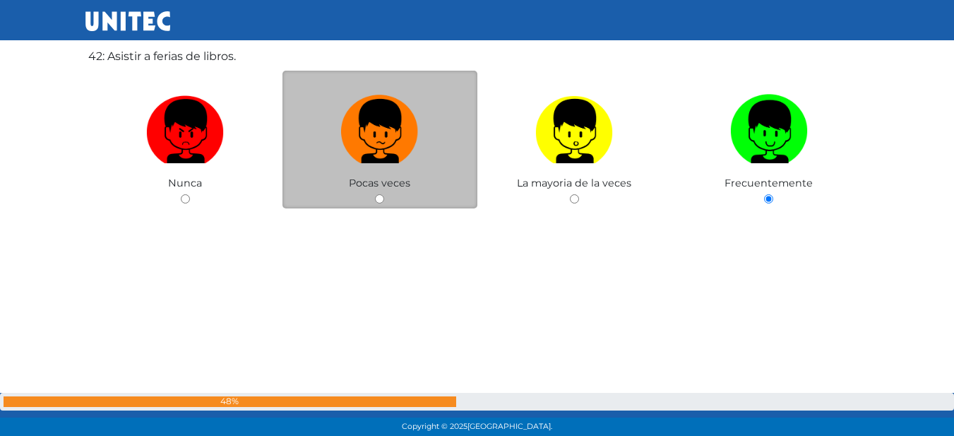
scroll to position [18352, 0]
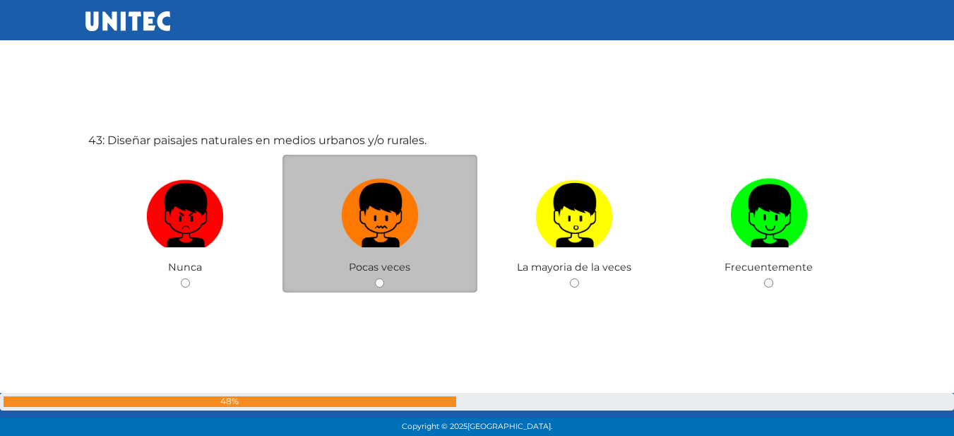
click at [408, 209] on img at bounding box center [380, 210] width 78 height 74
click at [384, 278] on input "radio" at bounding box center [379, 282] width 9 height 9
radio input "true"
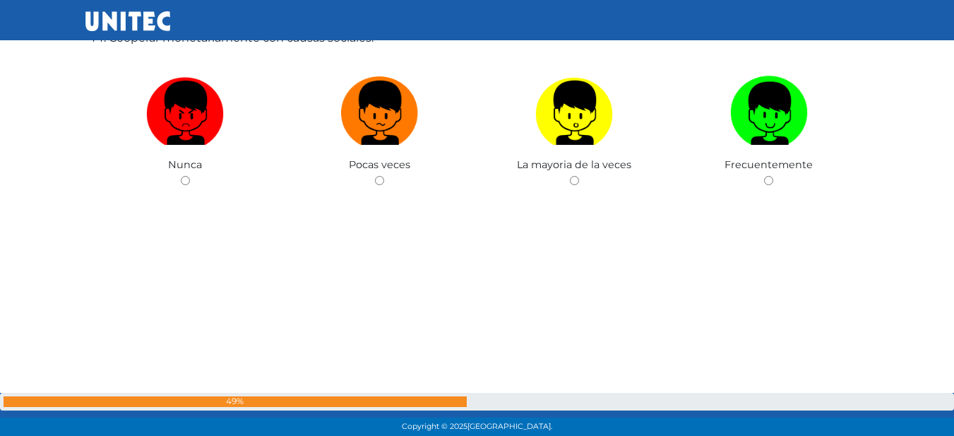
scroll to position [18895, 0]
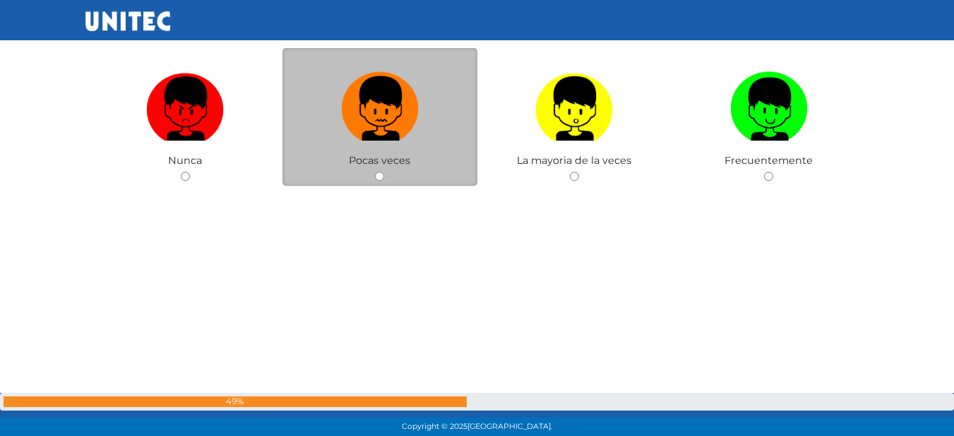
click at [407, 115] on img at bounding box center [380, 103] width 78 height 74
click at [384, 172] on input "radio" at bounding box center [379, 176] width 9 height 9
radio input "true"
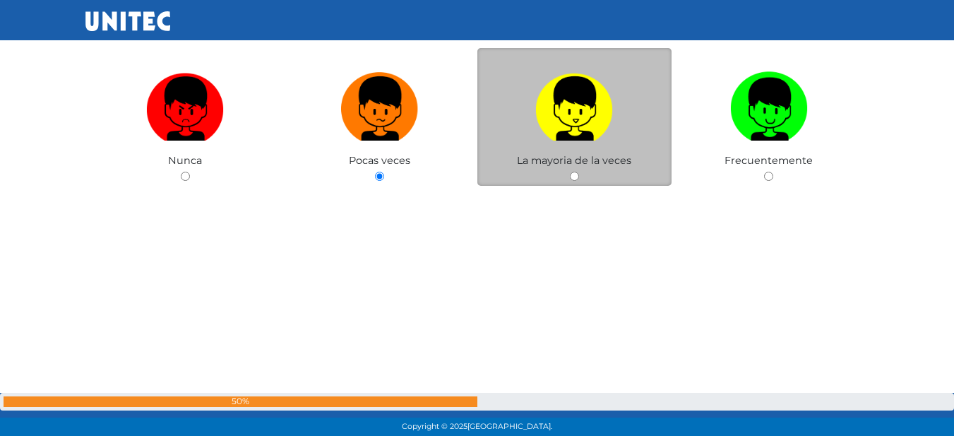
click at [569, 120] on img at bounding box center [574, 103] width 78 height 74
click at [570, 172] on input "radio" at bounding box center [574, 176] width 9 height 9
radio input "true"
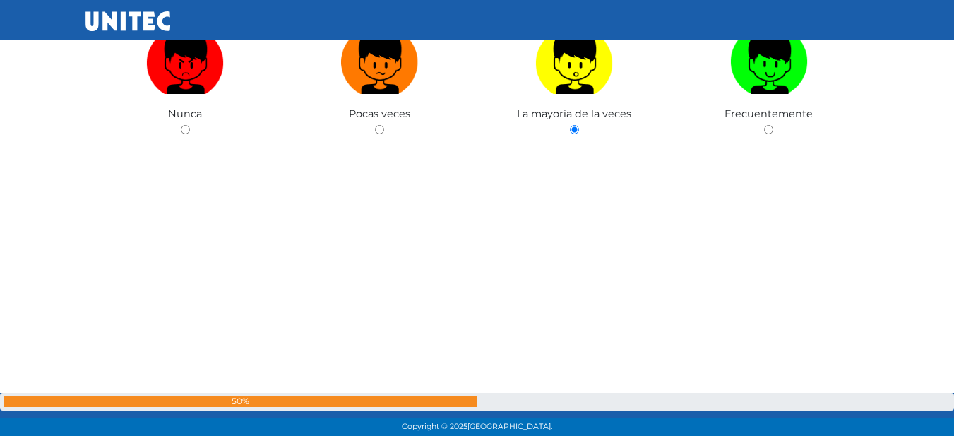
scroll to position [18894, 0]
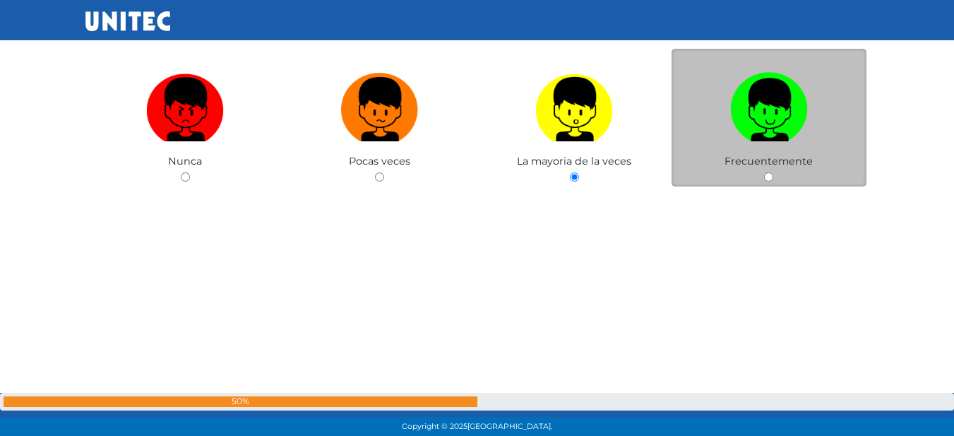
click at [725, 144] on label at bounding box center [769, 109] width 195 height 86
click at [764, 172] on input "radio" at bounding box center [768, 176] width 9 height 9
radio input "true"
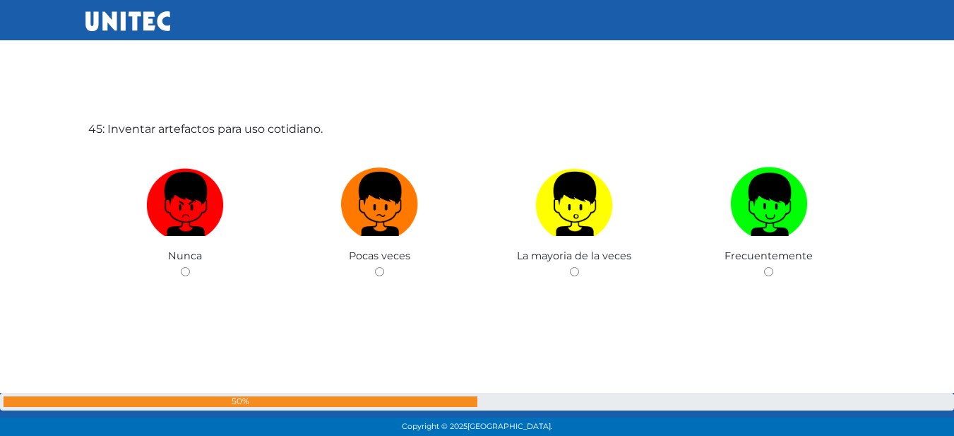
scroll to position [19247, 0]
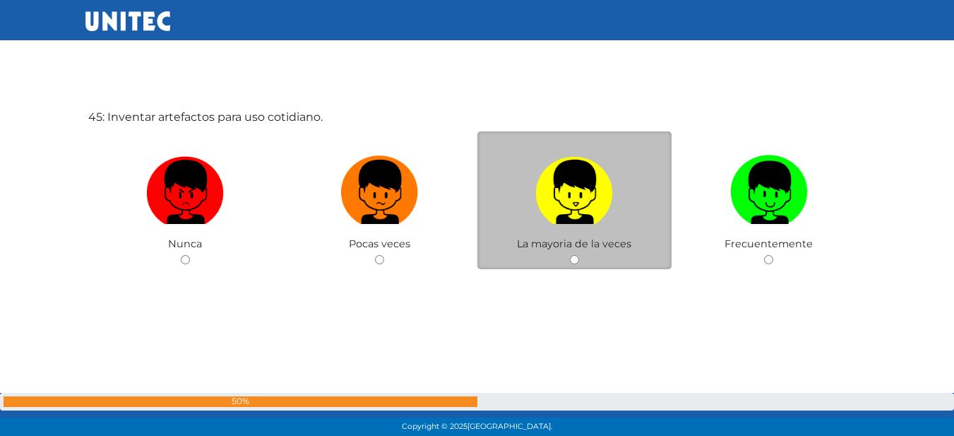
click at [571, 194] on img at bounding box center [574, 187] width 78 height 74
click at [571, 255] on input "radio" at bounding box center [574, 259] width 9 height 9
radio input "true"
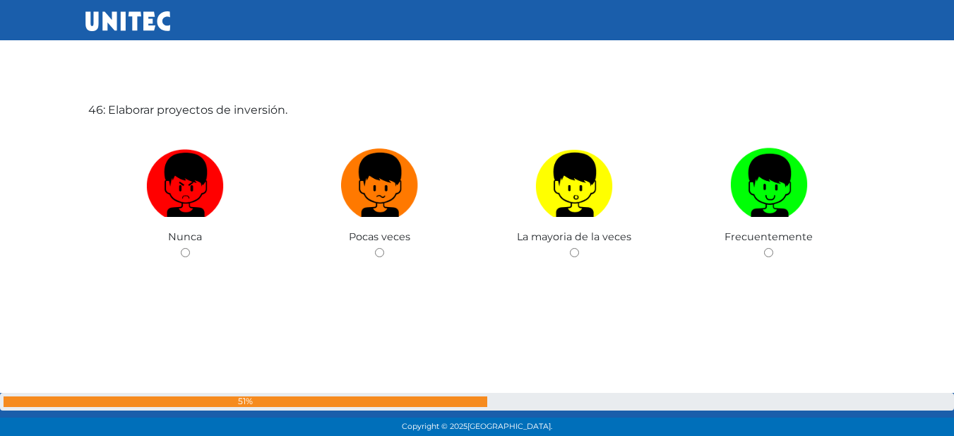
scroll to position [19721, 0]
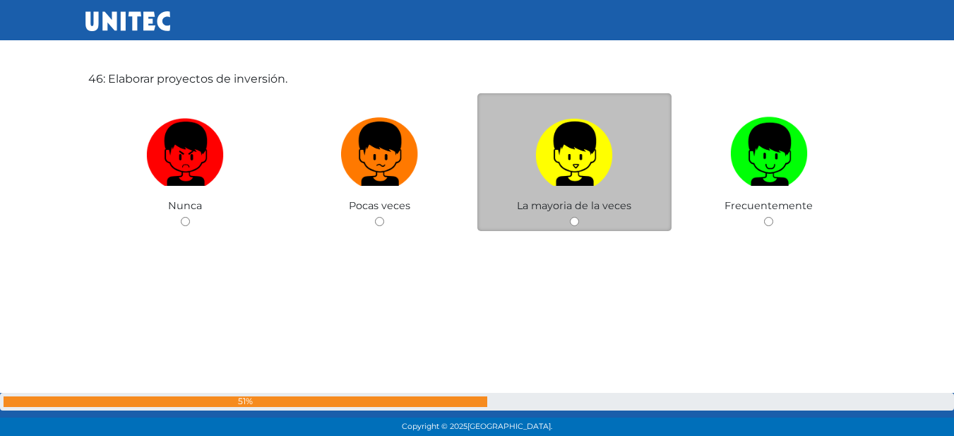
click at [605, 158] on img at bounding box center [574, 149] width 78 height 74
click at [579, 217] on input "radio" at bounding box center [574, 221] width 9 height 9
radio input "true"
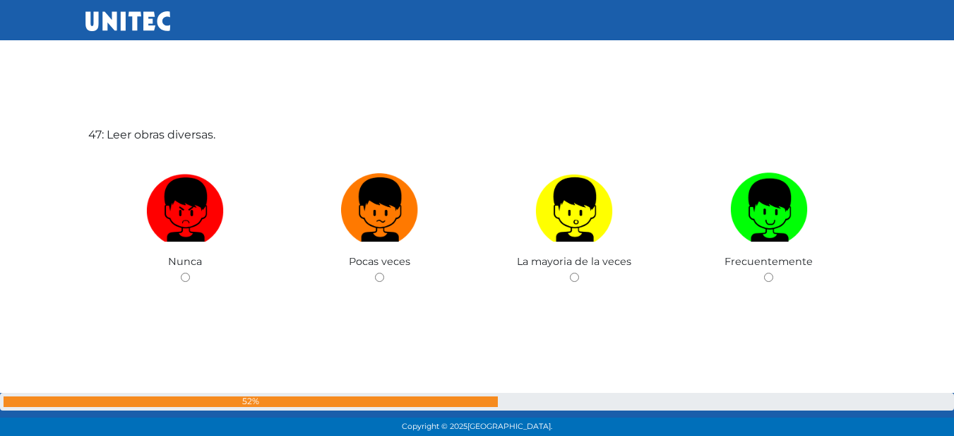
scroll to position [20133, 0]
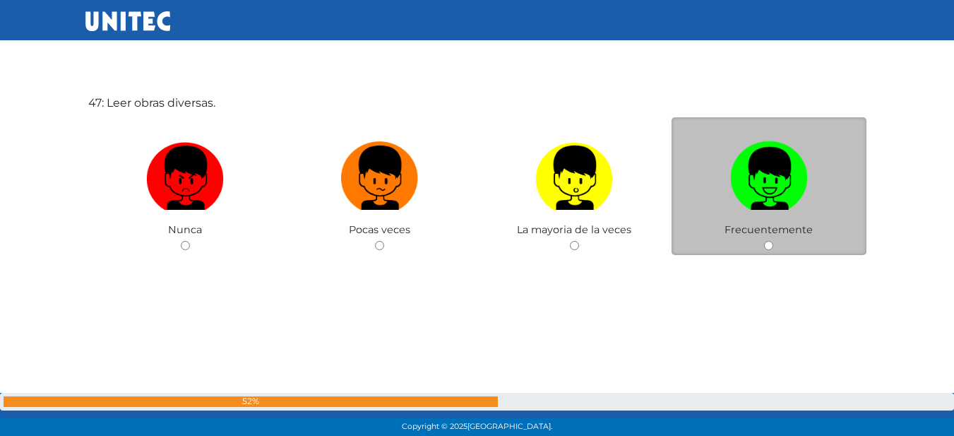
click at [761, 182] on img at bounding box center [769, 173] width 78 height 74
click at [764, 241] on input "radio" at bounding box center [768, 245] width 9 height 9
radio input "true"
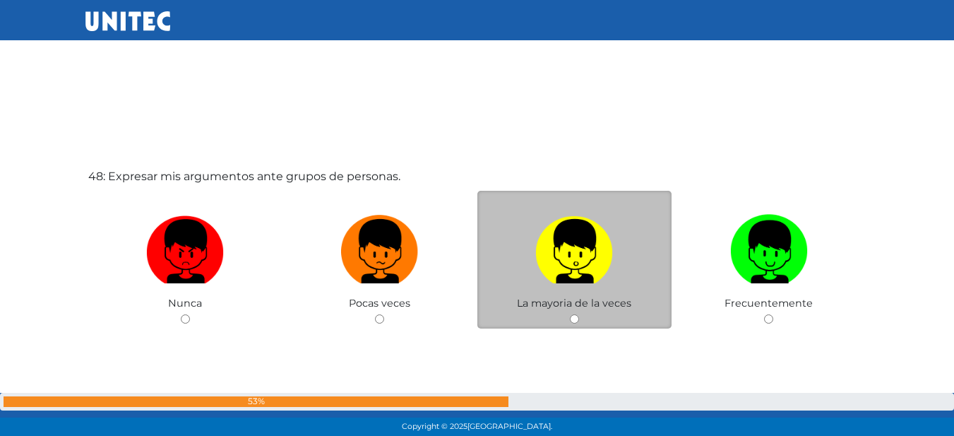
scroll to position [20555, 0]
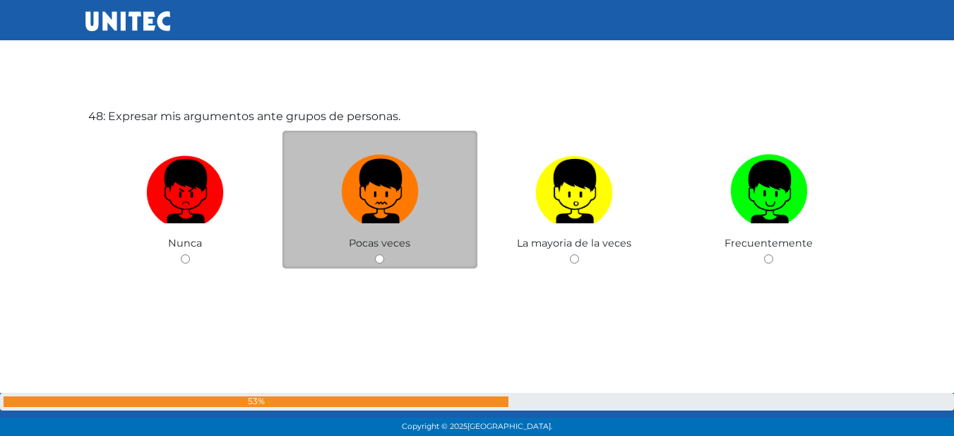
click at [381, 211] on img at bounding box center [380, 186] width 78 height 74
click at [381, 254] on input "radio" at bounding box center [379, 258] width 9 height 9
radio input "true"
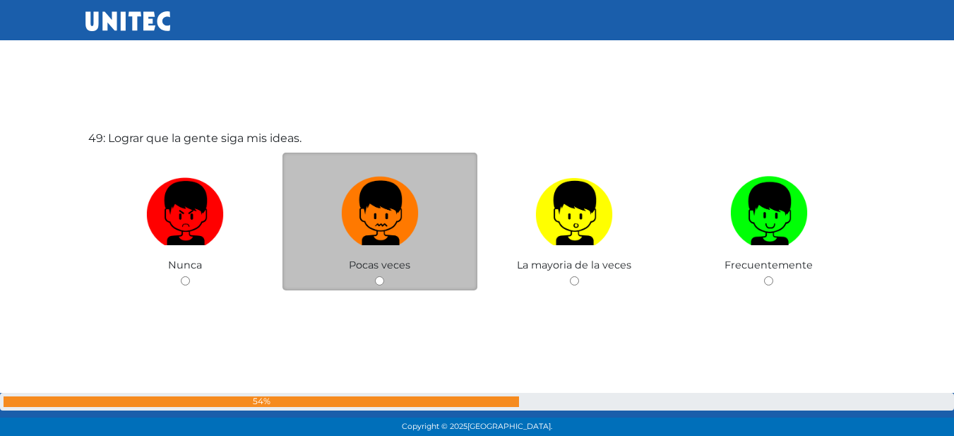
scroll to position [20966, 0]
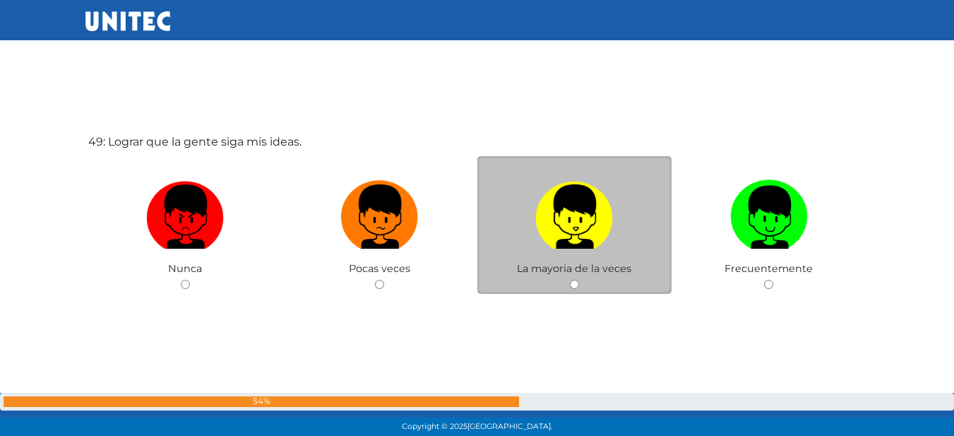
click at [575, 223] on img at bounding box center [574, 211] width 78 height 74
click at [575, 280] on input "radio" at bounding box center [574, 284] width 9 height 9
radio input "true"
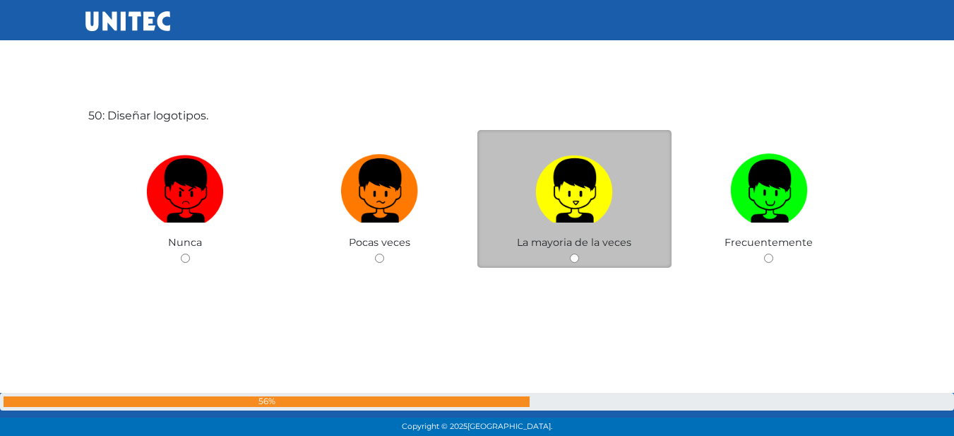
scroll to position [21445, 0]
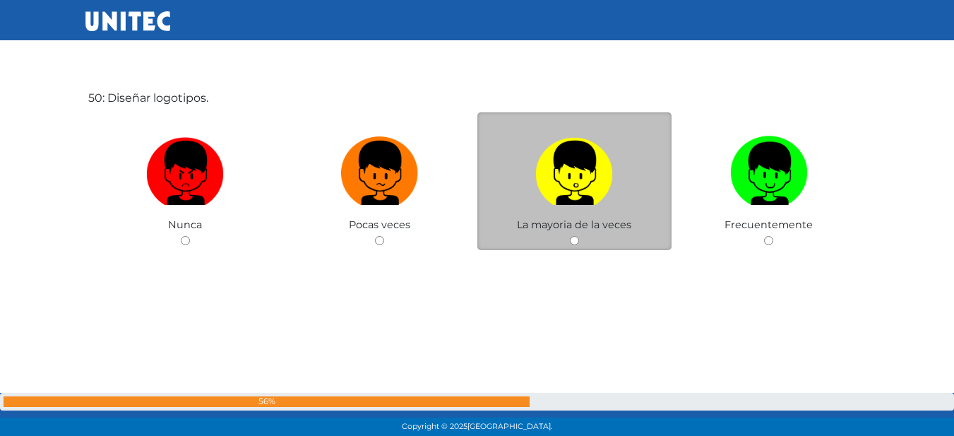
click at [617, 196] on label at bounding box center [575, 173] width 195 height 86
click at [579, 236] on input "radio" at bounding box center [574, 240] width 9 height 9
radio input "true"
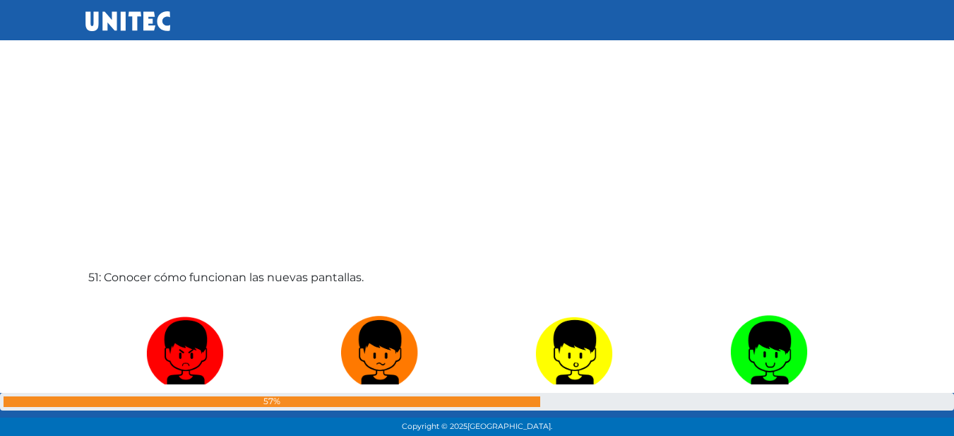
scroll to position [21796, 0]
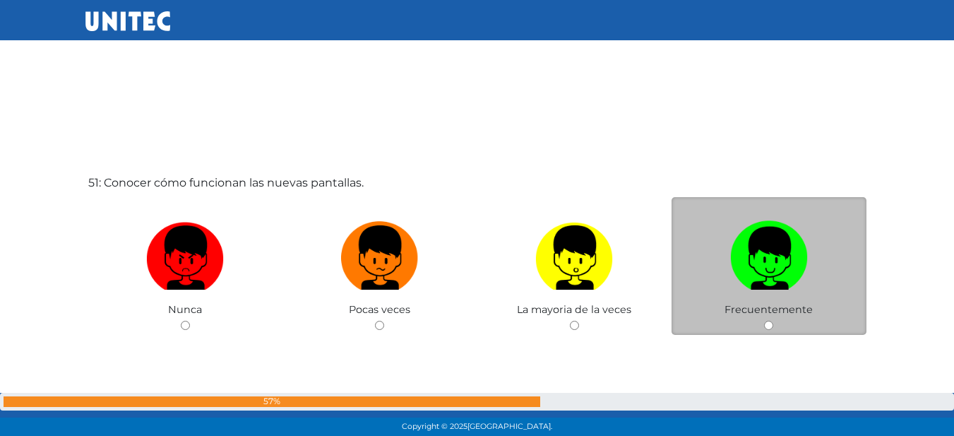
click at [810, 244] on label at bounding box center [769, 258] width 195 height 86
click at [773, 321] on input "radio" at bounding box center [768, 325] width 9 height 9
radio input "true"
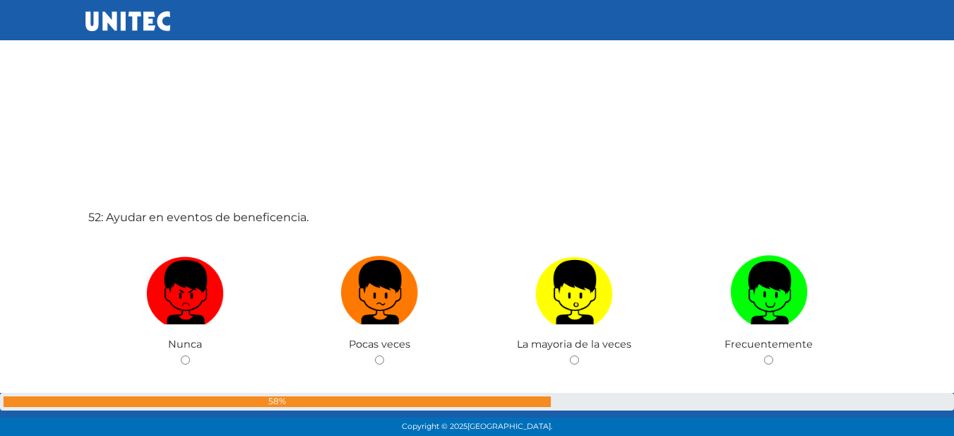
scroll to position [22298, 0]
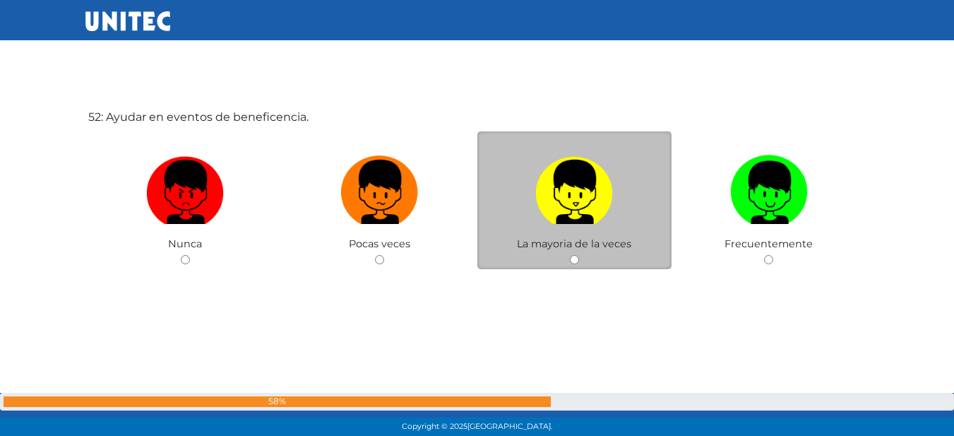
click at [574, 198] on img at bounding box center [574, 187] width 78 height 74
click at [574, 255] on input "radio" at bounding box center [574, 259] width 9 height 9
radio input "true"
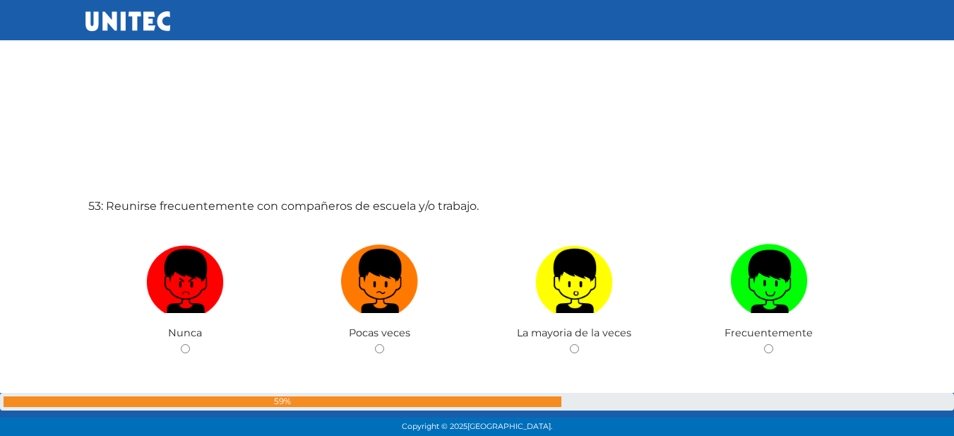
scroll to position [22715, 0]
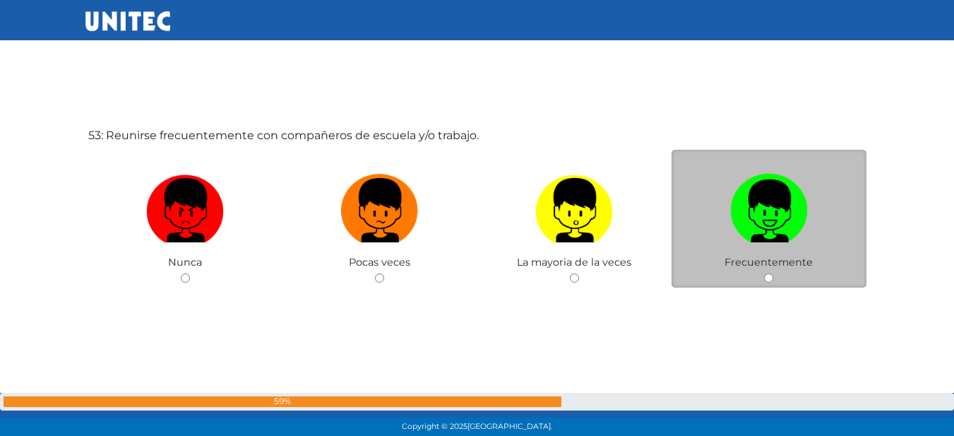
click at [759, 215] on img at bounding box center [769, 205] width 78 height 74
click at [764, 273] on input "radio" at bounding box center [768, 277] width 9 height 9
radio input "true"
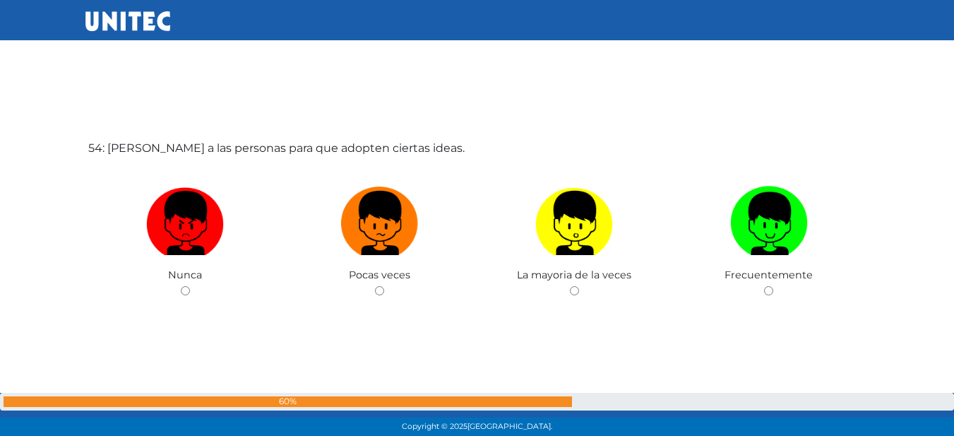
scroll to position [23170, 0]
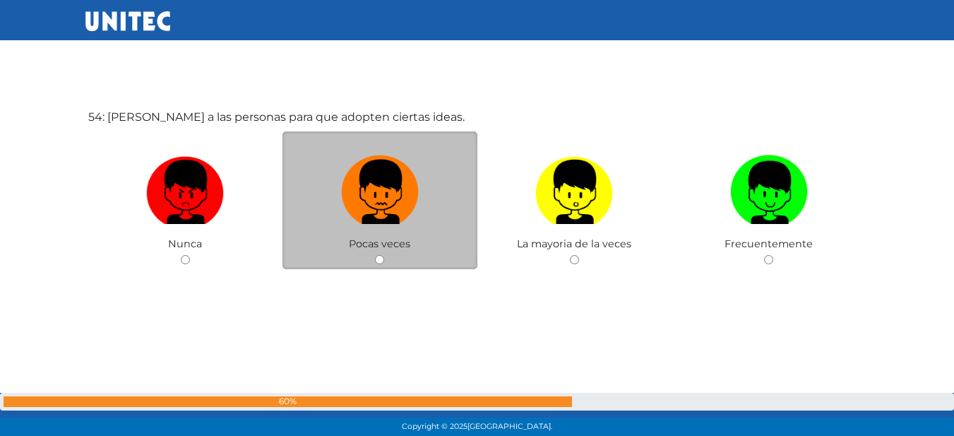
click at [396, 210] on img at bounding box center [380, 187] width 78 height 74
click at [384, 255] on input "radio" at bounding box center [379, 259] width 9 height 9
radio input "true"
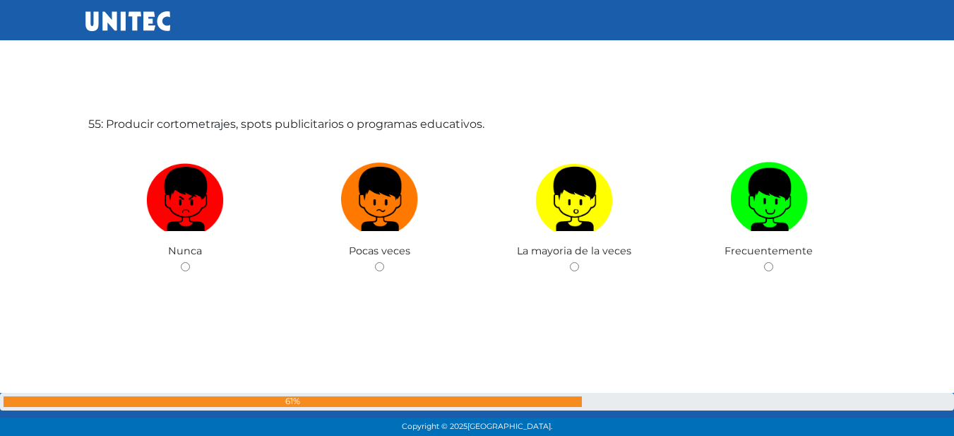
scroll to position [23605, 0]
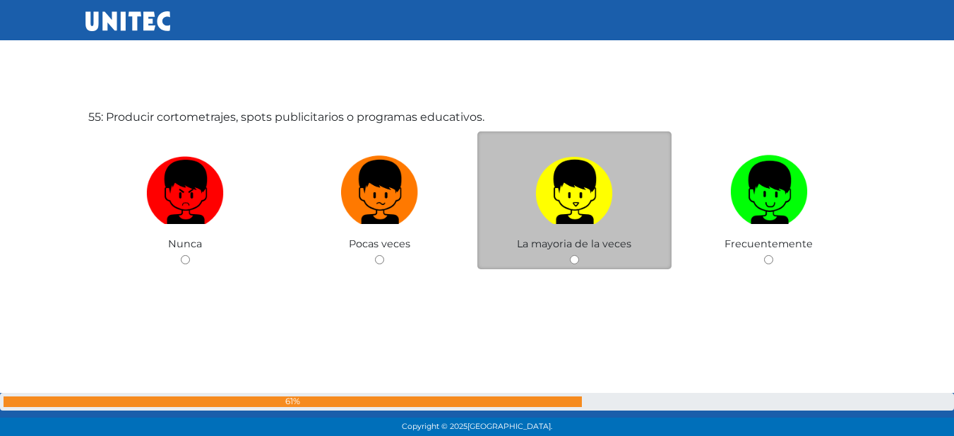
click at [612, 193] on img at bounding box center [574, 187] width 78 height 74
click at [579, 255] on input "radio" at bounding box center [574, 259] width 9 height 9
radio input "true"
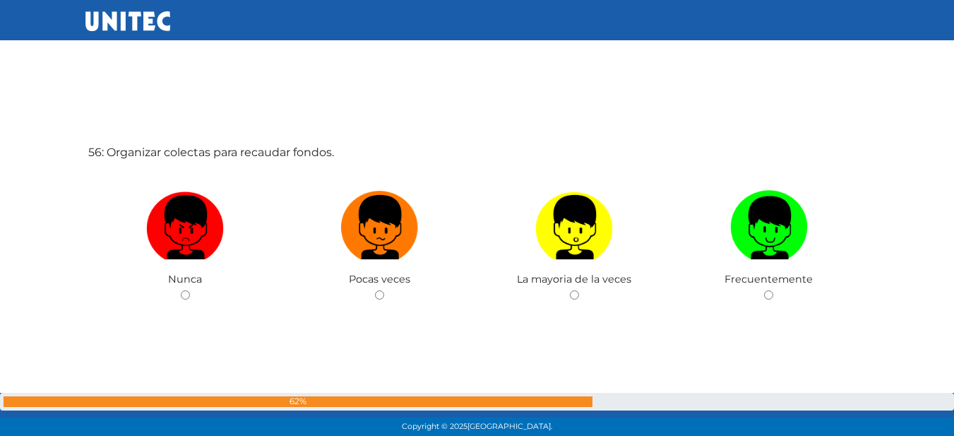
scroll to position [24031, 0]
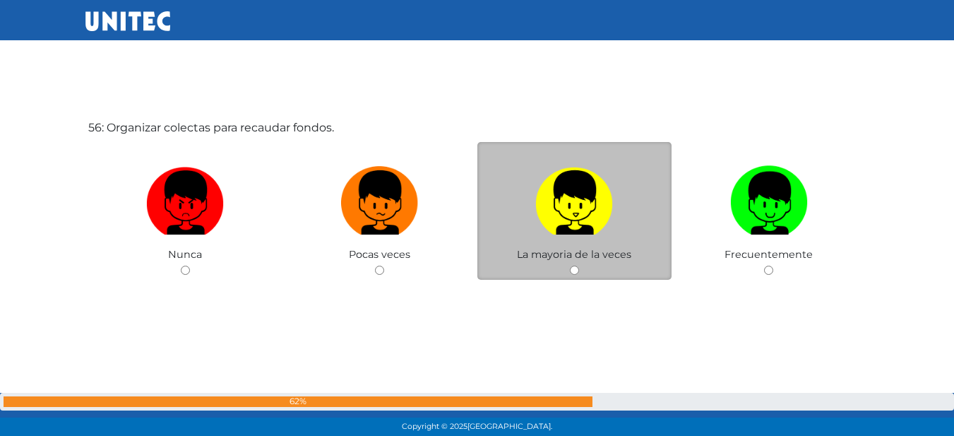
click at [555, 196] on img at bounding box center [574, 197] width 78 height 74
click at [570, 266] on input "radio" at bounding box center [574, 270] width 9 height 9
radio input "true"
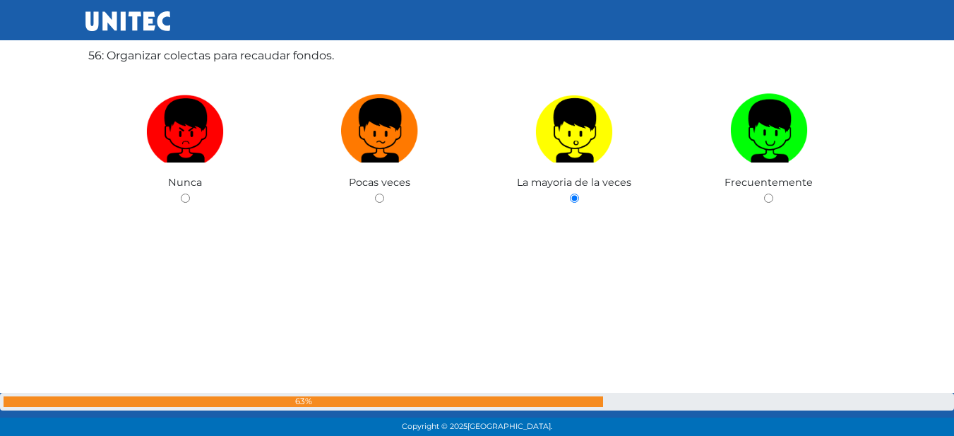
click at [360, 195] on div "56: Organizar colectas para recaudar fondos. Nunca Pocas veces La mayoria de la…" at bounding box center [477, 157] width 784 height 436
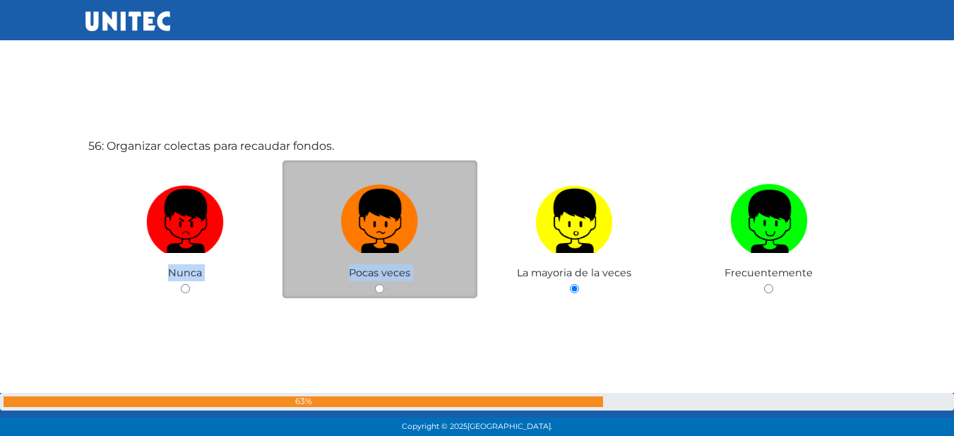
scroll to position [24011, 0]
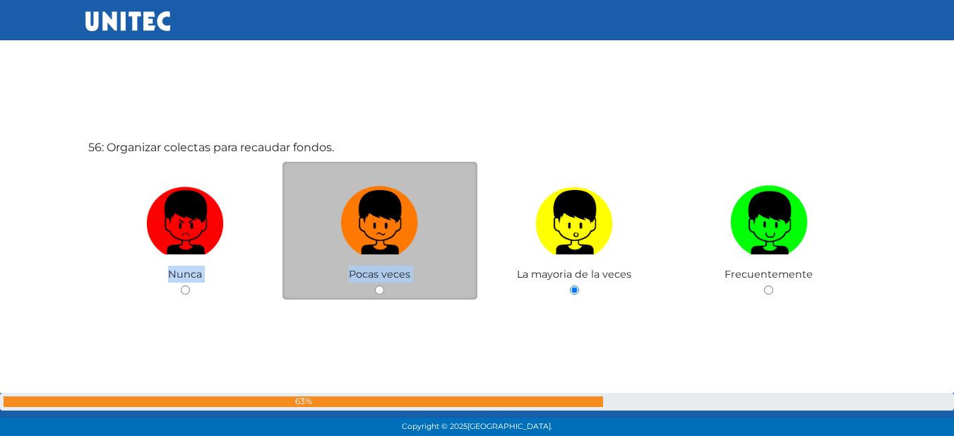
click at [419, 254] on label at bounding box center [380, 222] width 195 height 86
click at [384, 285] on input "radio" at bounding box center [379, 289] width 9 height 9
radio input "true"
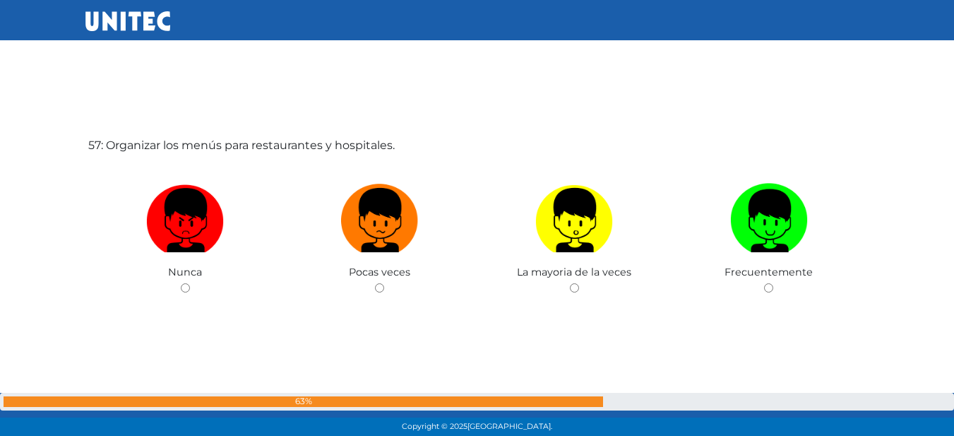
scroll to position [24503, 0]
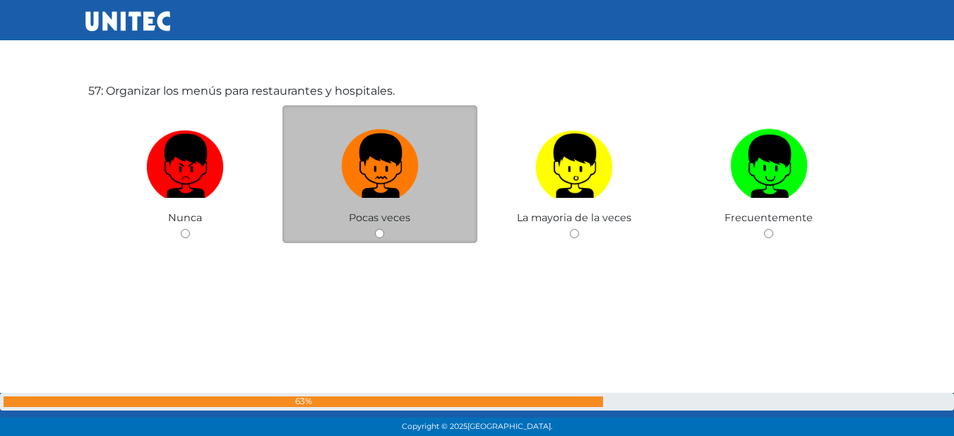
click at [398, 178] on img at bounding box center [380, 161] width 78 height 74
click at [384, 229] on input "radio" at bounding box center [379, 233] width 9 height 9
radio input "true"
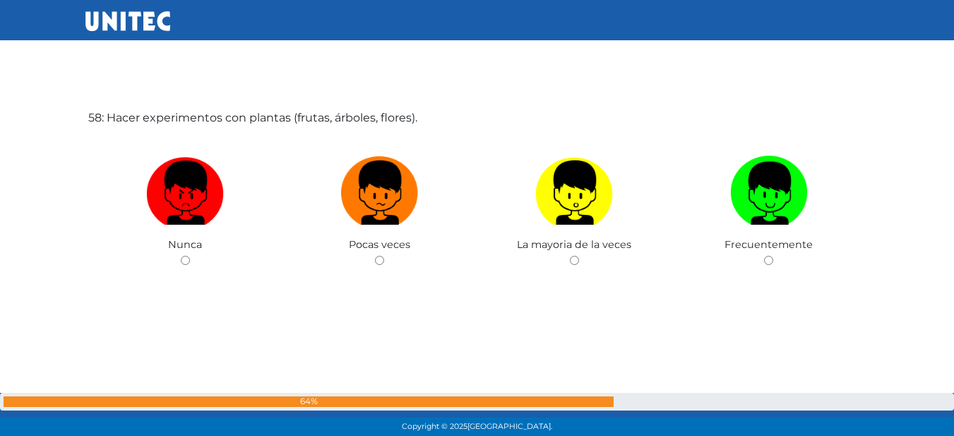
scroll to position [24913, 0]
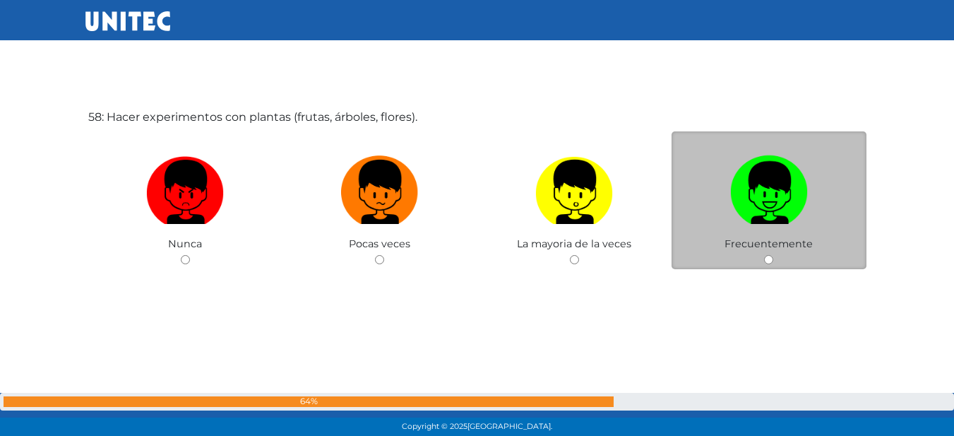
click at [784, 195] on img at bounding box center [769, 187] width 78 height 74
click at [773, 255] on input "radio" at bounding box center [768, 259] width 9 height 9
radio input "true"
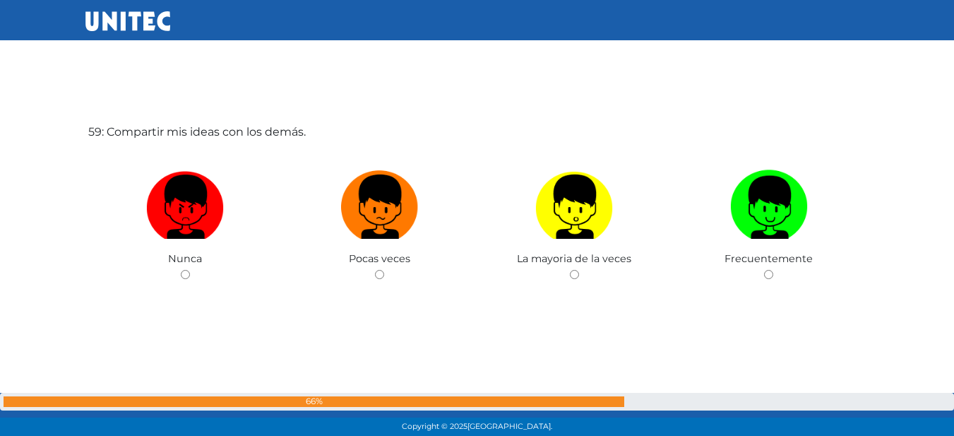
scroll to position [25400, 0]
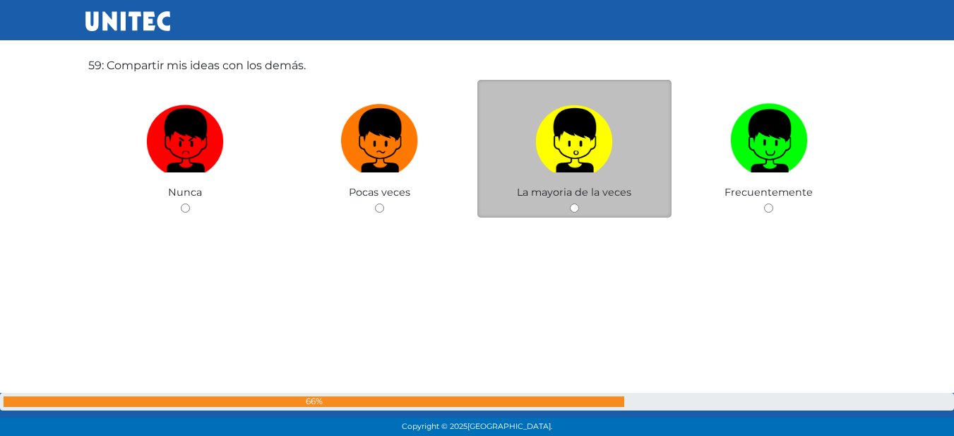
click at [571, 177] on label at bounding box center [575, 140] width 195 height 86
click at [571, 203] on input "radio" at bounding box center [574, 207] width 9 height 9
radio input "true"
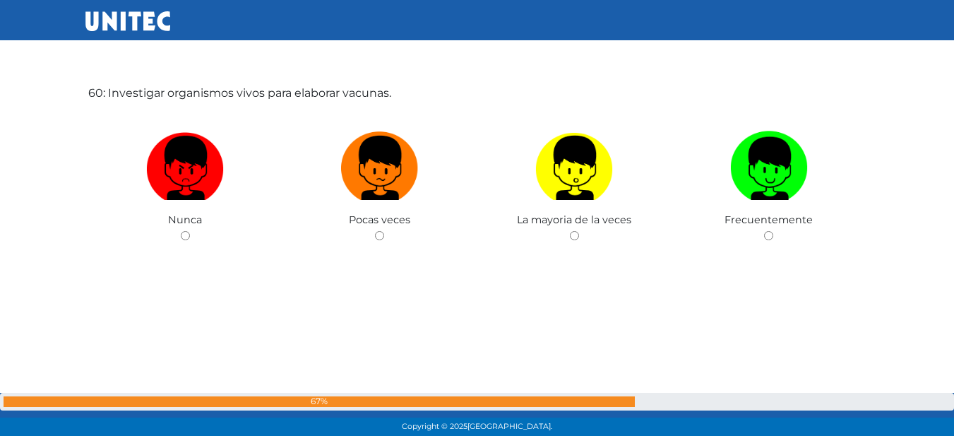
scroll to position [25824, 0]
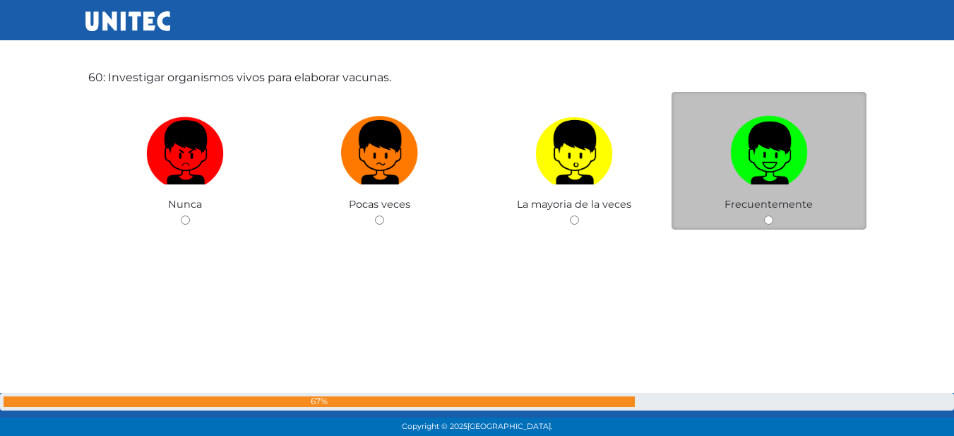
click at [771, 180] on img at bounding box center [769, 147] width 78 height 74
click at [771, 215] on input "radio" at bounding box center [768, 219] width 9 height 9
radio input "true"
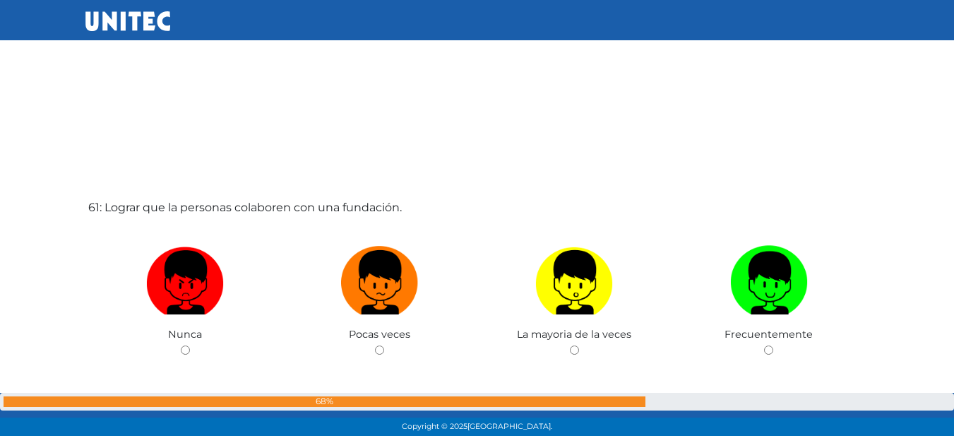
scroll to position [26175, 0]
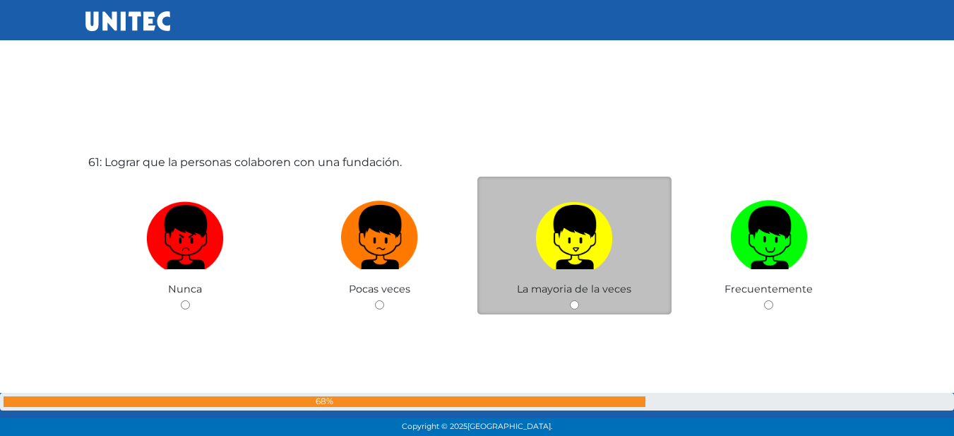
drag, startPoint x: 538, startPoint y: 259, endPoint x: 540, endPoint y: 249, distance: 9.4
click at [538, 259] on img at bounding box center [574, 232] width 78 height 74
click at [570, 300] on input "radio" at bounding box center [574, 304] width 9 height 9
radio input "true"
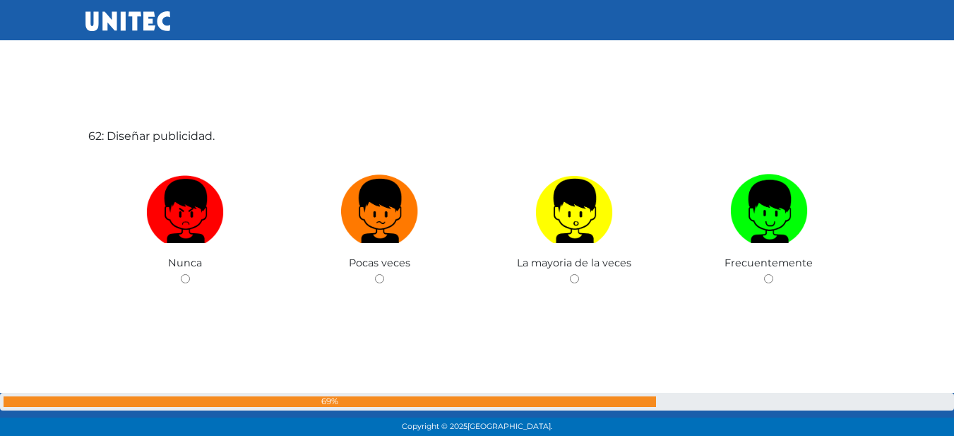
scroll to position [26672, 0]
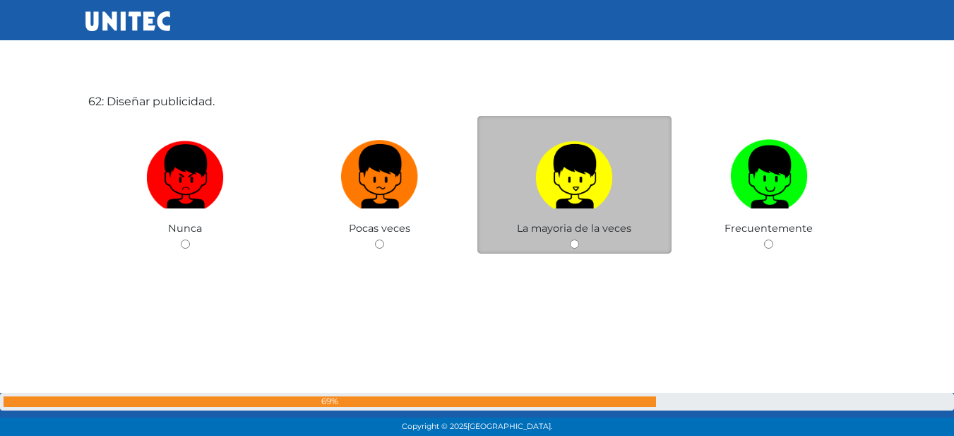
click at [545, 193] on img at bounding box center [574, 171] width 78 height 74
click at [570, 239] on input "radio" at bounding box center [574, 243] width 9 height 9
radio input "true"
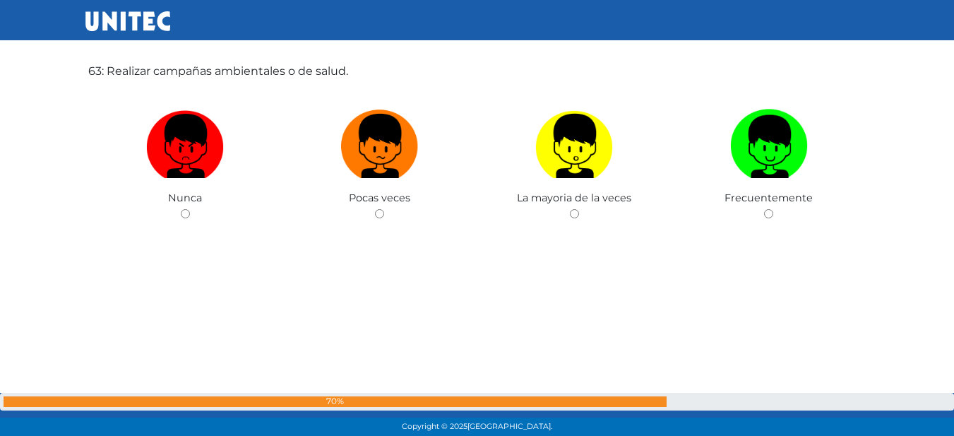
scroll to position [27139, 0]
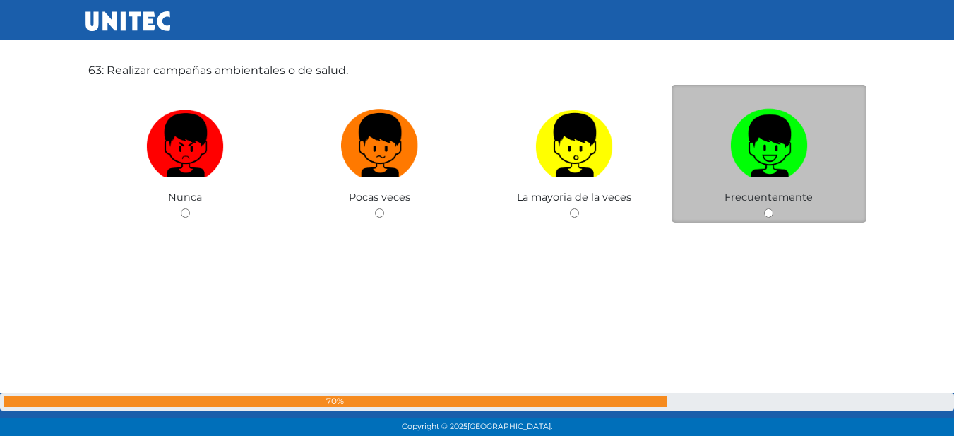
click at [764, 130] on img at bounding box center [769, 140] width 78 height 74
click at [764, 208] on input "radio" at bounding box center [768, 212] width 9 height 9
radio input "true"
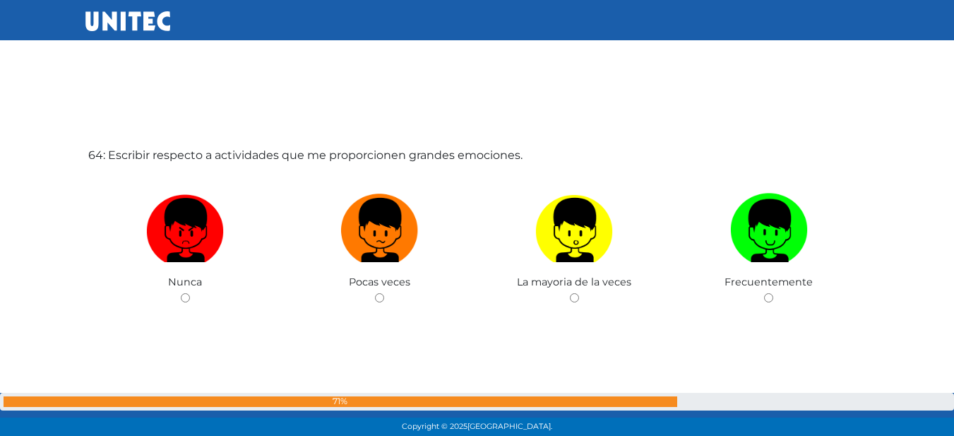
scroll to position [27490, 0]
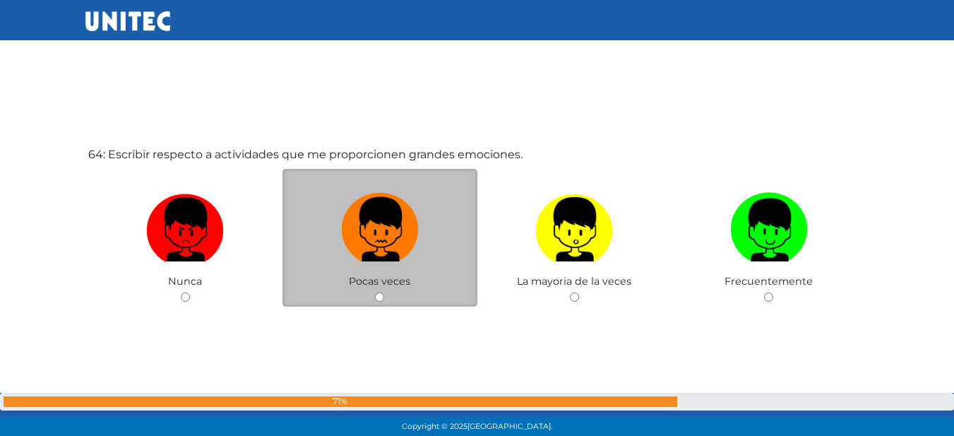
click at [368, 238] on img at bounding box center [380, 224] width 78 height 74
click at [375, 292] on input "radio" at bounding box center [379, 296] width 9 height 9
radio input "true"
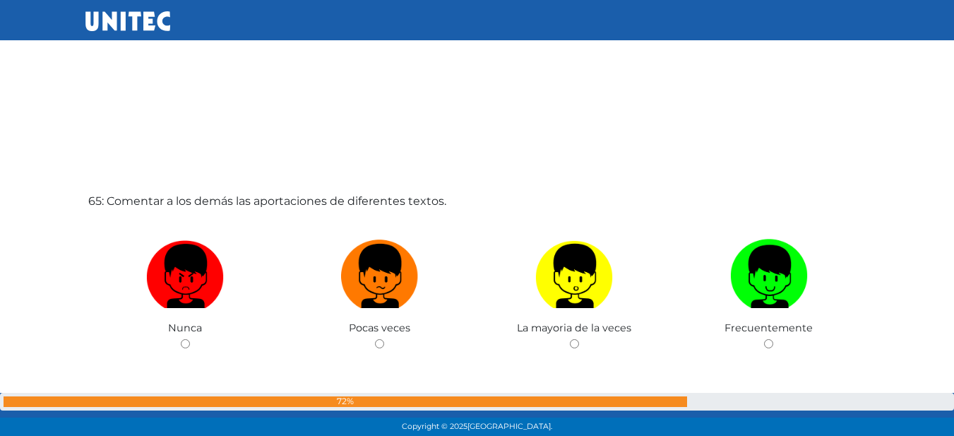
scroll to position [27918, 0]
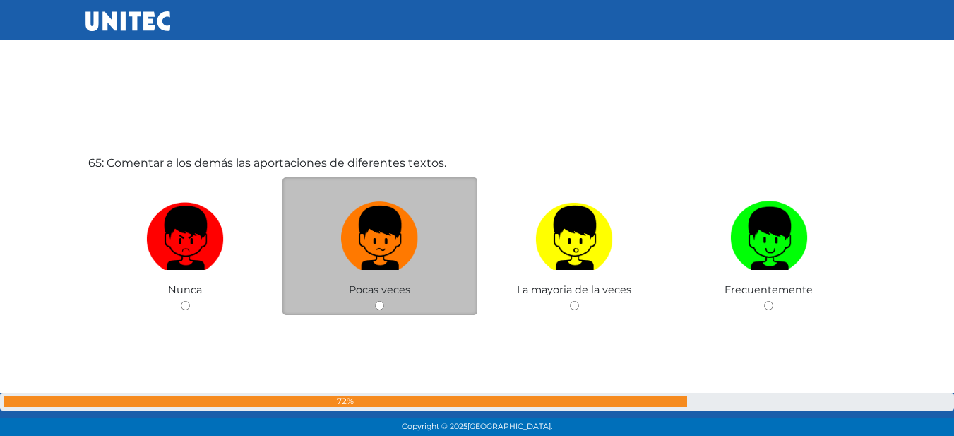
click at [442, 257] on label at bounding box center [380, 238] width 195 height 86
click at [384, 301] on input "radio" at bounding box center [379, 305] width 9 height 9
radio input "true"
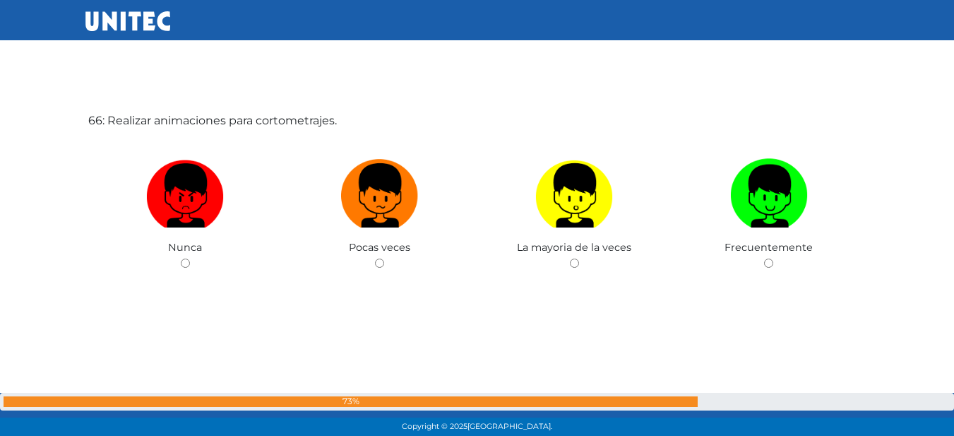
scroll to position [28400, 0]
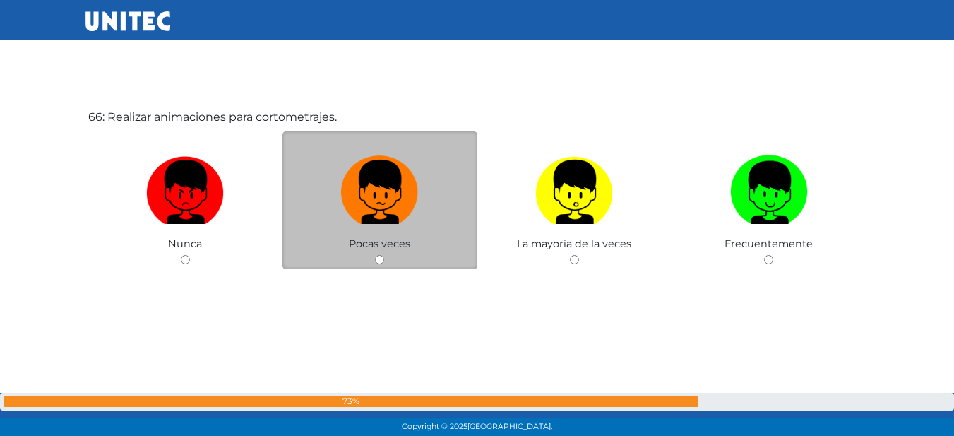
click at [408, 239] on span "Pocas veces" at bounding box center [379, 243] width 61 height 13
click at [382, 213] on img at bounding box center [380, 187] width 78 height 74
click at [382, 255] on input "radio" at bounding box center [379, 259] width 9 height 9
radio input "true"
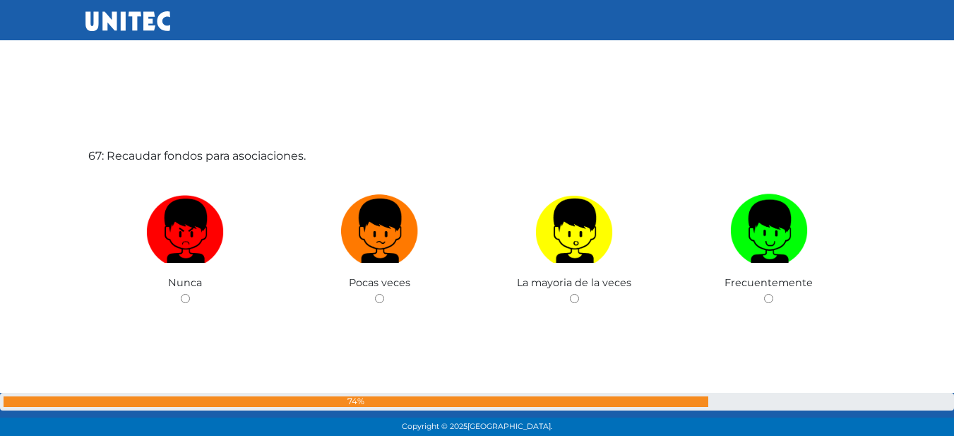
scroll to position [28821, 0]
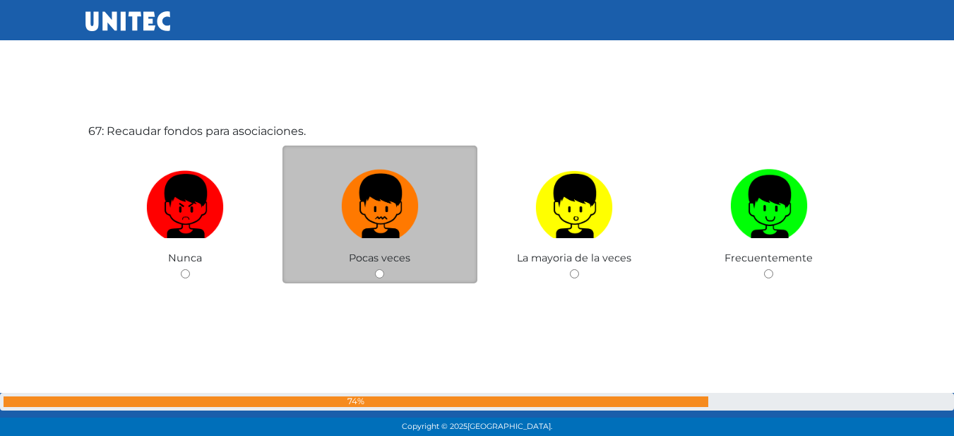
click at [410, 225] on img at bounding box center [380, 201] width 78 height 74
click at [384, 269] on input "radio" at bounding box center [379, 273] width 9 height 9
radio input "true"
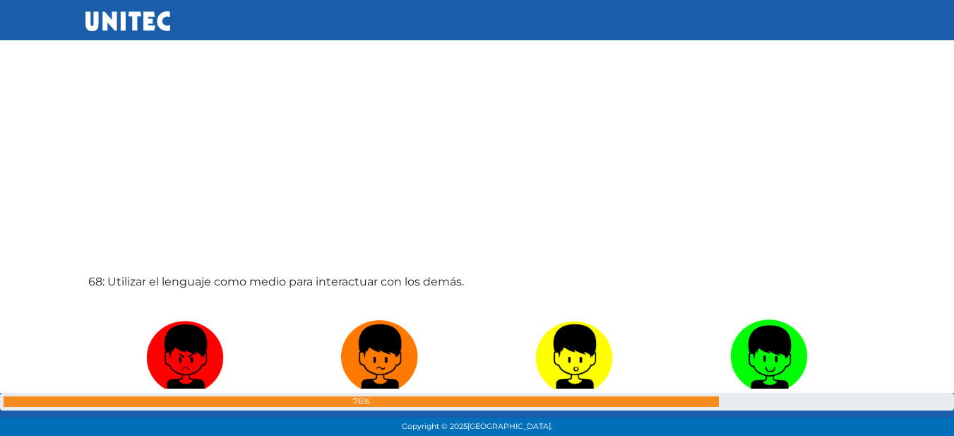
scroll to position [29177, 0]
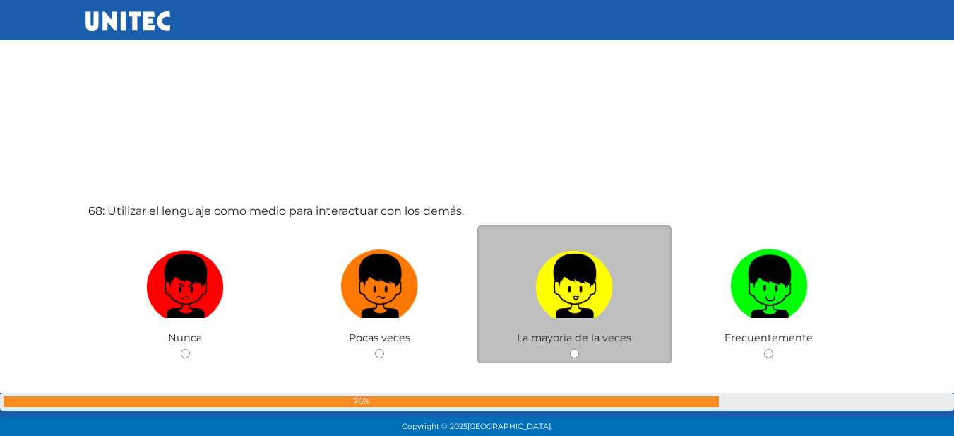
click at [542, 274] on img at bounding box center [574, 281] width 78 height 74
click at [570, 349] on input "radio" at bounding box center [574, 353] width 9 height 9
radio input "true"
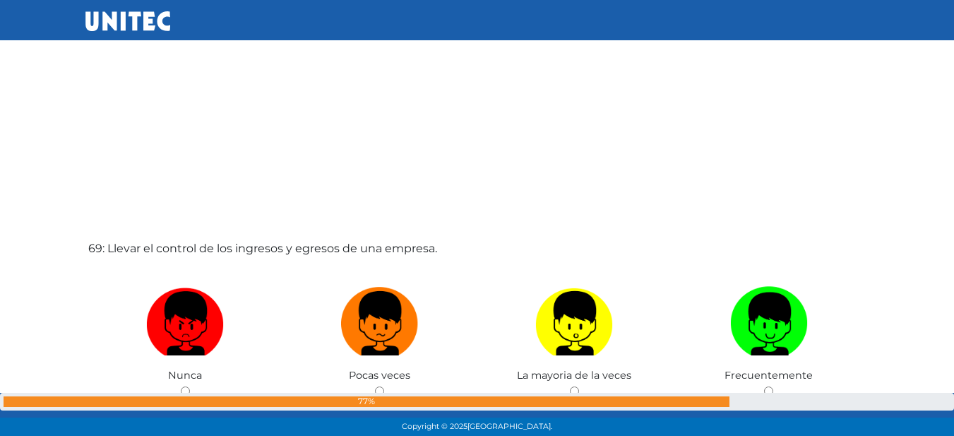
scroll to position [29602, 0]
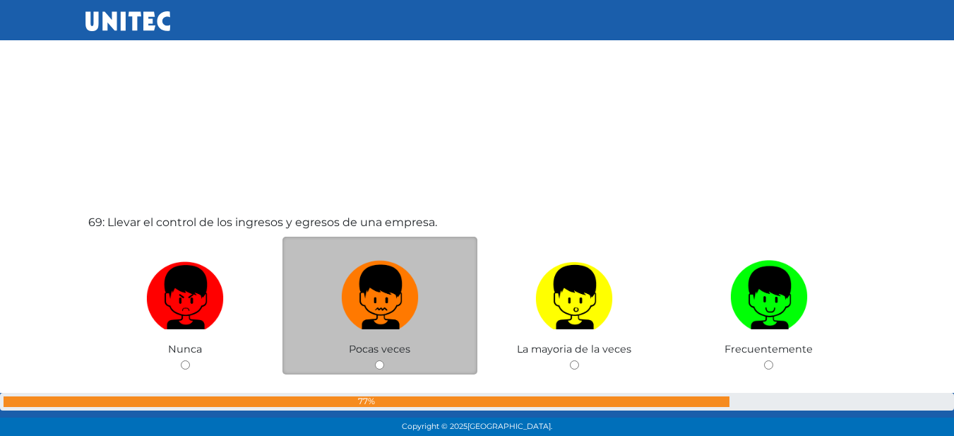
click at [406, 271] on img at bounding box center [380, 292] width 78 height 74
click at [384, 360] on input "radio" at bounding box center [379, 364] width 9 height 9
radio input "true"
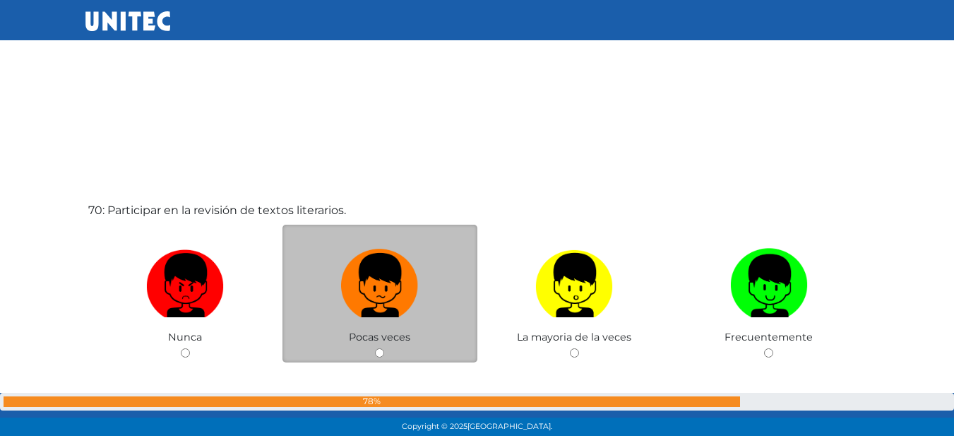
scroll to position [30094, 0]
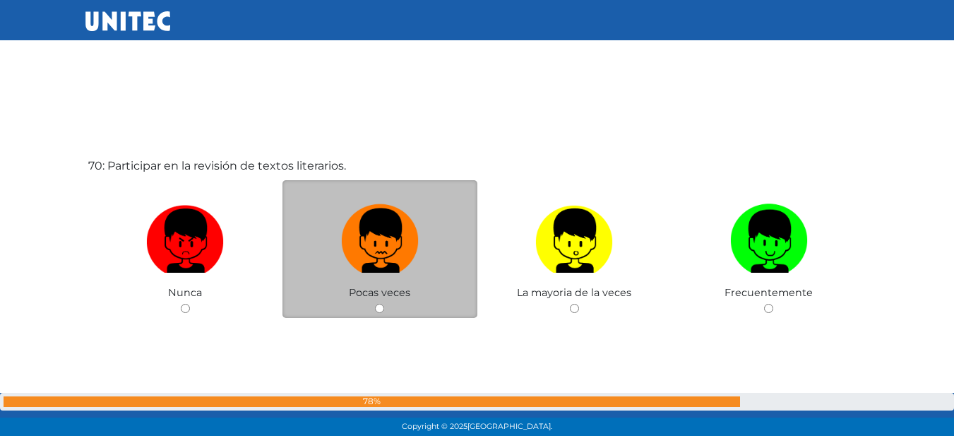
click at [356, 251] on img at bounding box center [380, 235] width 78 height 74
click at [375, 304] on input "radio" at bounding box center [379, 308] width 9 height 9
radio input "true"
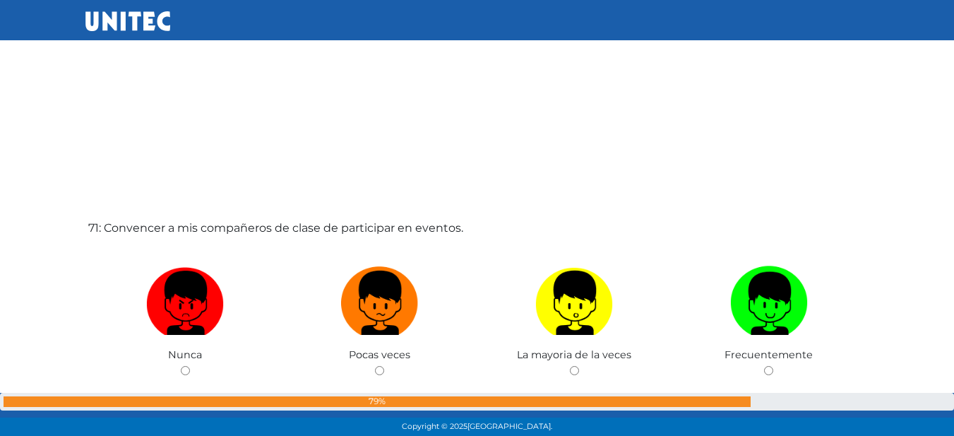
scroll to position [30489, 0]
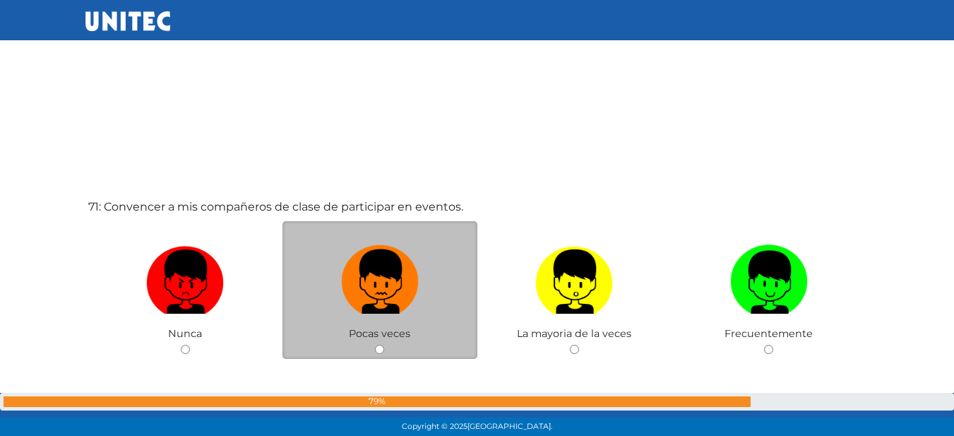
click at [386, 269] on img at bounding box center [380, 276] width 78 height 74
click at [384, 345] on input "radio" at bounding box center [379, 349] width 9 height 9
radio input "true"
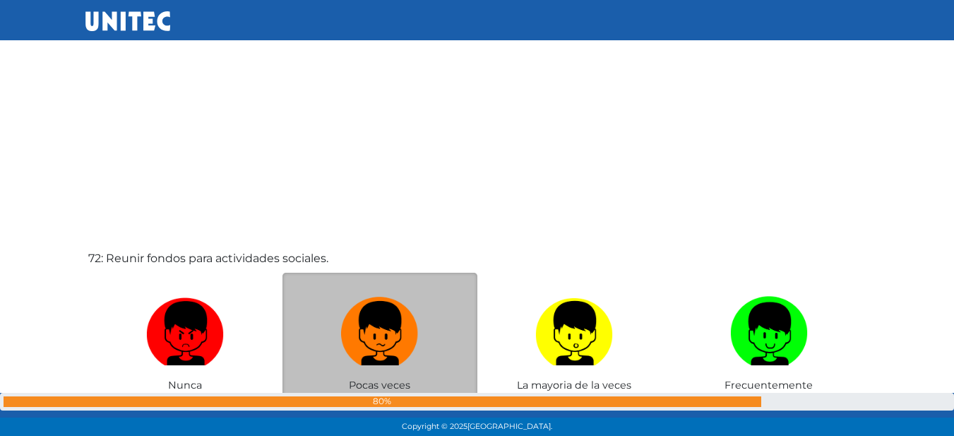
scroll to position [30944, 0]
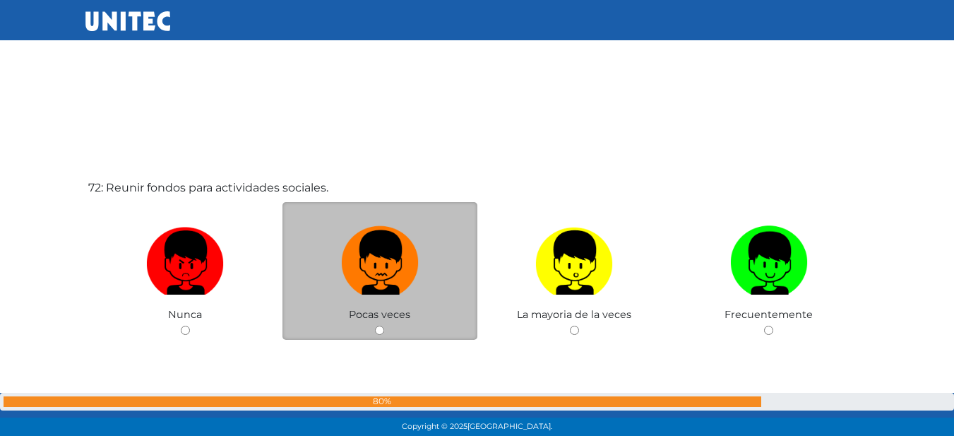
click at [388, 259] on img at bounding box center [380, 257] width 78 height 74
click at [384, 326] on input "radio" at bounding box center [379, 330] width 9 height 9
radio input "true"
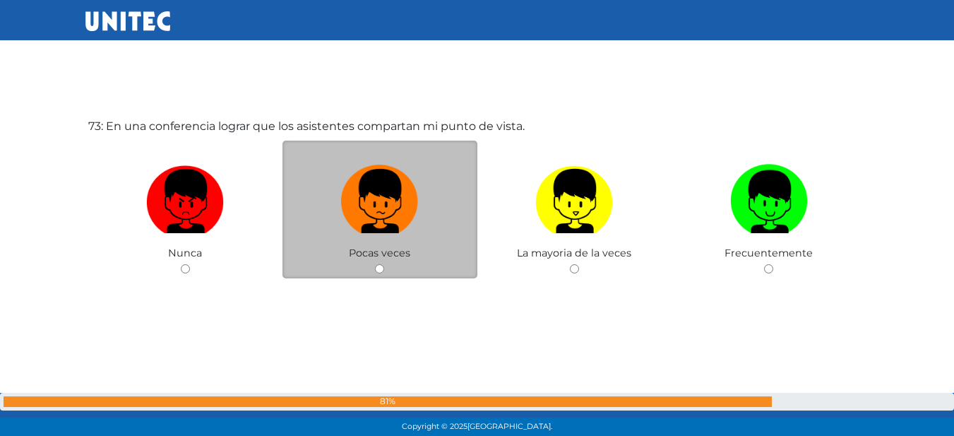
scroll to position [31450, 0]
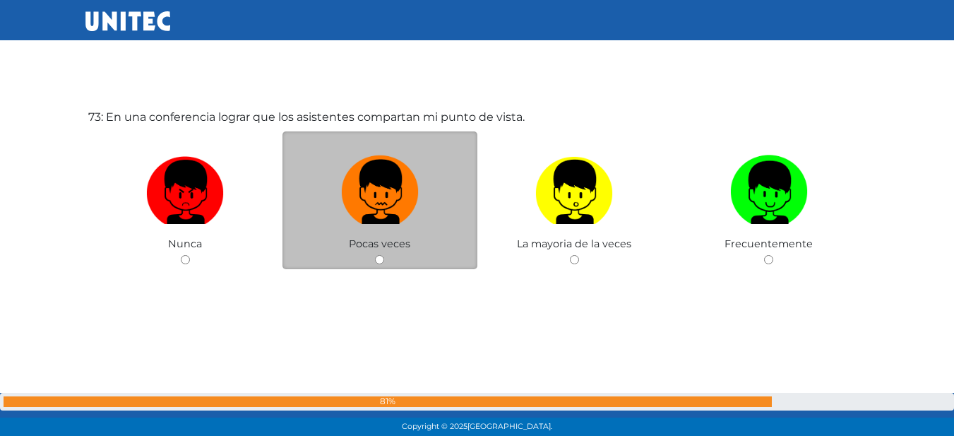
click at [377, 186] on img at bounding box center [380, 187] width 78 height 74
click at [377, 255] on input "radio" at bounding box center [379, 259] width 9 height 9
radio input "true"
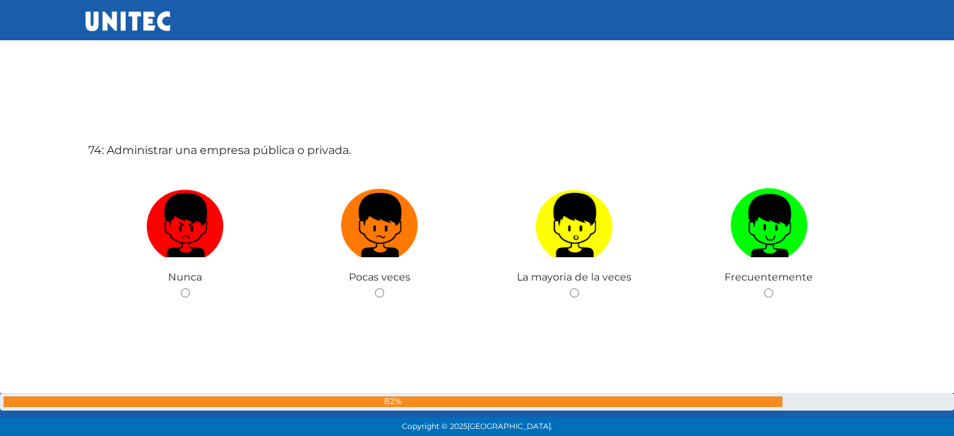
scroll to position [31878, 0]
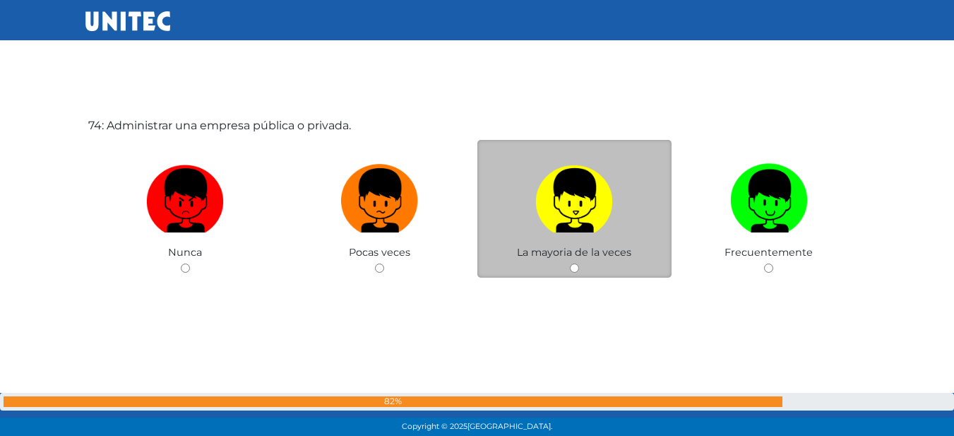
click at [589, 185] on img at bounding box center [574, 195] width 78 height 74
click at [579, 263] on input "radio" at bounding box center [574, 267] width 9 height 9
radio input "true"
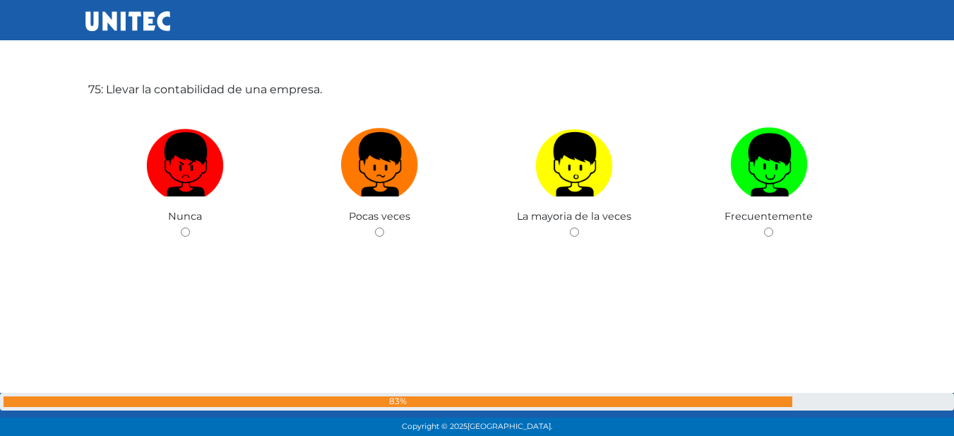
scroll to position [32353, 0]
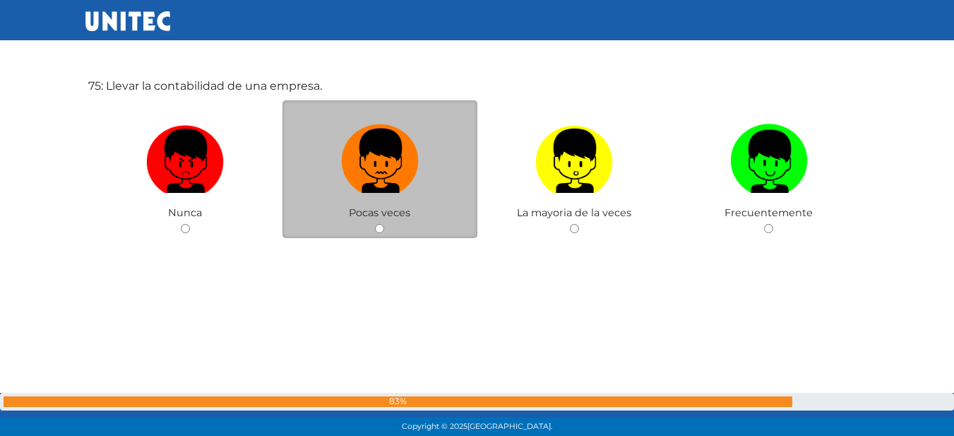
click at [398, 182] on img at bounding box center [380, 156] width 78 height 74
click at [384, 224] on input "radio" at bounding box center [379, 228] width 9 height 9
radio input "true"
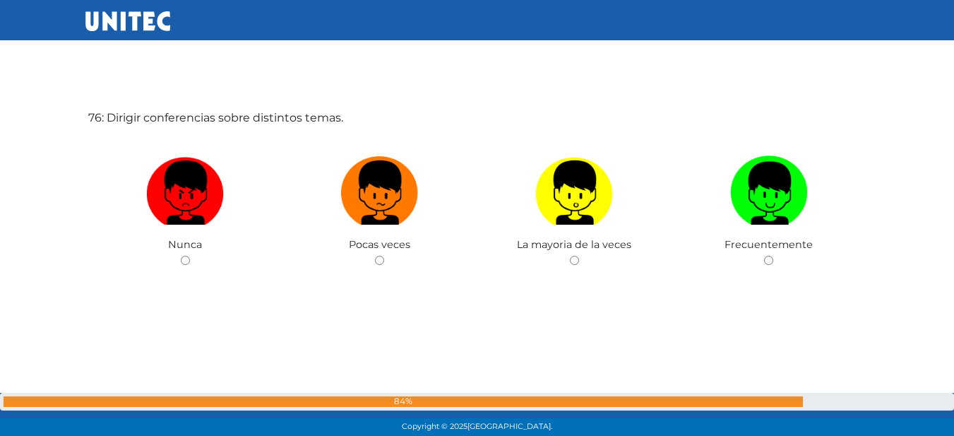
scroll to position [32758, 0]
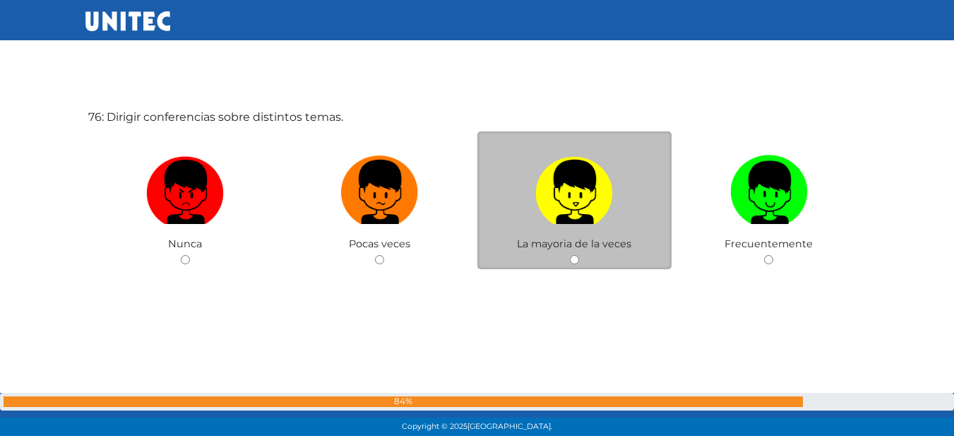
click at [596, 178] on img at bounding box center [574, 187] width 78 height 74
click at [579, 255] on input "radio" at bounding box center [574, 259] width 9 height 9
radio input "true"
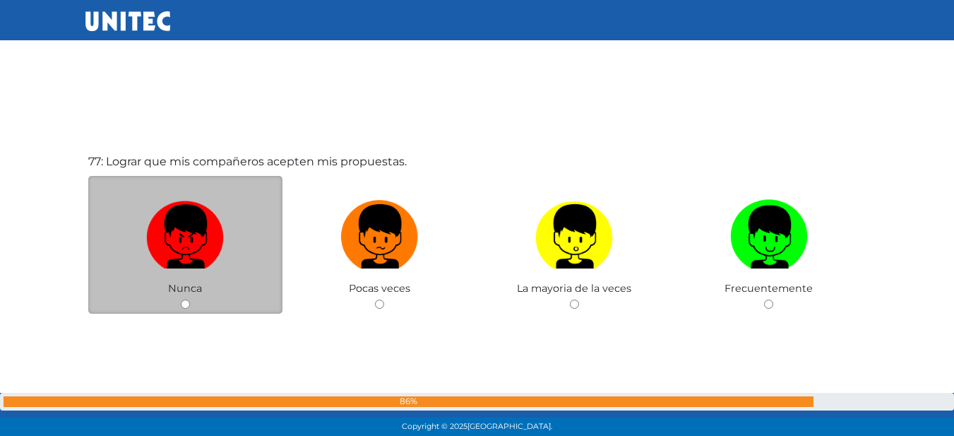
scroll to position [33174, 0]
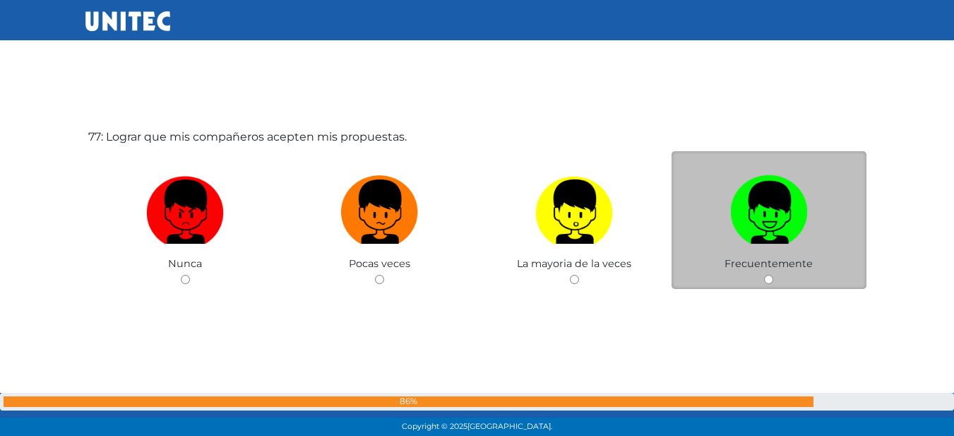
click at [762, 203] on img at bounding box center [769, 207] width 78 height 74
click at [764, 275] on input "radio" at bounding box center [768, 279] width 9 height 9
radio input "true"
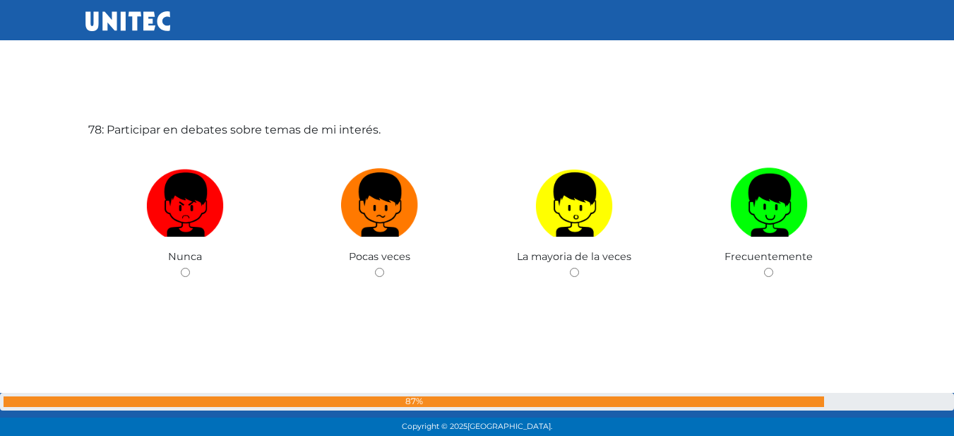
scroll to position [33642, 0]
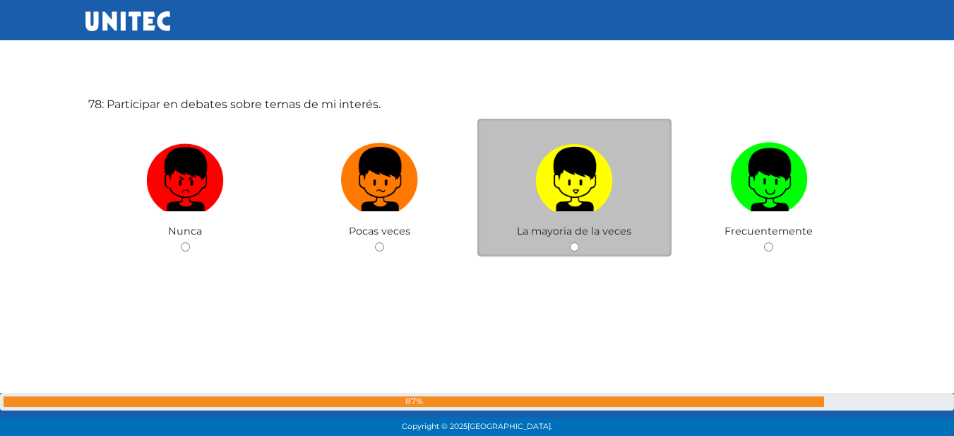
click at [598, 172] on img at bounding box center [574, 174] width 78 height 74
click at [579, 242] on input "radio" at bounding box center [574, 246] width 9 height 9
radio input "true"
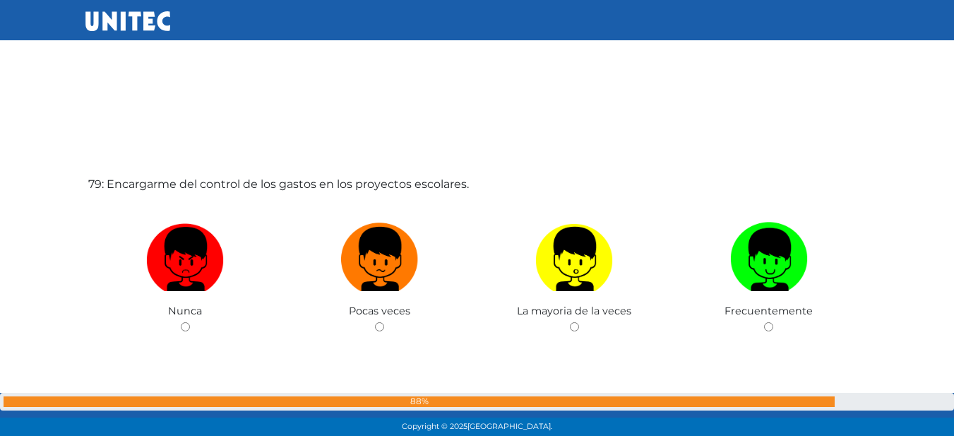
scroll to position [34039, 0]
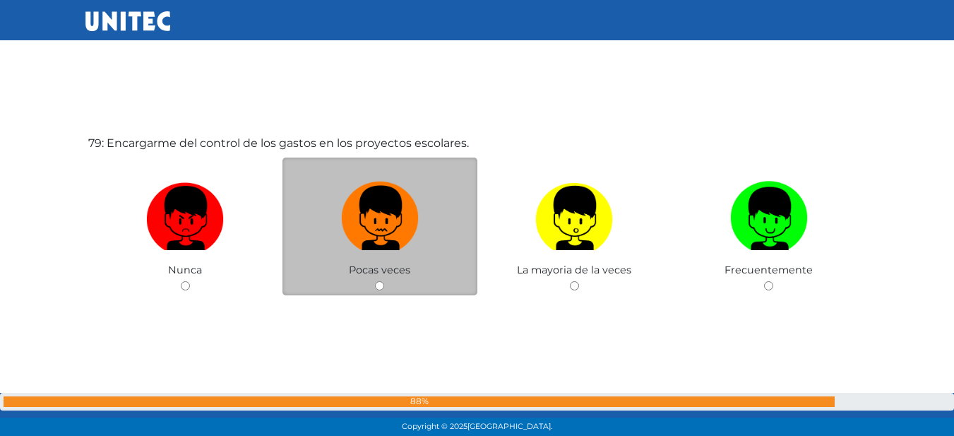
click at [401, 204] on img at bounding box center [380, 213] width 78 height 74
click at [384, 281] on input "radio" at bounding box center [379, 285] width 9 height 9
radio input "true"
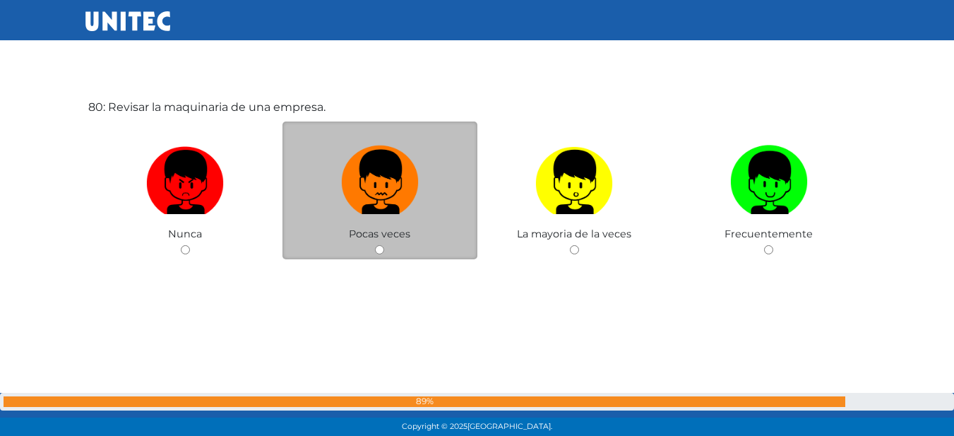
scroll to position [34536, 0]
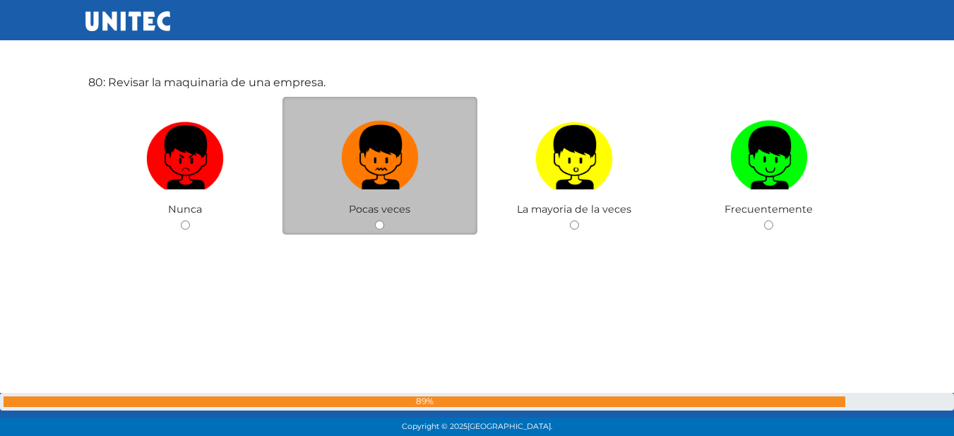
click at [413, 178] on img at bounding box center [380, 152] width 78 height 74
click at [384, 220] on input "radio" at bounding box center [379, 224] width 9 height 9
radio input "true"
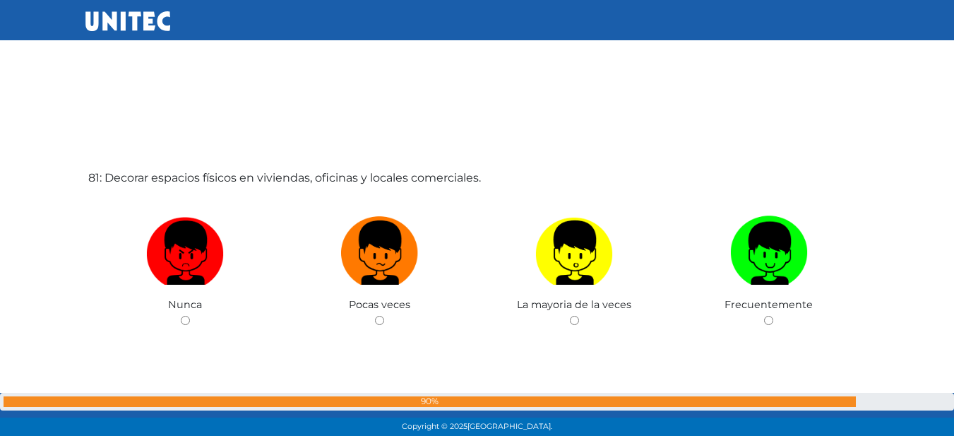
scroll to position [34875, 0]
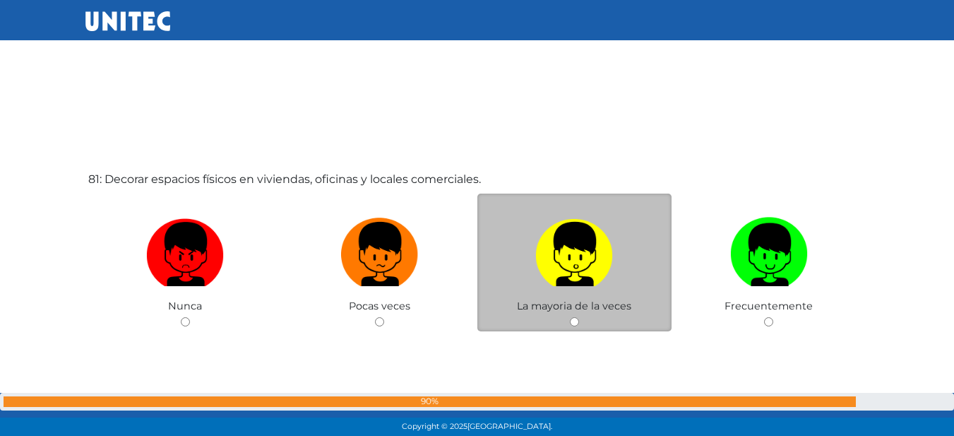
click at [614, 241] on label at bounding box center [575, 254] width 195 height 86
click at [579, 317] on input "radio" at bounding box center [574, 321] width 9 height 9
radio input "true"
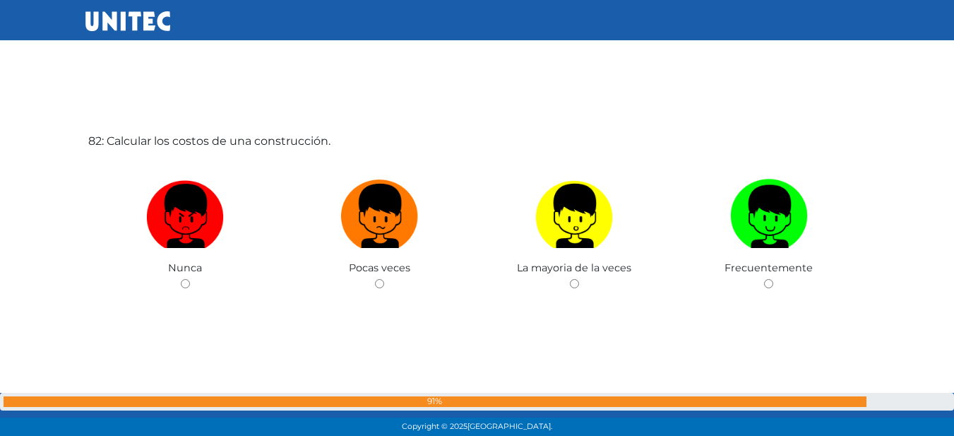
scroll to position [35347, 0]
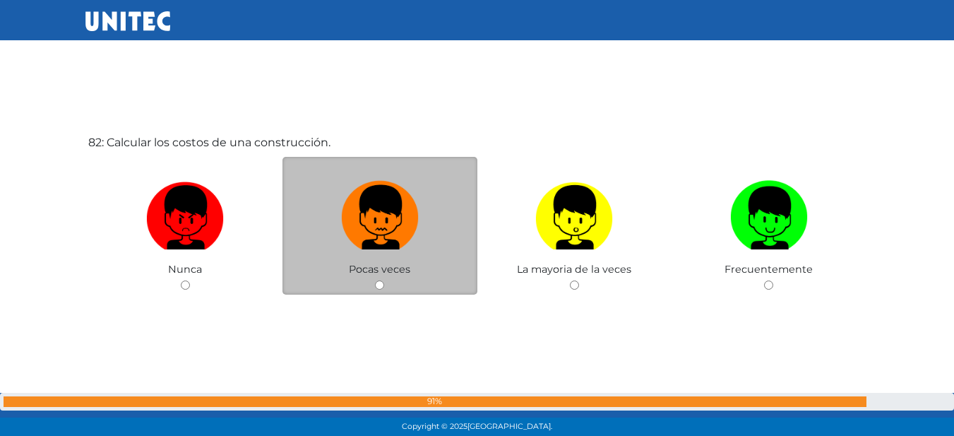
click at [350, 242] on img at bounding box center [380, 212] width 78 height 74
click at [375, 280] on input "radio" at bounding box center [379, 284] width 9 height 9
radio input "true"
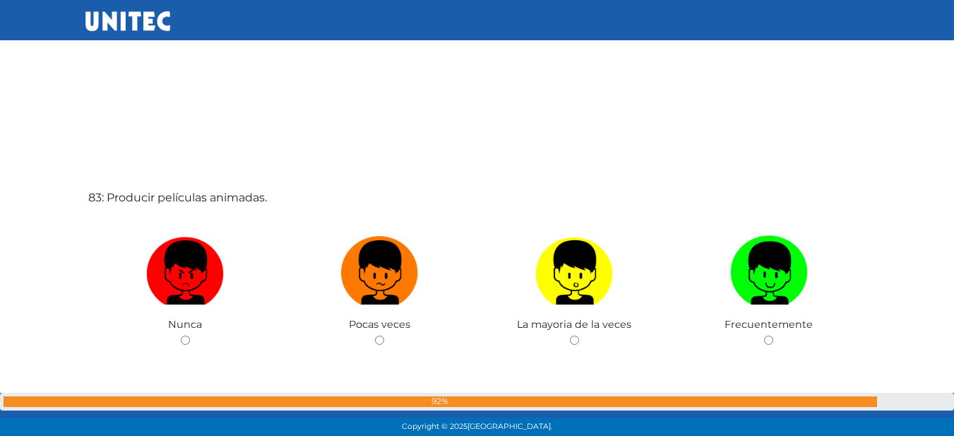
scroll to position [35753, 0]
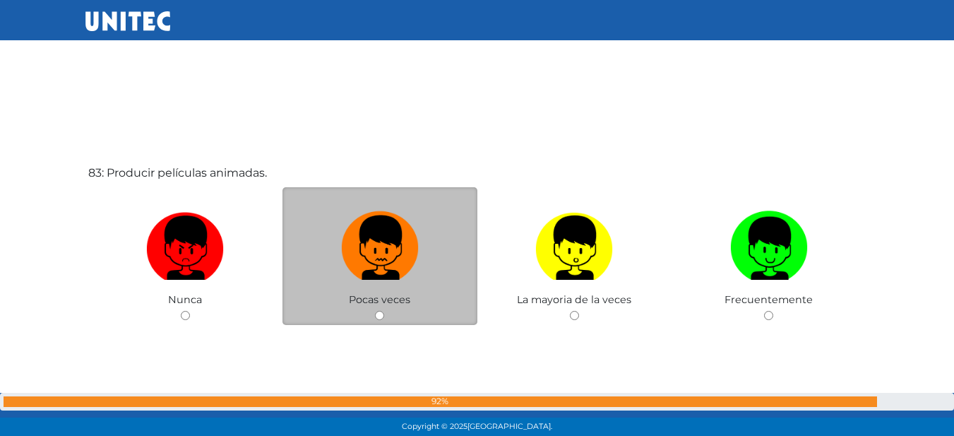
click at [401, 259] on img at bounding box center [380, 243] width 78 height 74
click at [384, 311] on input "radio" at bounding box center [379, 315] width 9 height 9
radio input "true"
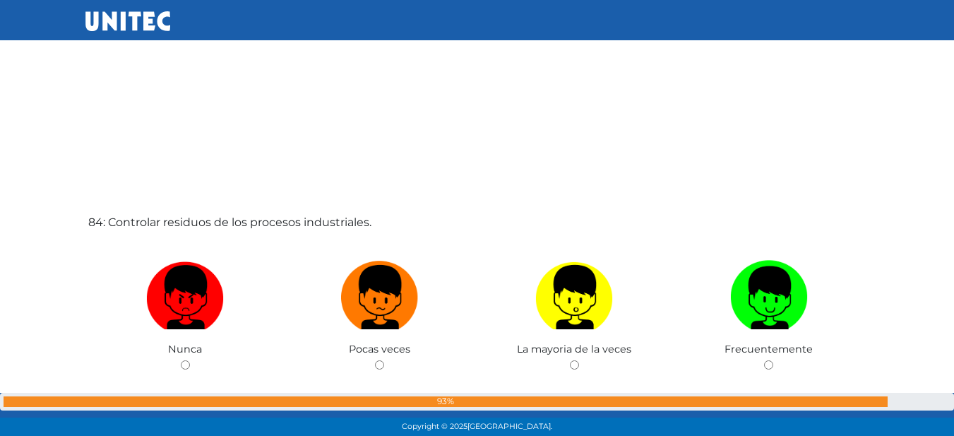
scroll to position [36164, 0]
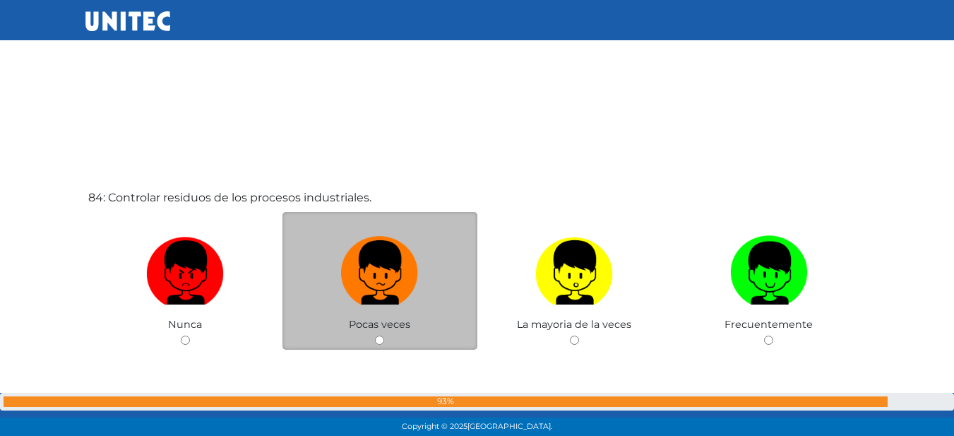
click at [421, 248] on label at bounding box center [380, 273] width 195 height 86
click at [384, 336] on input "radio" at bounding box center [379, 340] width 9 height 9
radio input "true"
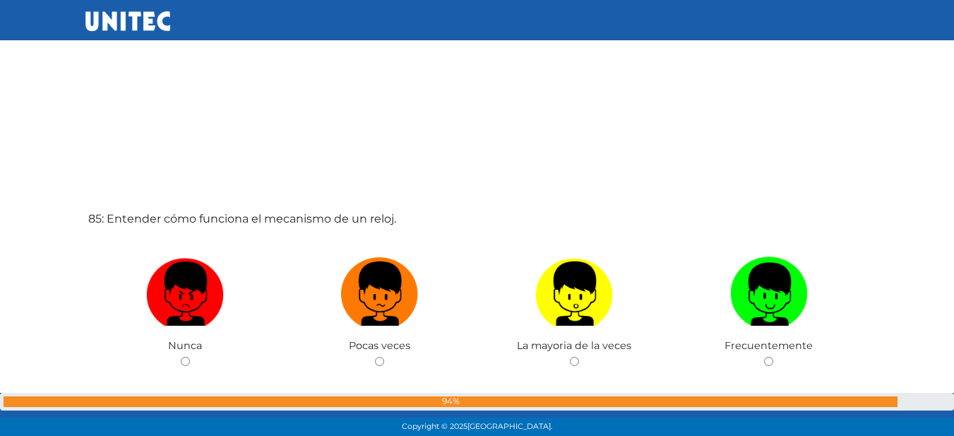
scroll to position [36610, 0]
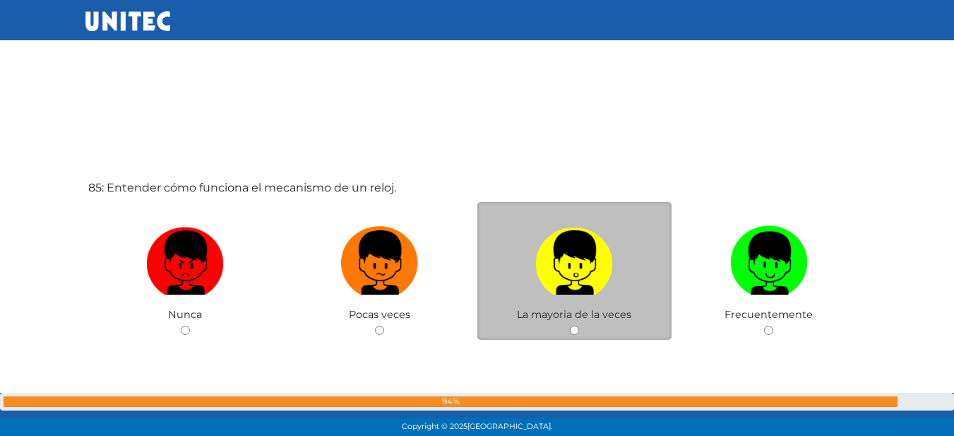
click at [534, 237] on label at bounding box center [575, 263] width 195 height 86
click at [570, 326] on input "radio" at bounding box center [574, 330] width 9 height 9
radio input "true"
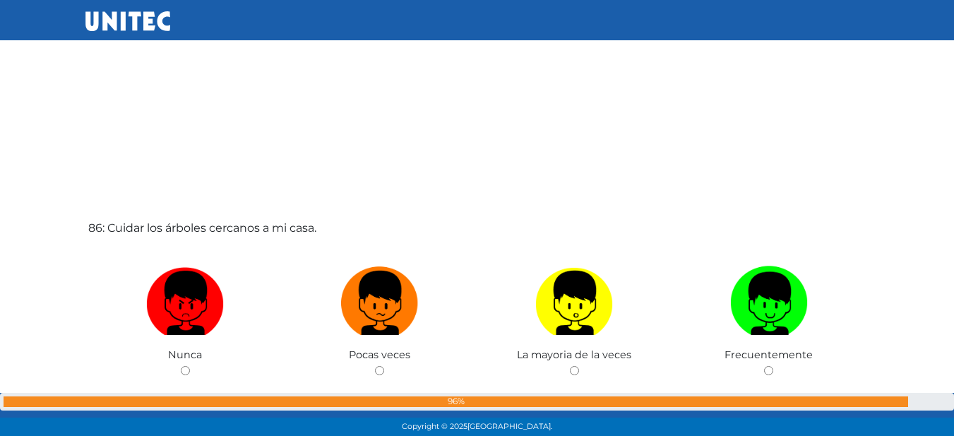
scroll to position [37009, 0]
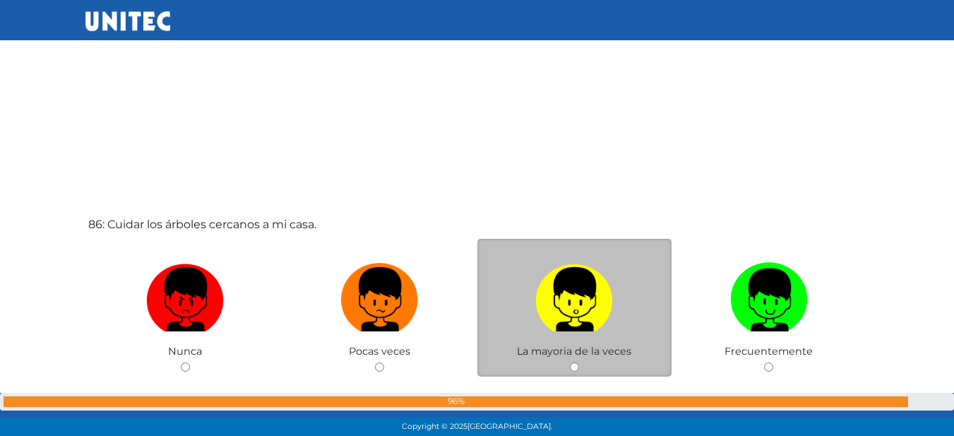
click at [502, 292] on label at bounding box center [575, 299] width 195 height 86
click at [570, 362] on input "radio" at bounding box center [574, 366] width 9 height 9
radio input "true"
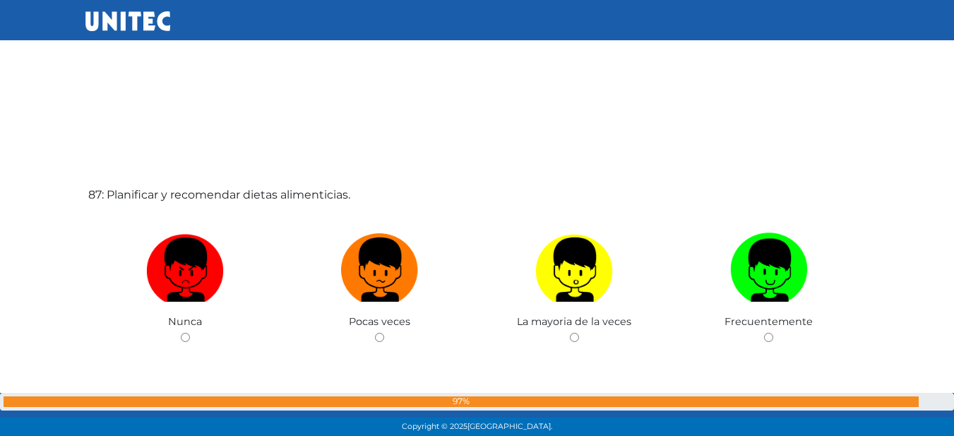
scroll to position [37487, 0]
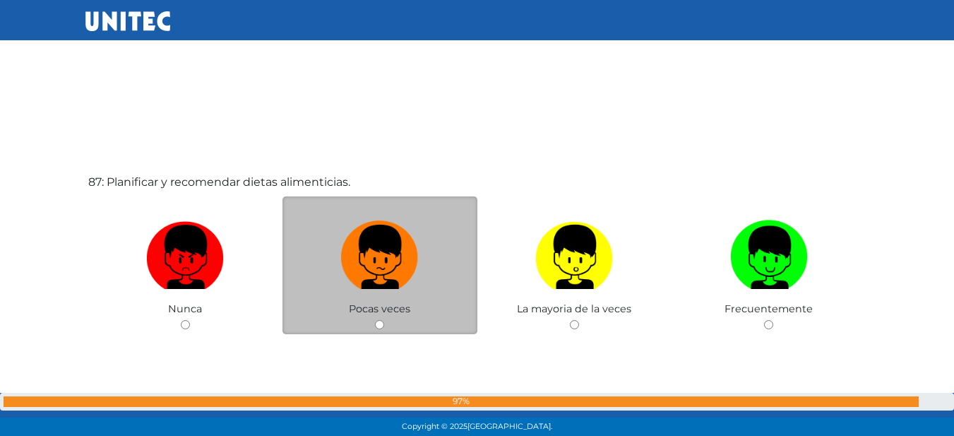
click at [362, 291] on label at bounding box center [380, 257] width 195 height 86
click at [375, 320] on input "radio" at bounding box center [379, 324] width 9 height 9
radio input "true"
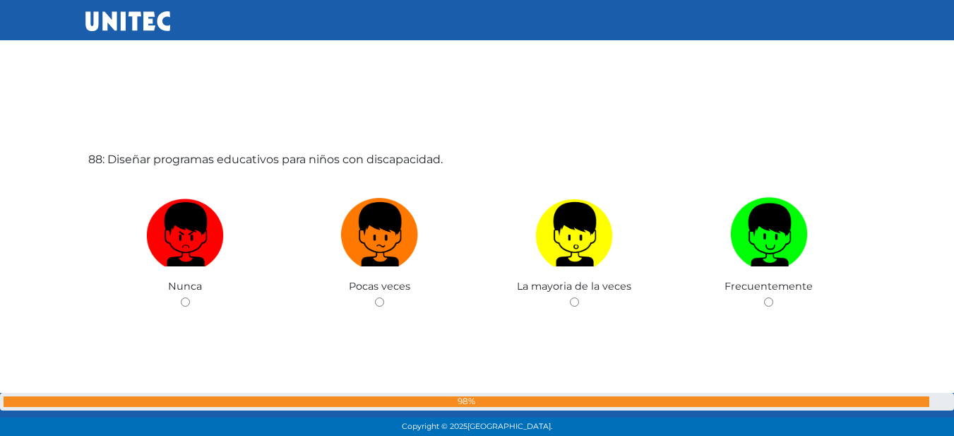
scroll to position [37988, 0]
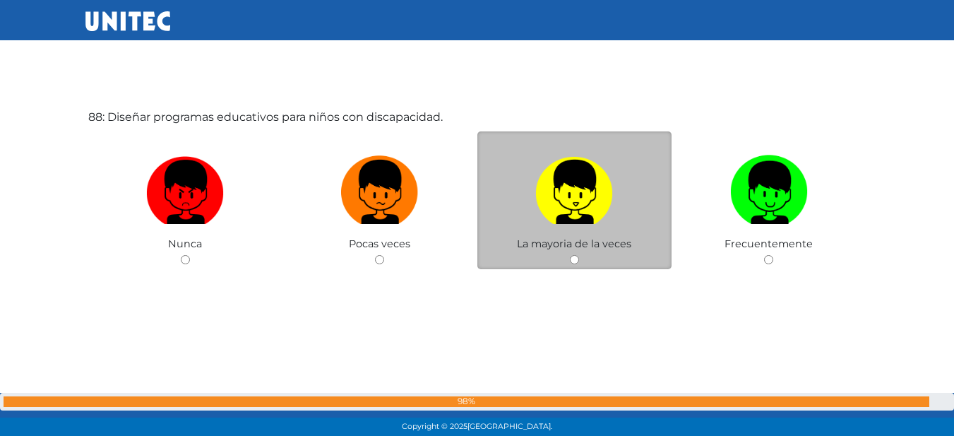
click at [594, 184] on img at bounding box center [574, 187] width 78 height 74
click at [579, 255] on input "radio" at bounding box center [574, 259] width 9 height 9
radio input "true"
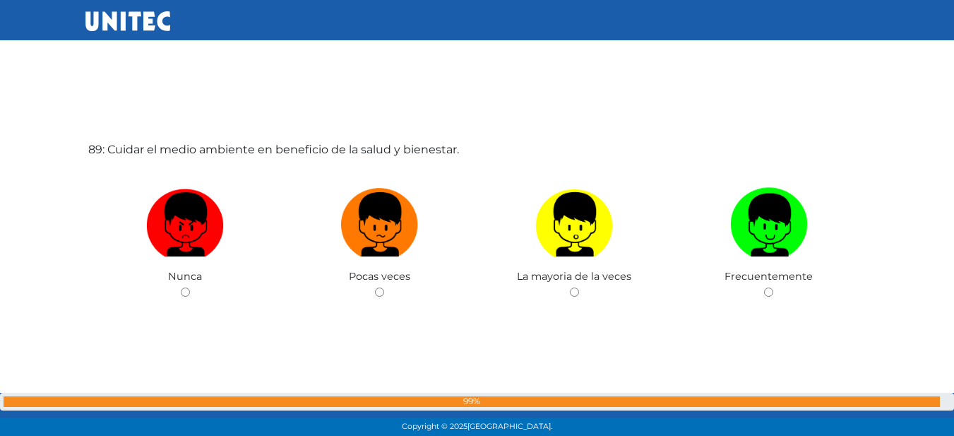
scroll to position [38414, 0]
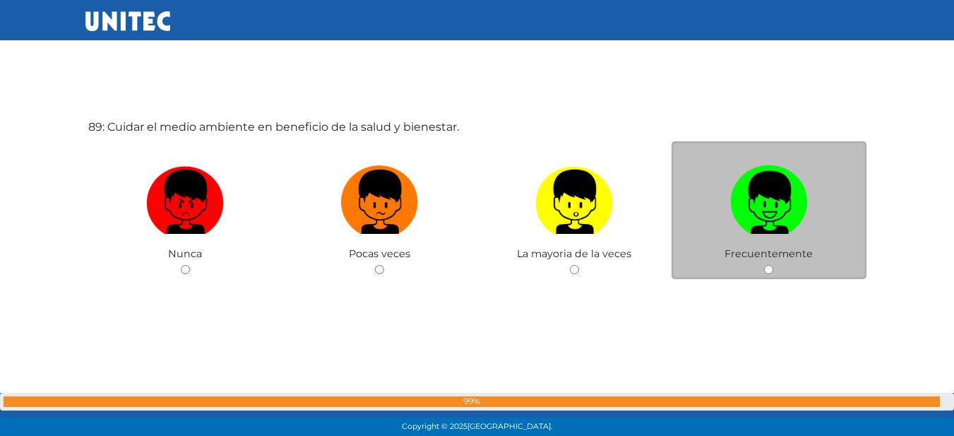
click at [763, 203] on img at bounding box center [769, 197] width 78 height 74
click at [764, 265] on input "radio" at bounding box center [768, 269] width 9 height 9
radio input "true"
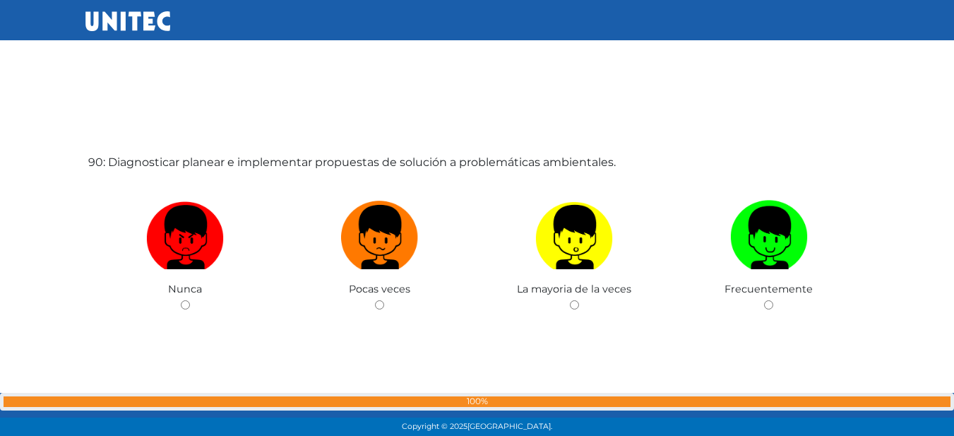
scroll to position [38859, 0]
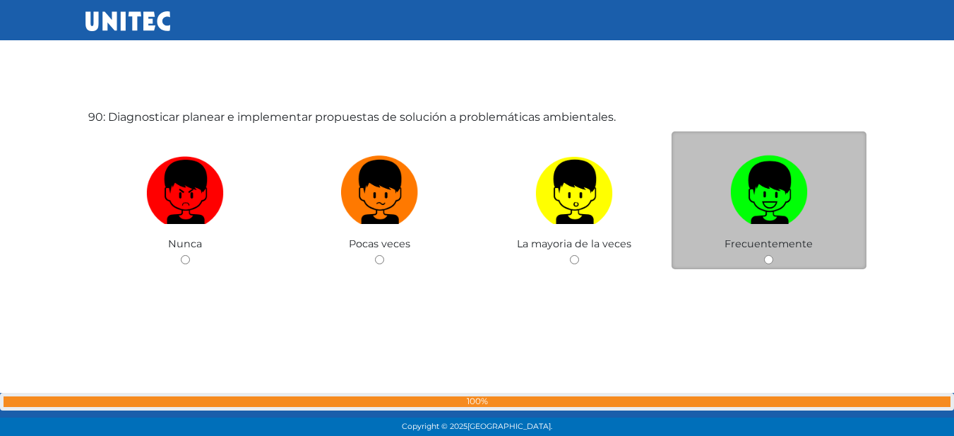
click at [774, 198] on img at bounding box center [769, 187] width 78 height 74
click at [773, 255] on input "radio" at bounding box center [768, 259] width 9 height 9
radio input "true"
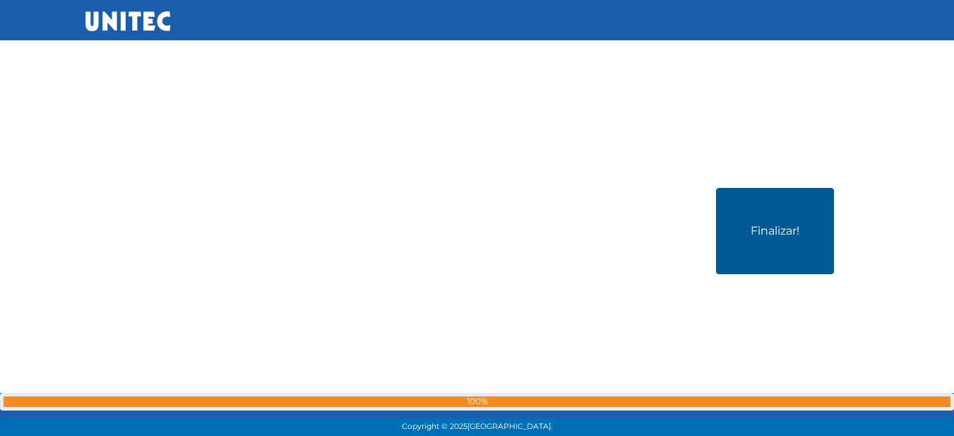
scroll to position [39281, 0]
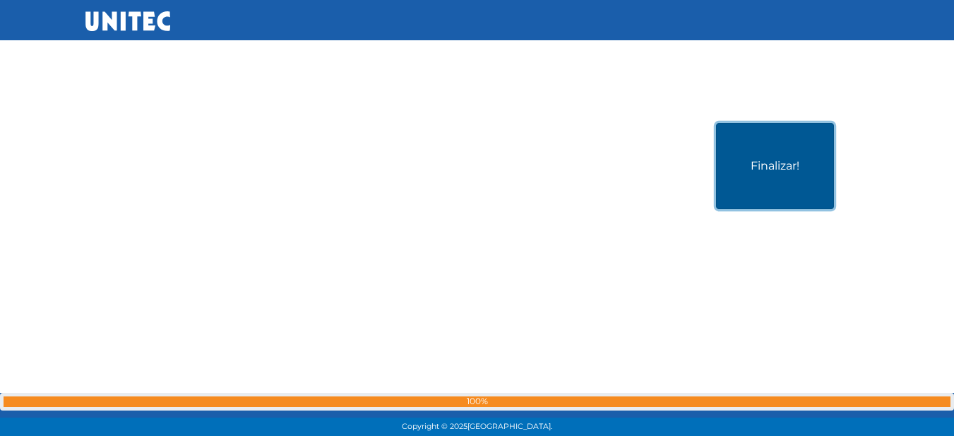
click at [766, 194] on button "Finalizar!" at bounding box center [775, 166] width 118 height 86
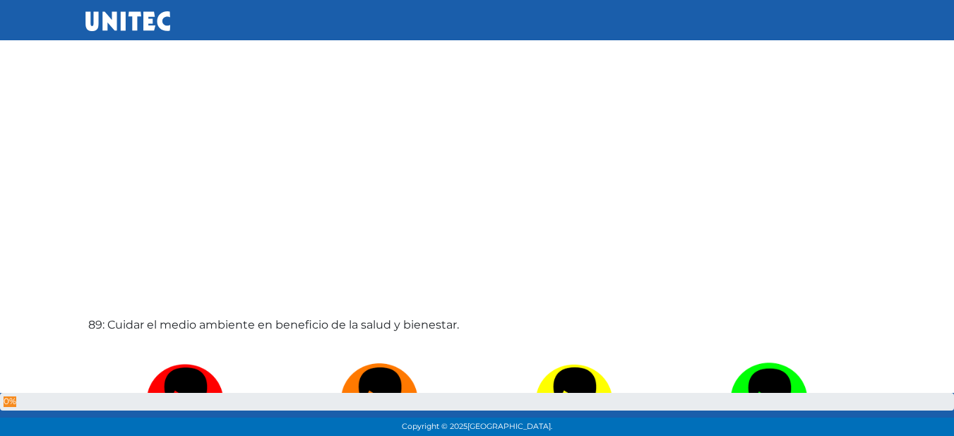
scroll to position [39323, 0]
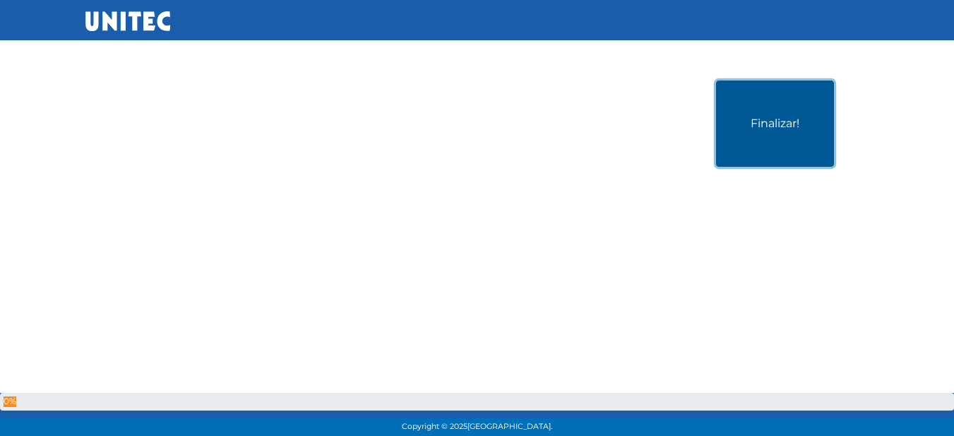
click at [797, 121] on button "Finalizar!" at bounding box center [775, 124] width 118 height 86
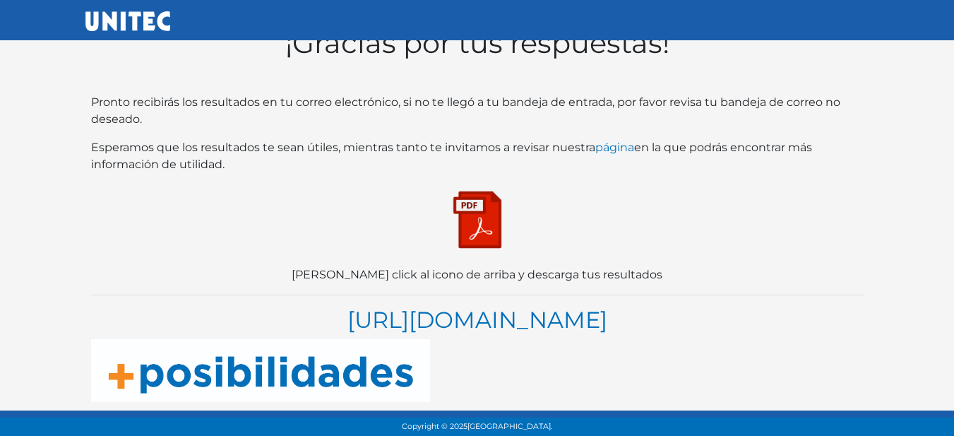
scroll to position [52, 0]
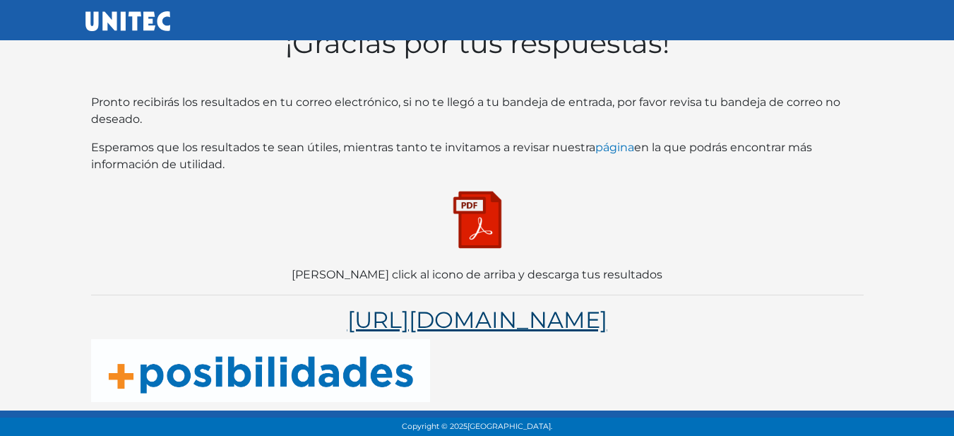
click at [451, 306] on link "[URL][DOMAIN_NAME]" at bounding box center [478, 320] width 260 height 28
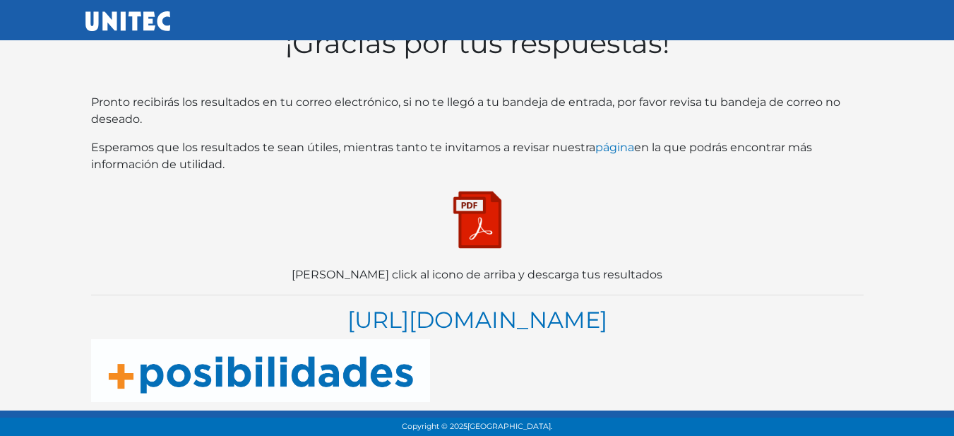
click at [493, 204] on img at bounding box center [477, 219] width 71 height 71
